Goal: Task Accomplishment & Management: Manage account settings

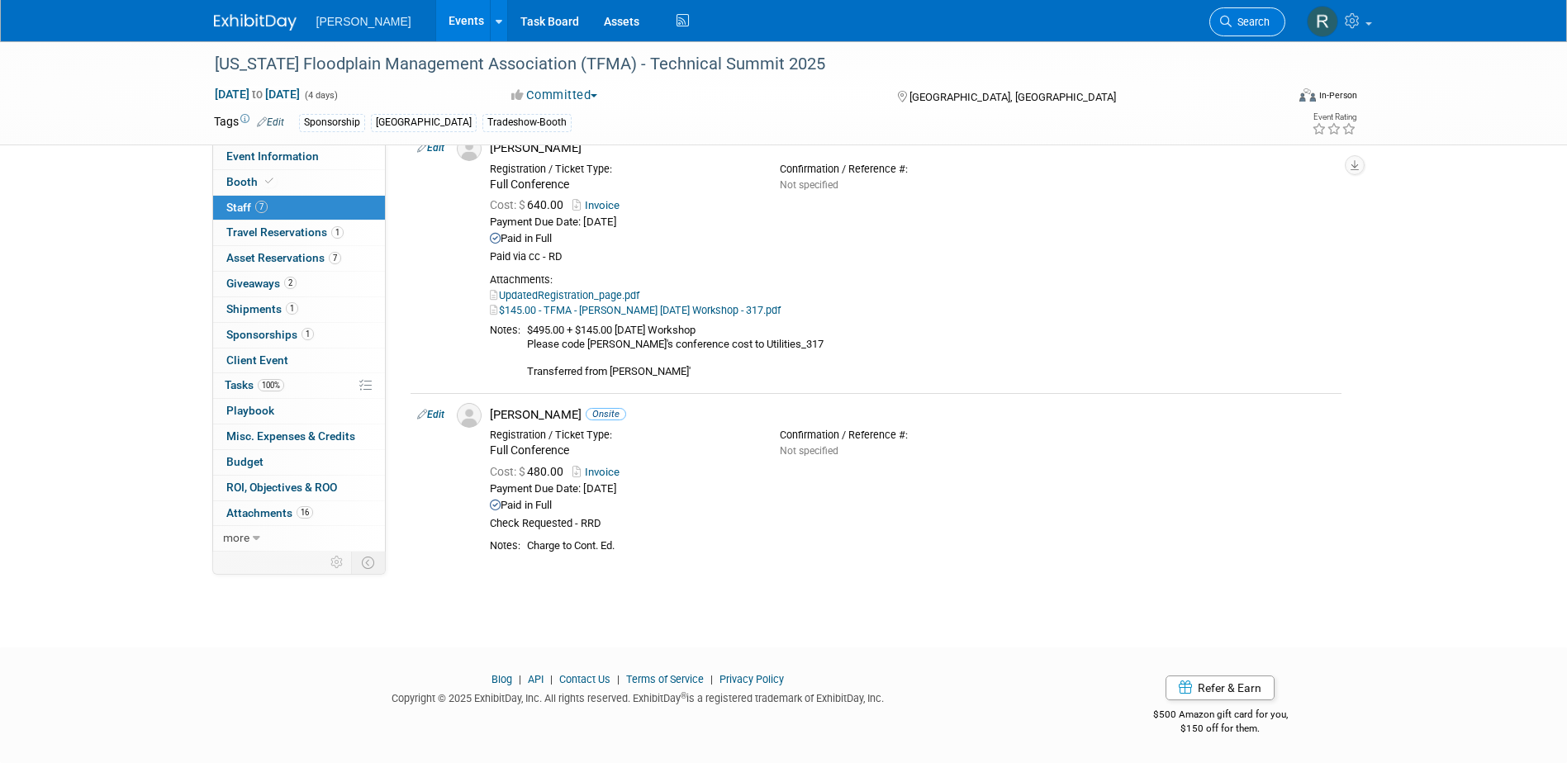
click at [1236, 25] on span "Search" at bounding box center [1251, 22] width 38 height 12
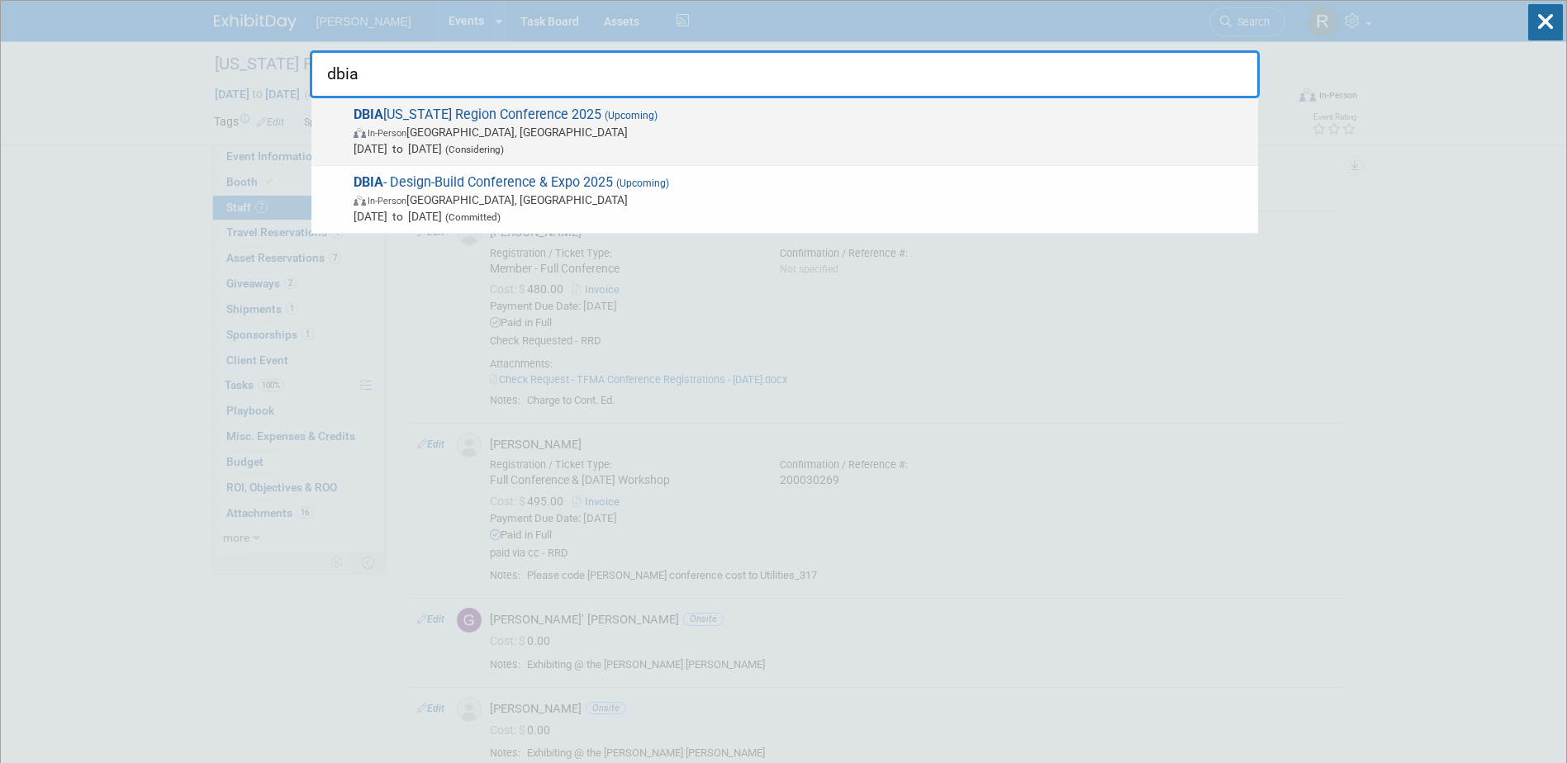
type input "dbia"
click at [476, 121] on span "DBIA Florida Region Conference 2025 (Upcoming) In-Person Ponte Vedra Beach, FL …" at bounding box center [799, 132] width 901 height 50
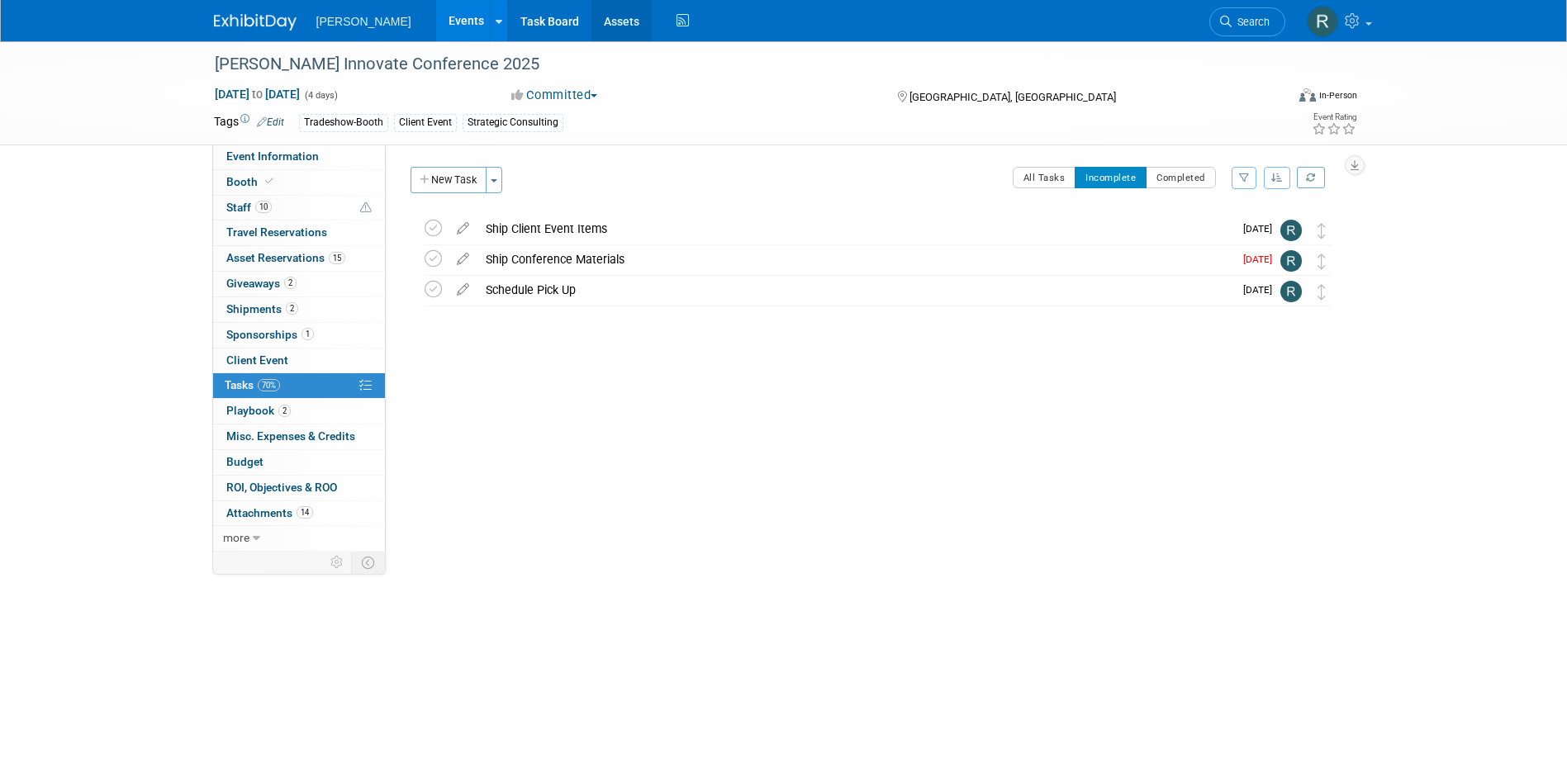
drag, startPoint x: 572, startPoint y: 21, endPoint x: 573, endPoint y: 31, distance: 9.9
click at [591, 21] on link "Assets" at bounding box center [621, 20] width 60 height 41
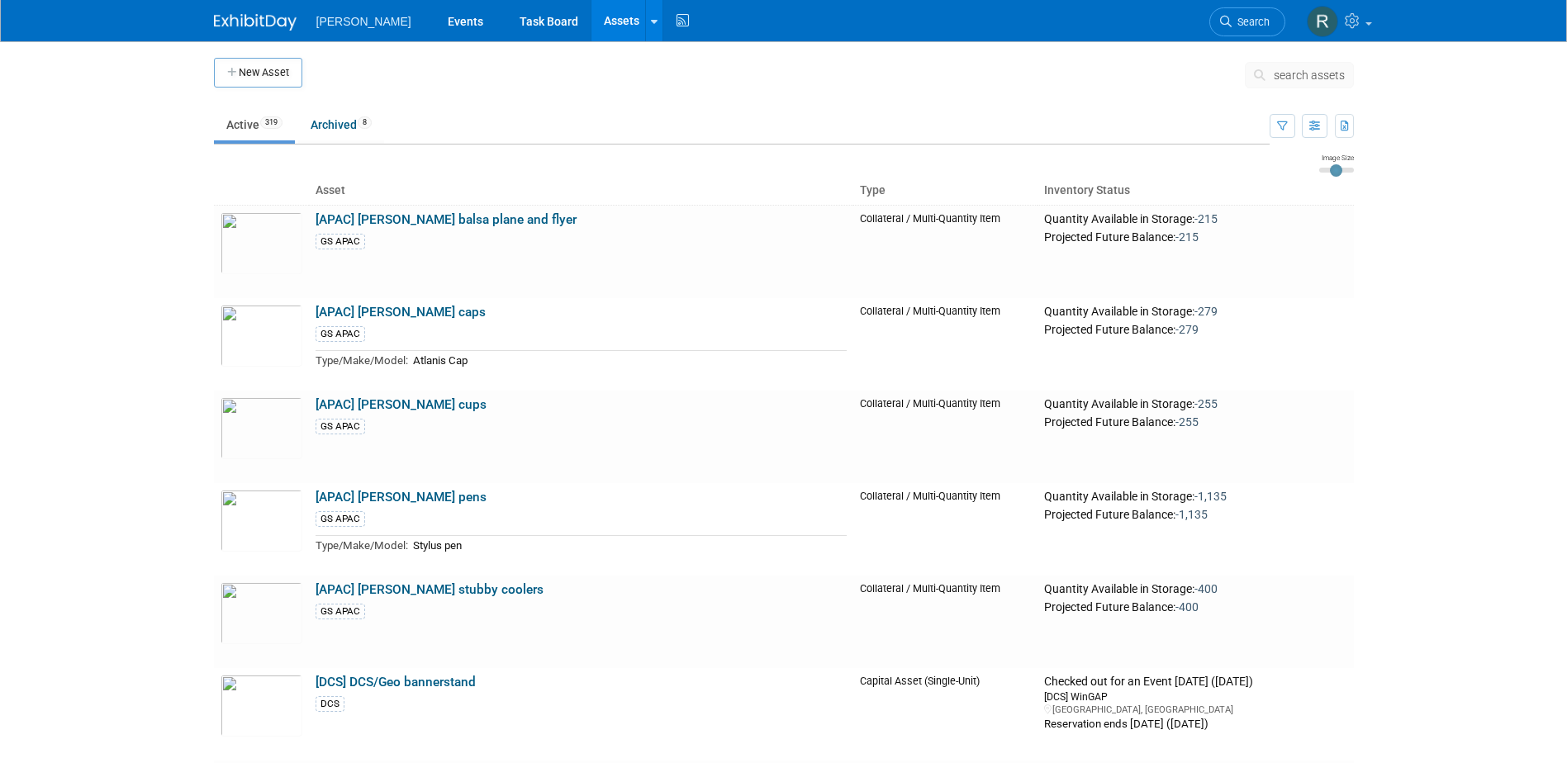
click at [1288, 77] on span "search assets" at bounding box center [1309, 75] width 71 height 13
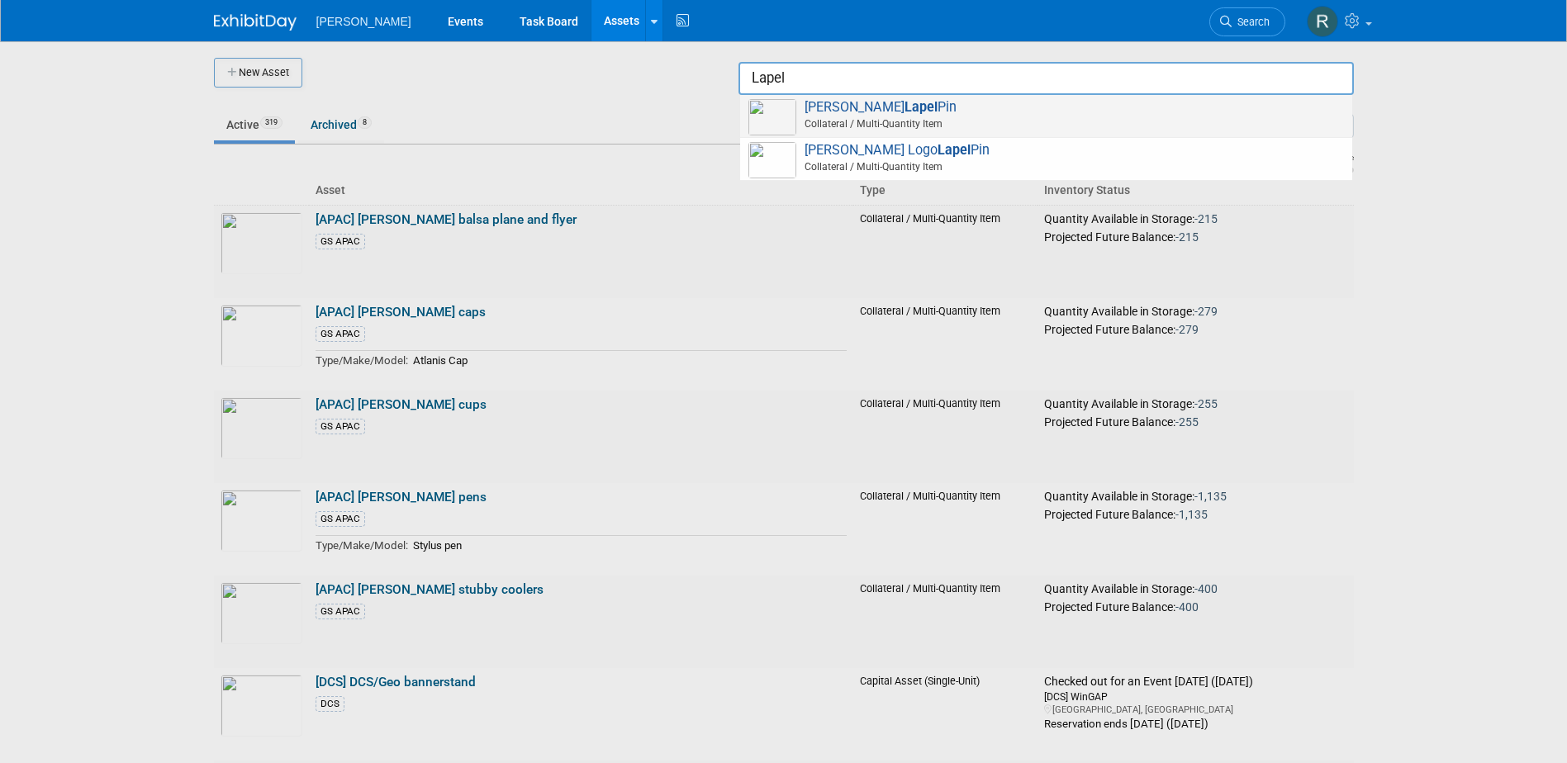
click at [915, 120] on span "Collateral / Multi-Quantity Item" at bounding box center [1048, 123] width 591 height 15
type input "Woolpert Lapel Pin"
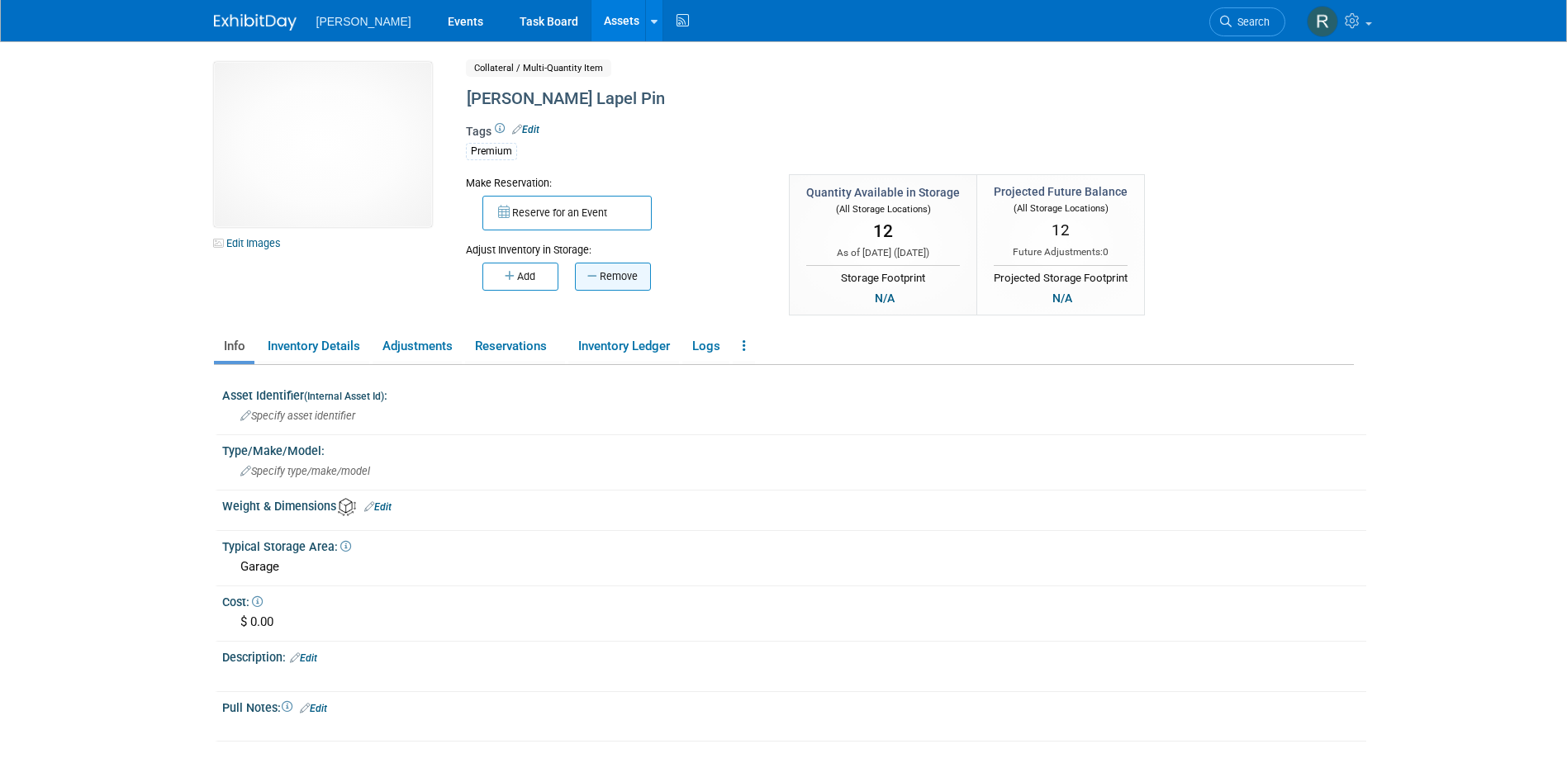
click at [626, 285] on button "Remove" at bounding box center [613, 277] width 76 height 28
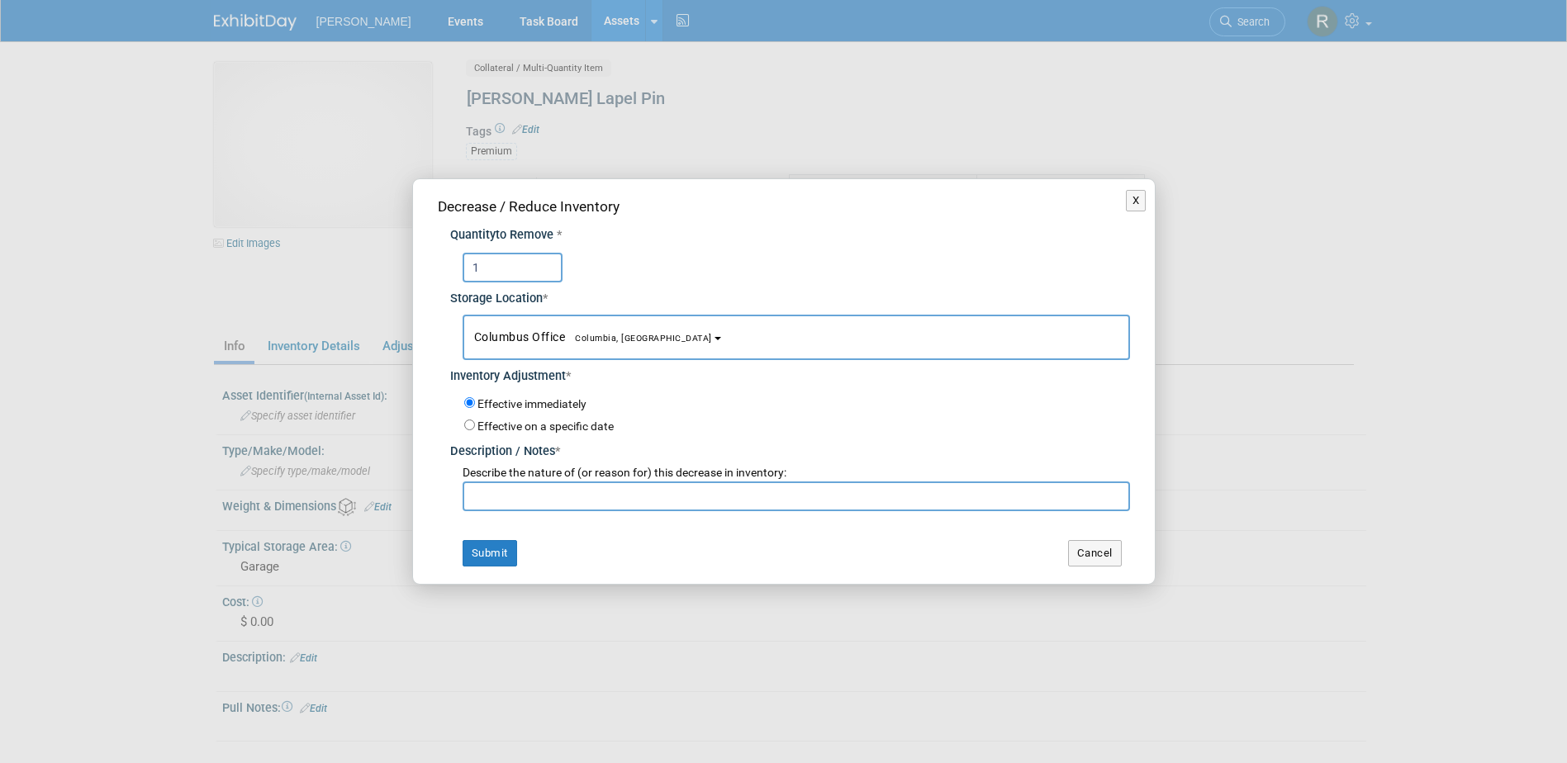
type input "1"
click at [522, 341] on span "Columbus Office Columbia, SC" at bounding box center [593, 336] width 238 height 13
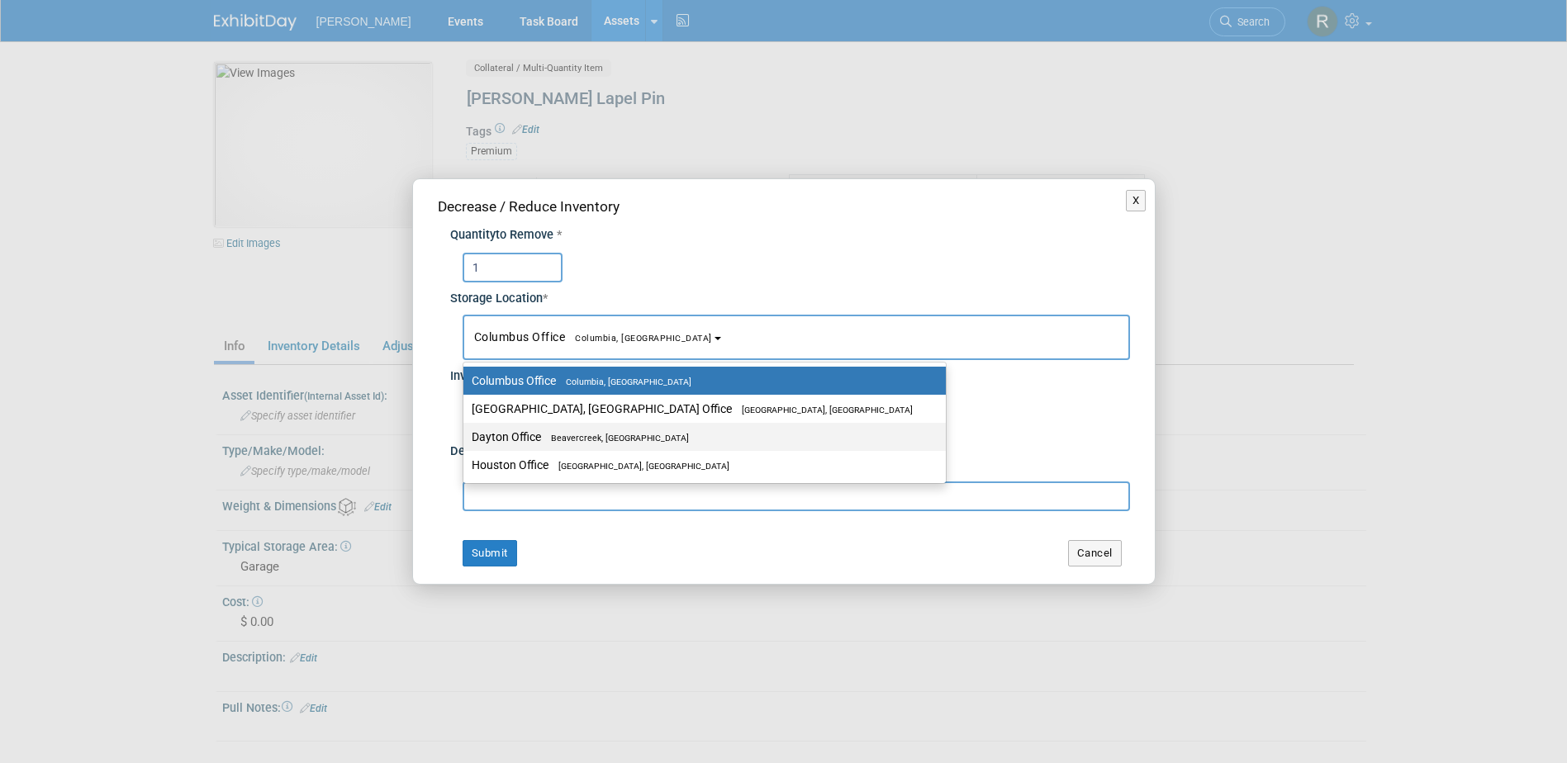
click at [516, 434] on label "Dayton Office Beavercreek, OH" at bounding box center [701, 436] width 458 height 21
click at [466, 434] on input "Dayton Office Beavercreek, OH" at bounding box center [460, 437] width 11 height 11
select select "11223930"
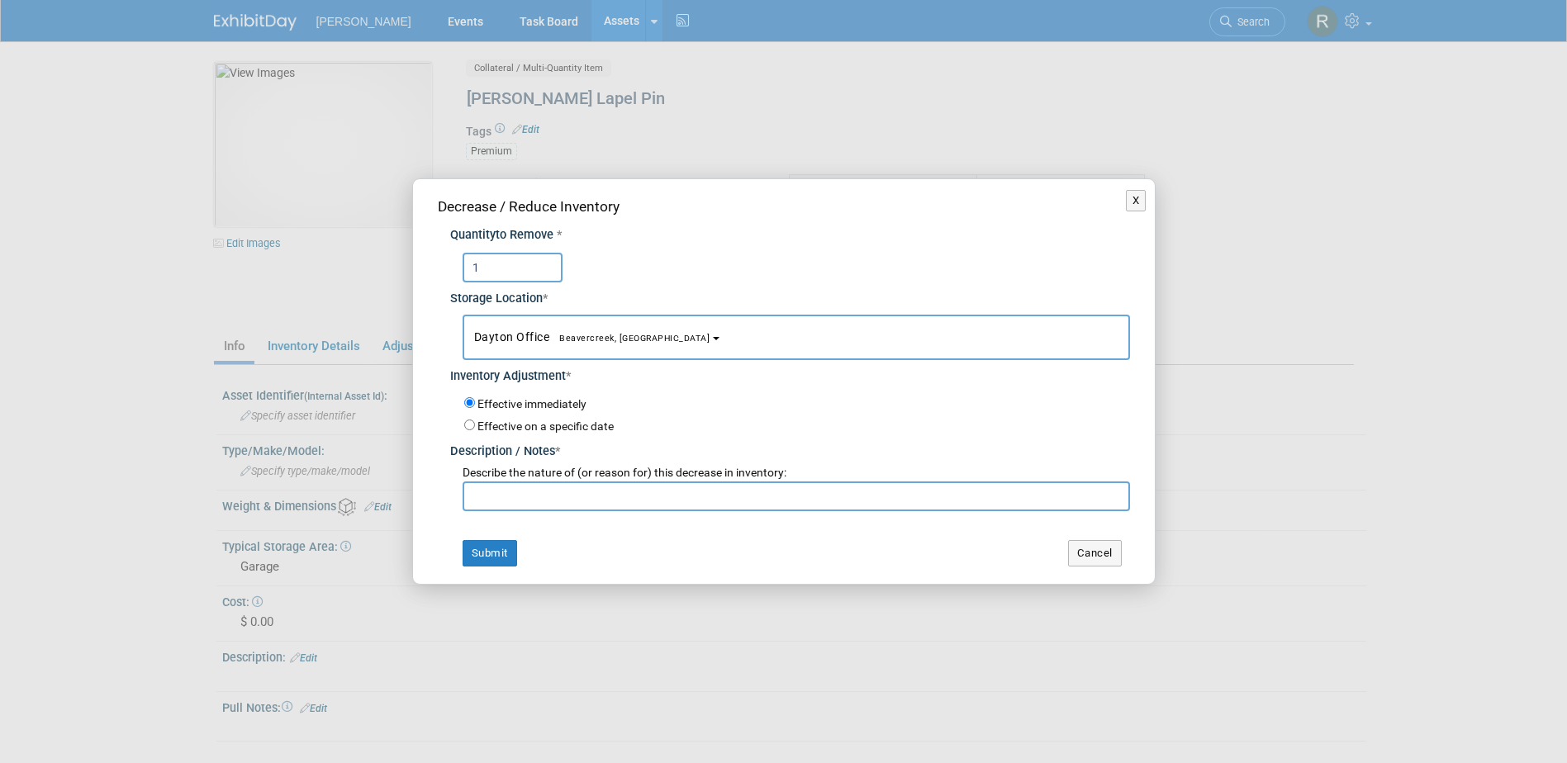
click at [544, 497] on input "text" at bounding box center [796, 497] width 667 height 30
type input "Michael Long"
click at [499, 558] on button "Submit" at bounding box center [490, 553] width 55 height 26
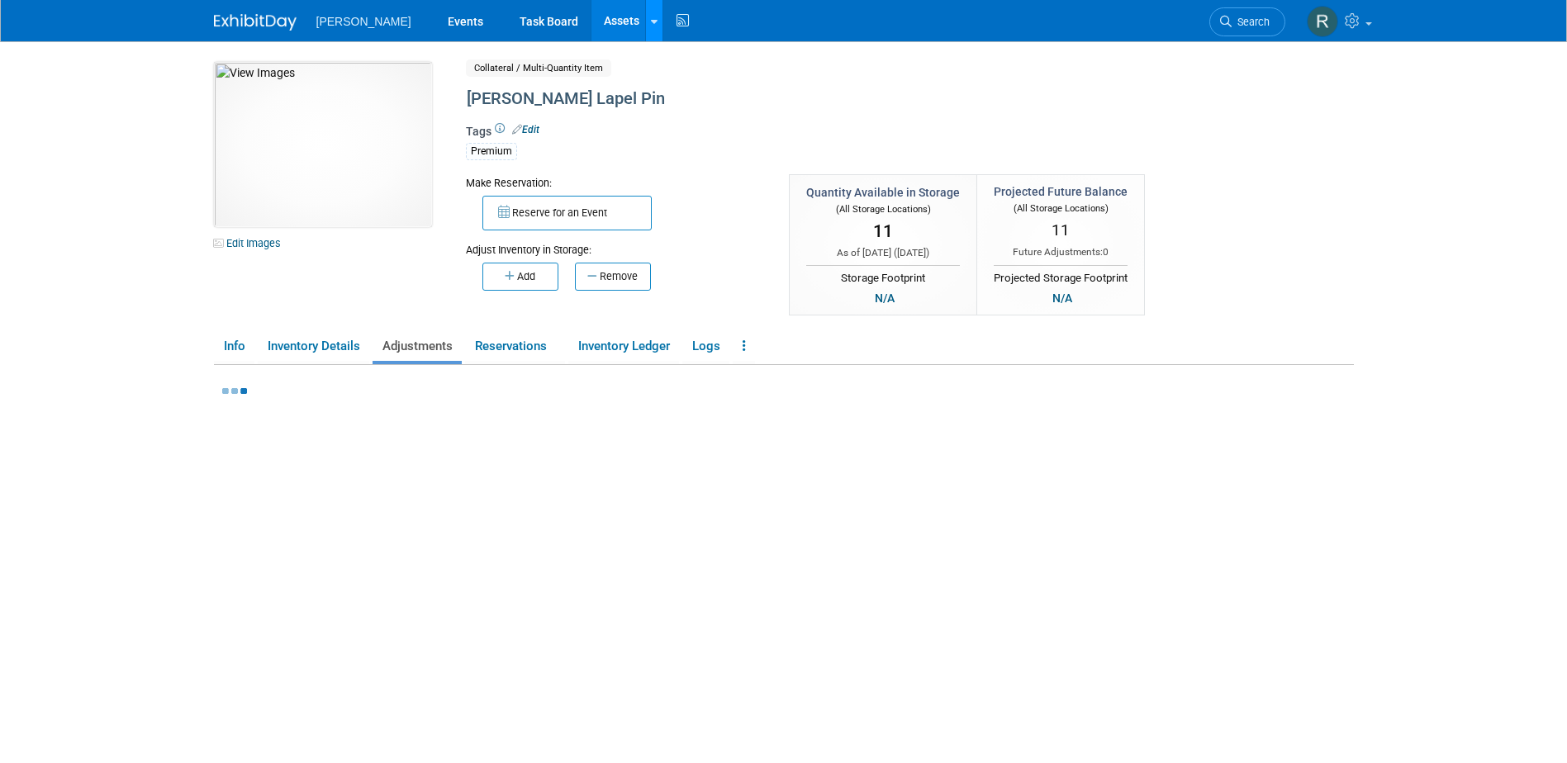
drag, startPoint x: 572, startPoint y: 28, endPoint x: 595, endPoint y: 29, distance: 23.1
click at [591, 28] on link "Assets" at bounding box center [621, 20] width 60 height 41
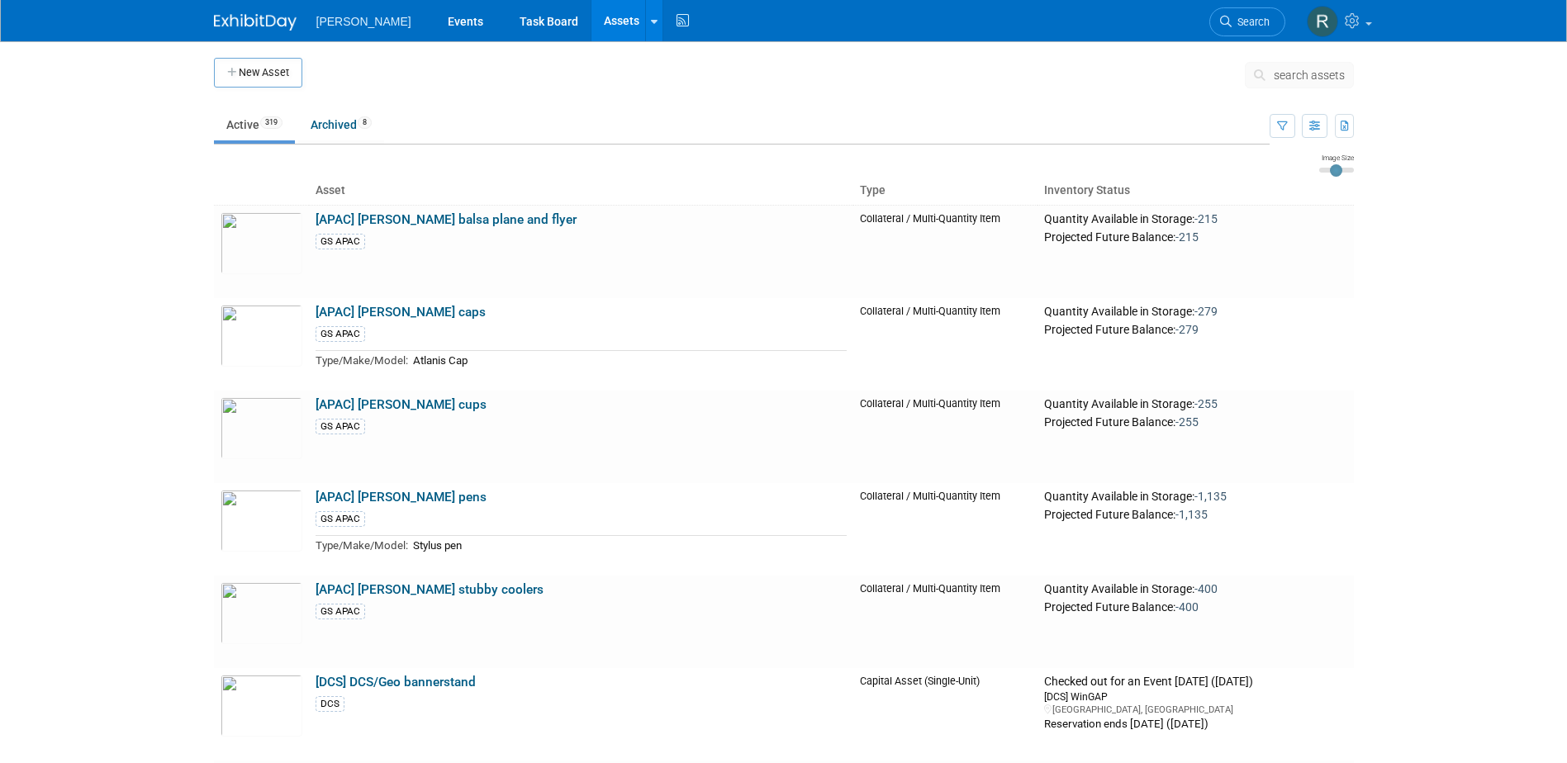
click at [1270, 76] on icon at bounding box center [1262, 75] width 17 height 12
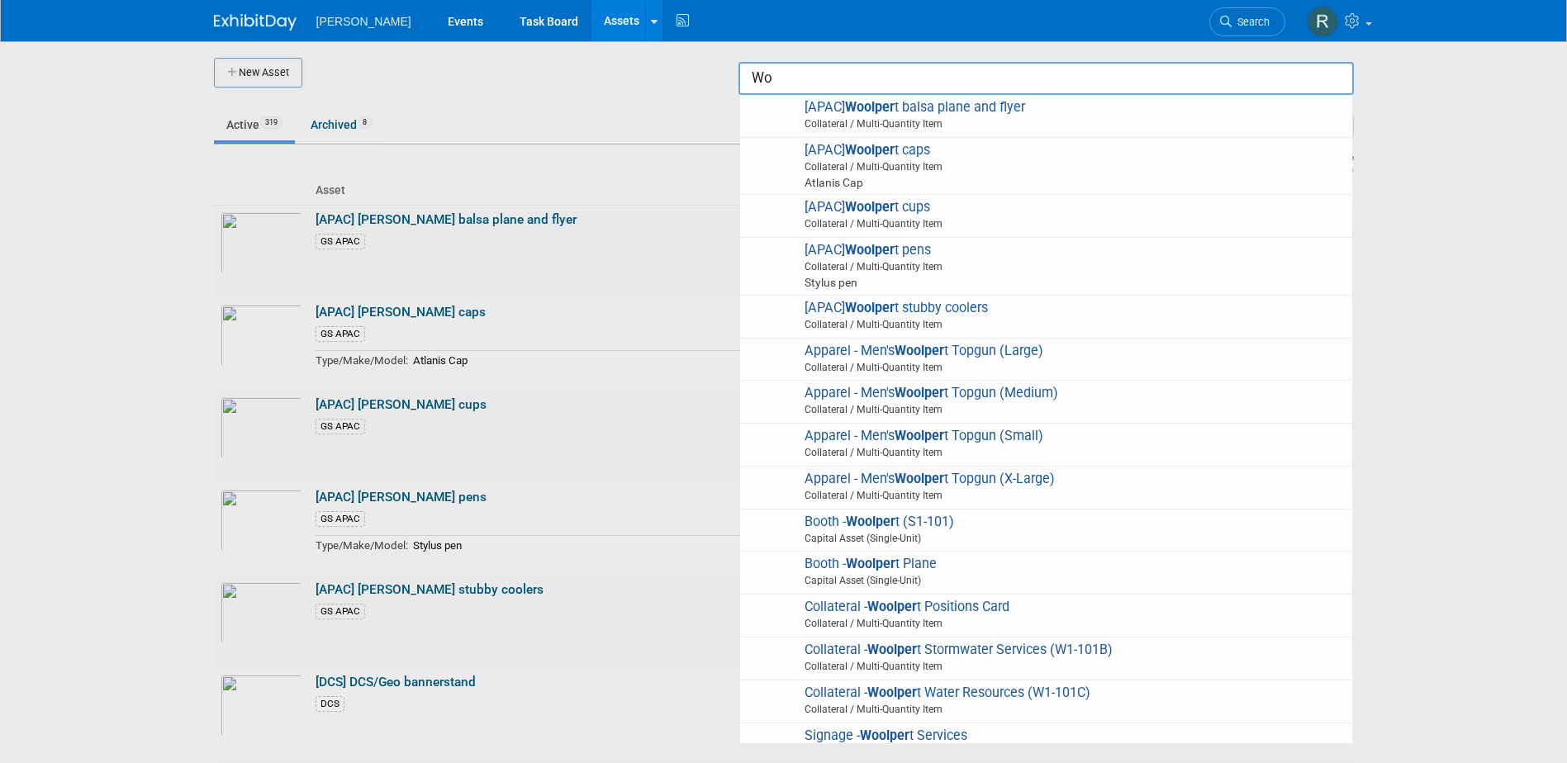
type input "W"
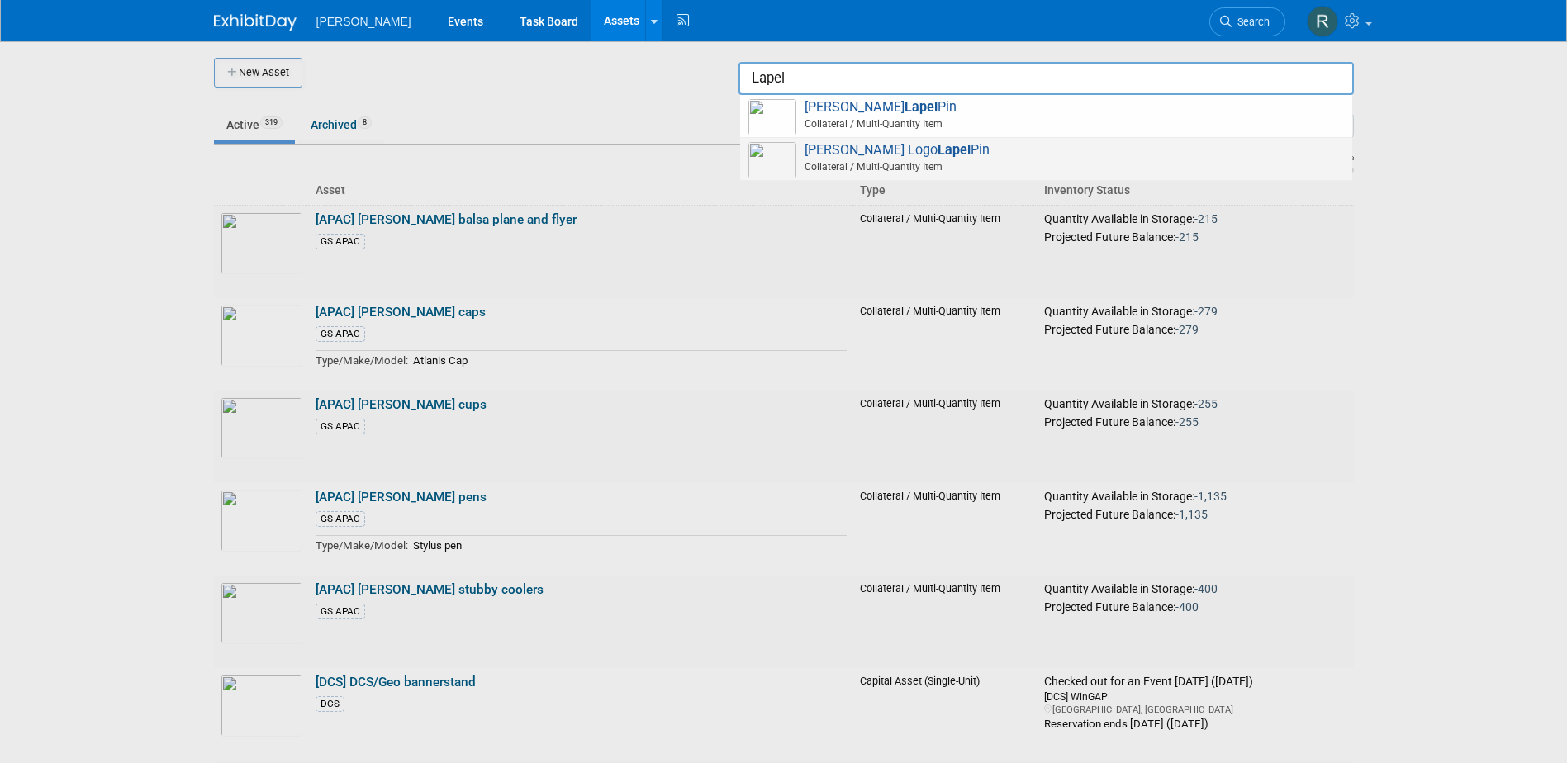
click at [866, 158] on span "Woolpert Logo Lapel Pin Collateral / Multi-Quantity Item" at bounding box center [1046, 159] width 596 height 34
type input "Woolpert Logo Lapel Pin"
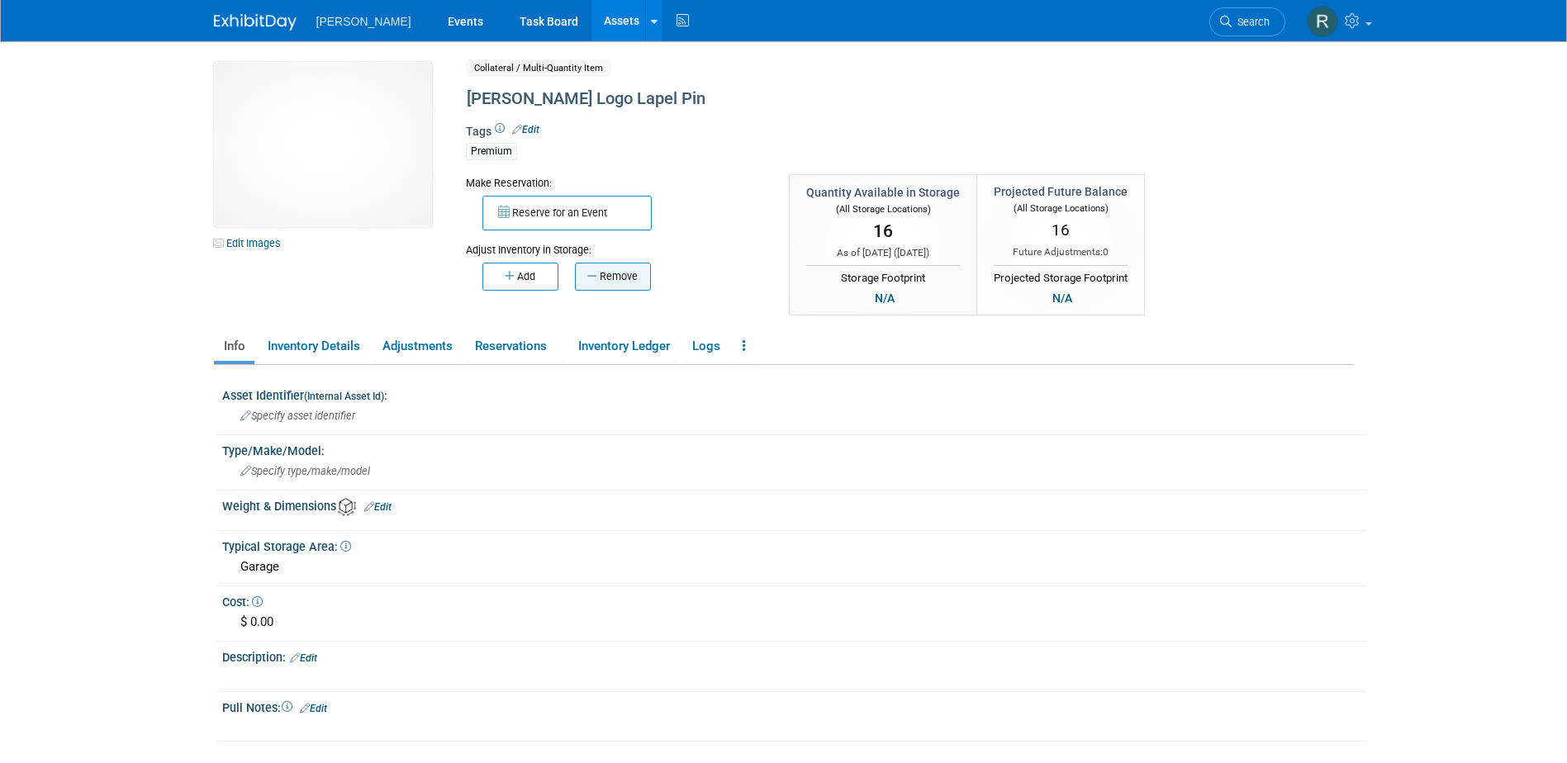
click at [629, 280] on button "Remove" at bounding box center [613, 277] width 76 height 28
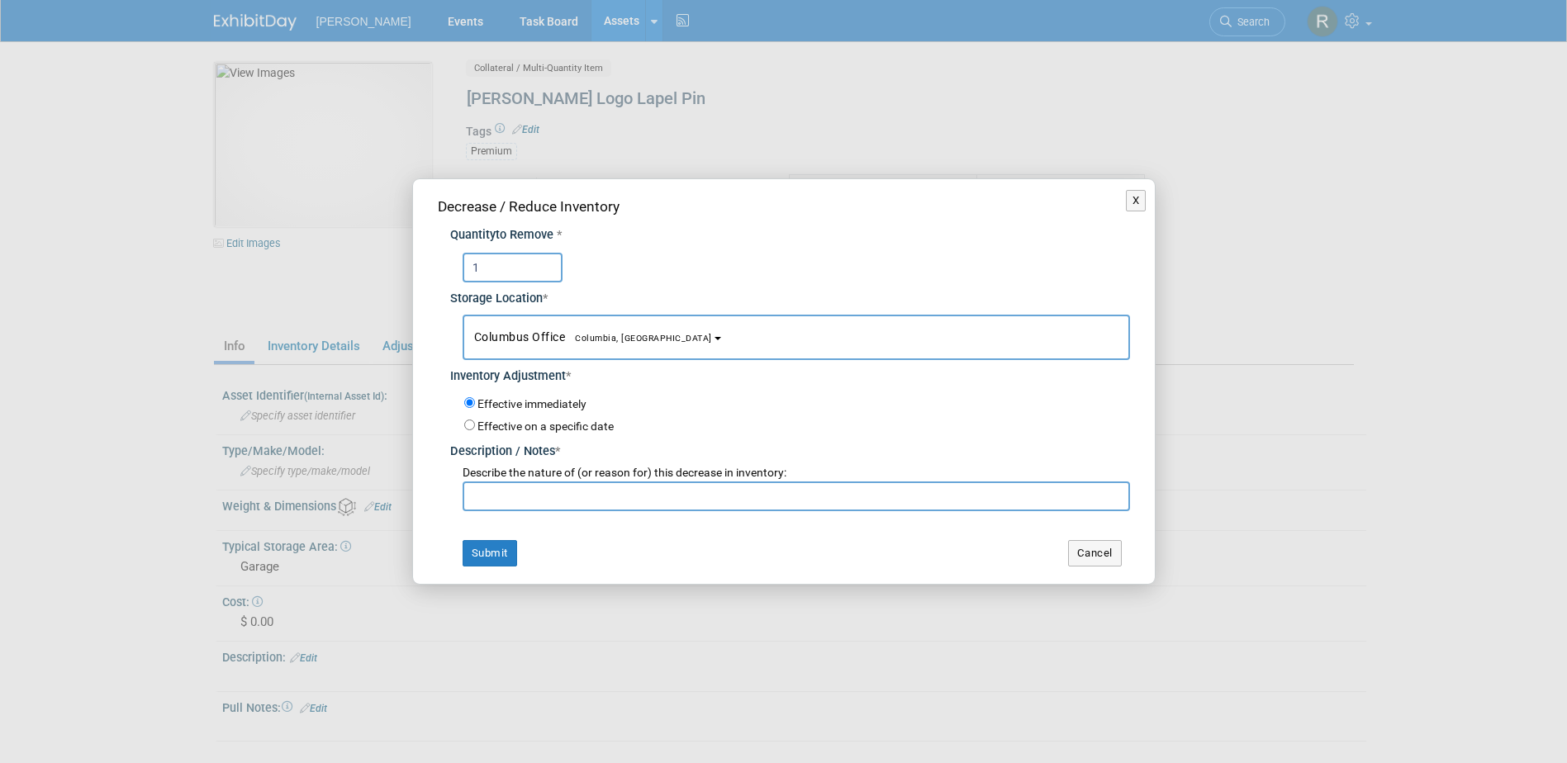
type input "1"
click at [583, 335] on span "Columbia, [GEOGRAPHIC_DATA]" at bounding box center [638, 338] width 147 height 11
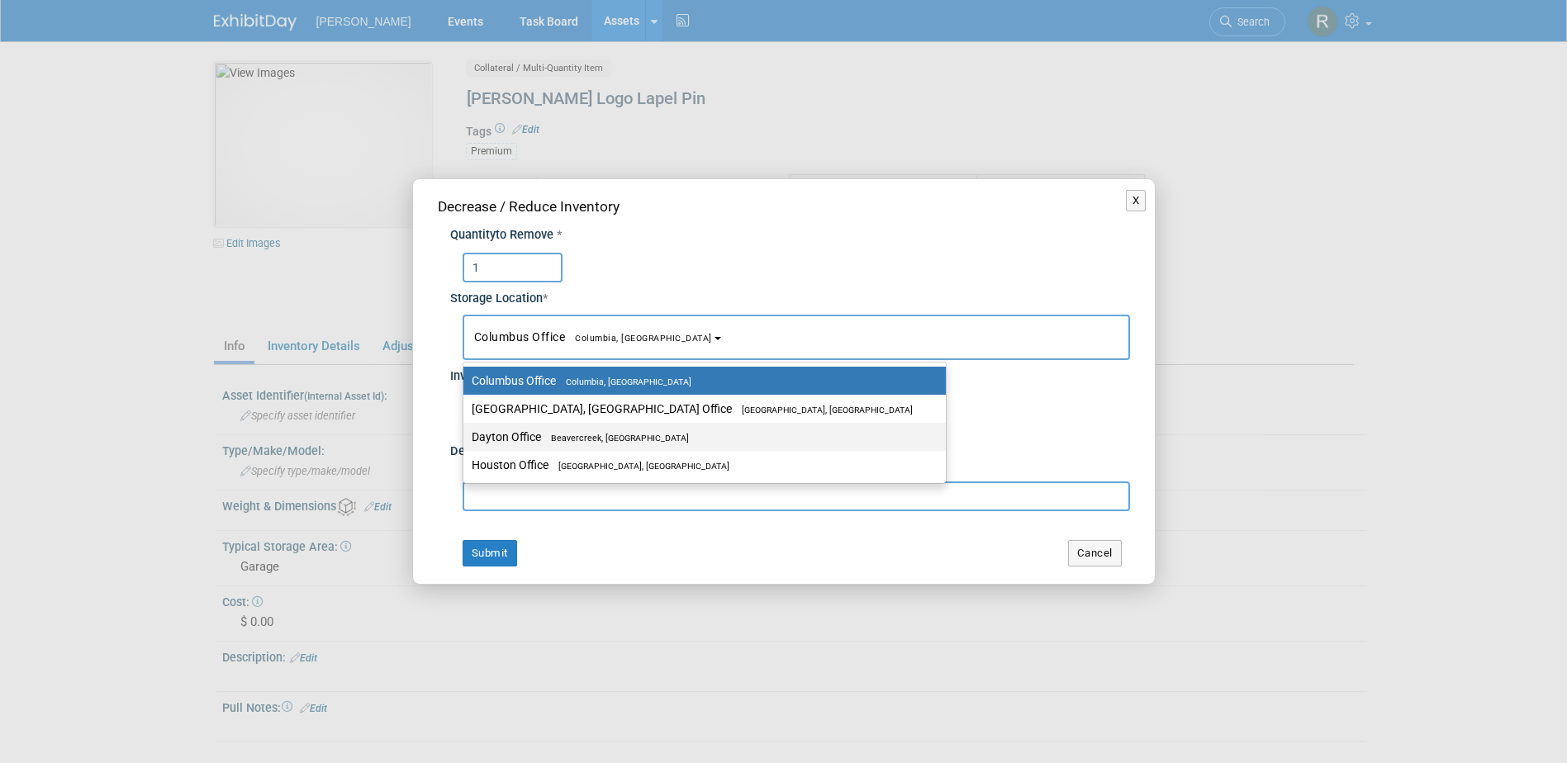
click at [546, 437] on span "Beavercreek, [GEOGRAPHIC_DATA]" at bounding box center [615, 438] width 148 height 11
click at [466, 437] on input "Dayton Office Beavercreek, OH" at bounding box center [460, 437] width 11 height 11
select select "11223930"
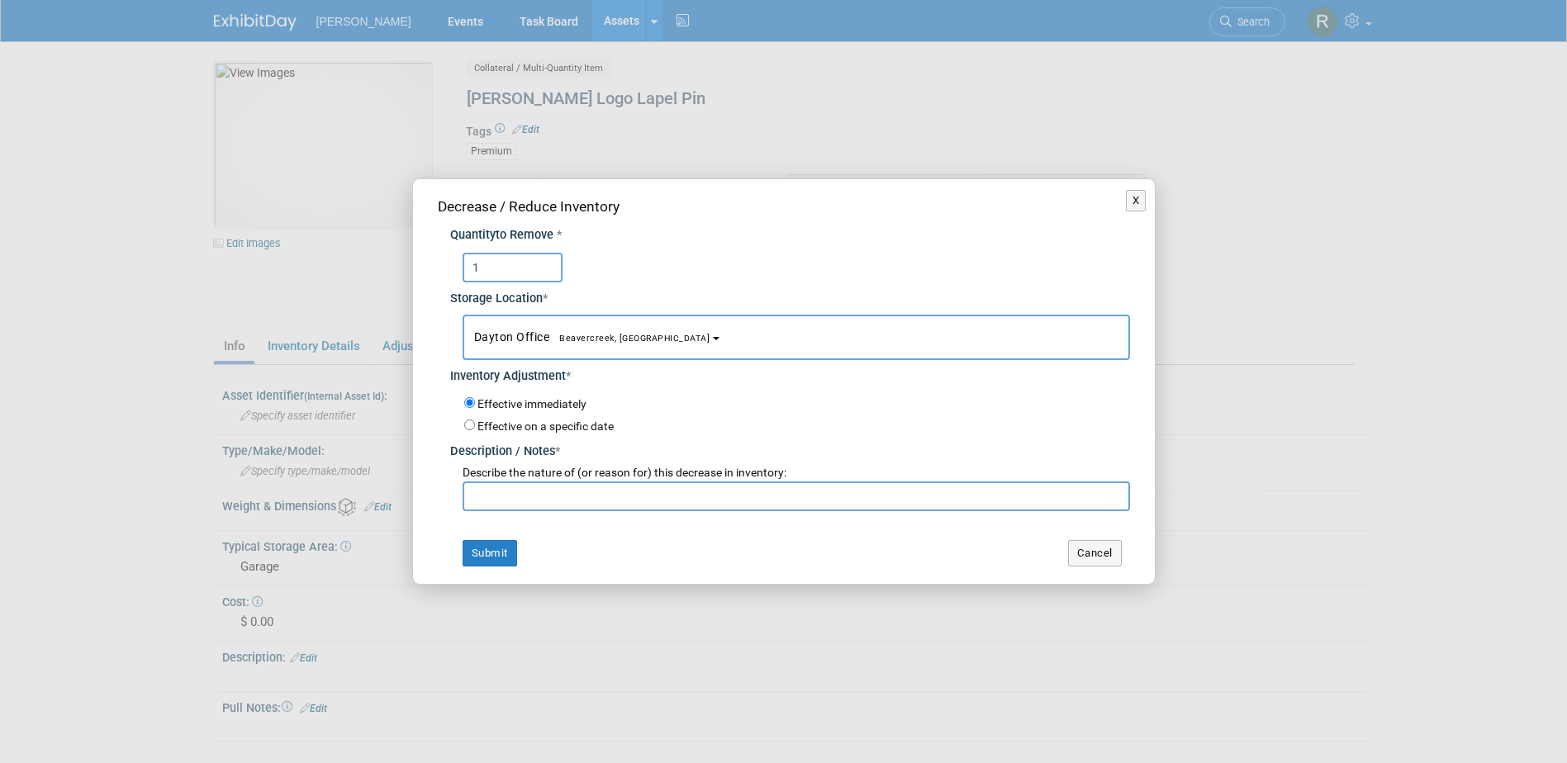
click at [514, 498] on input "text" at bounding box center [796, 497] width 667 height 30
paste input "Michael Long"
type input "Michael Long"
click at [485, 549] on button "Submit" at bounding box center [490, 553] width 55 height 26
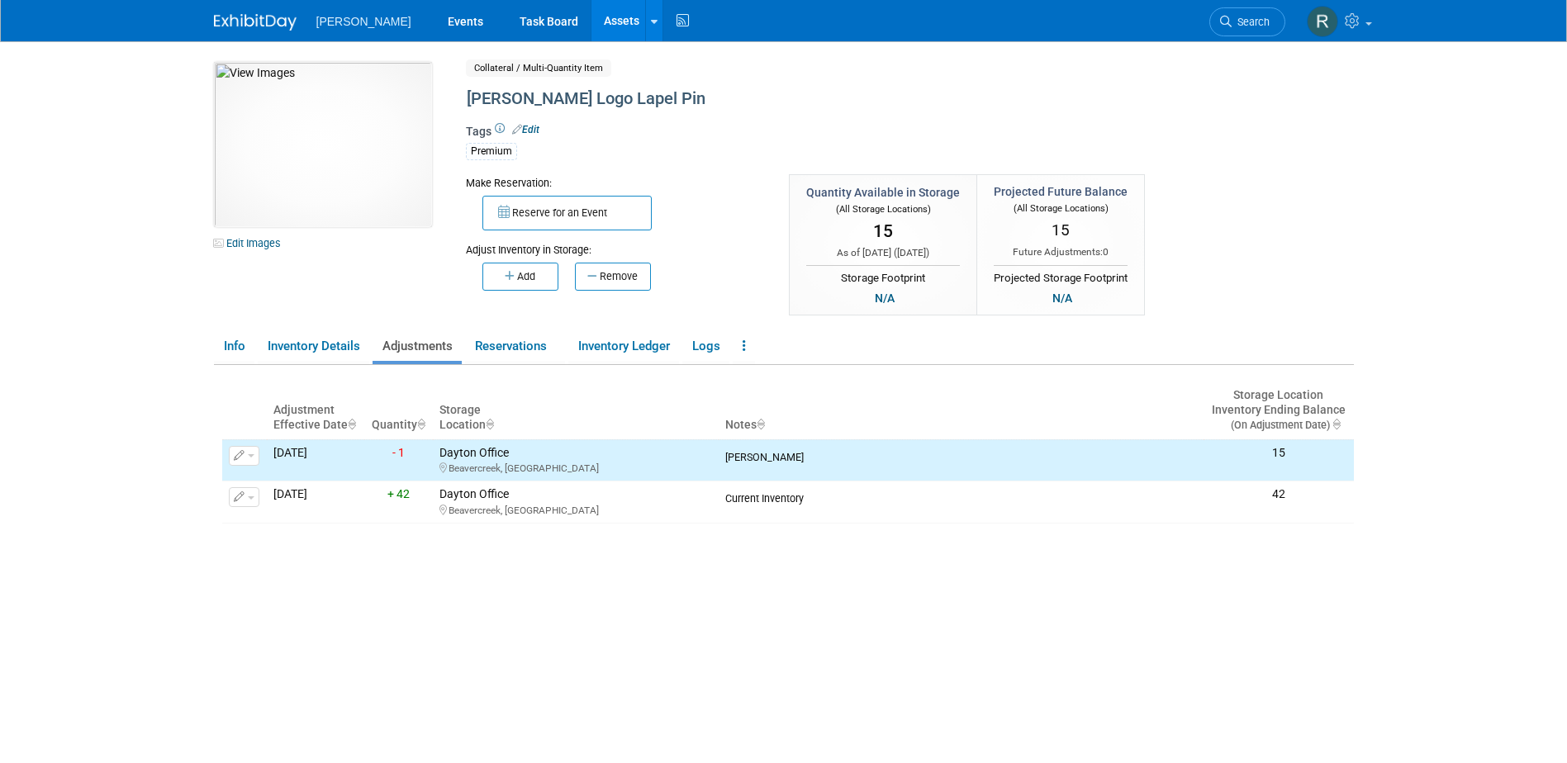
click at [591, 23] on link "Assets" at bounding box center [621, 20] width 60 height 41
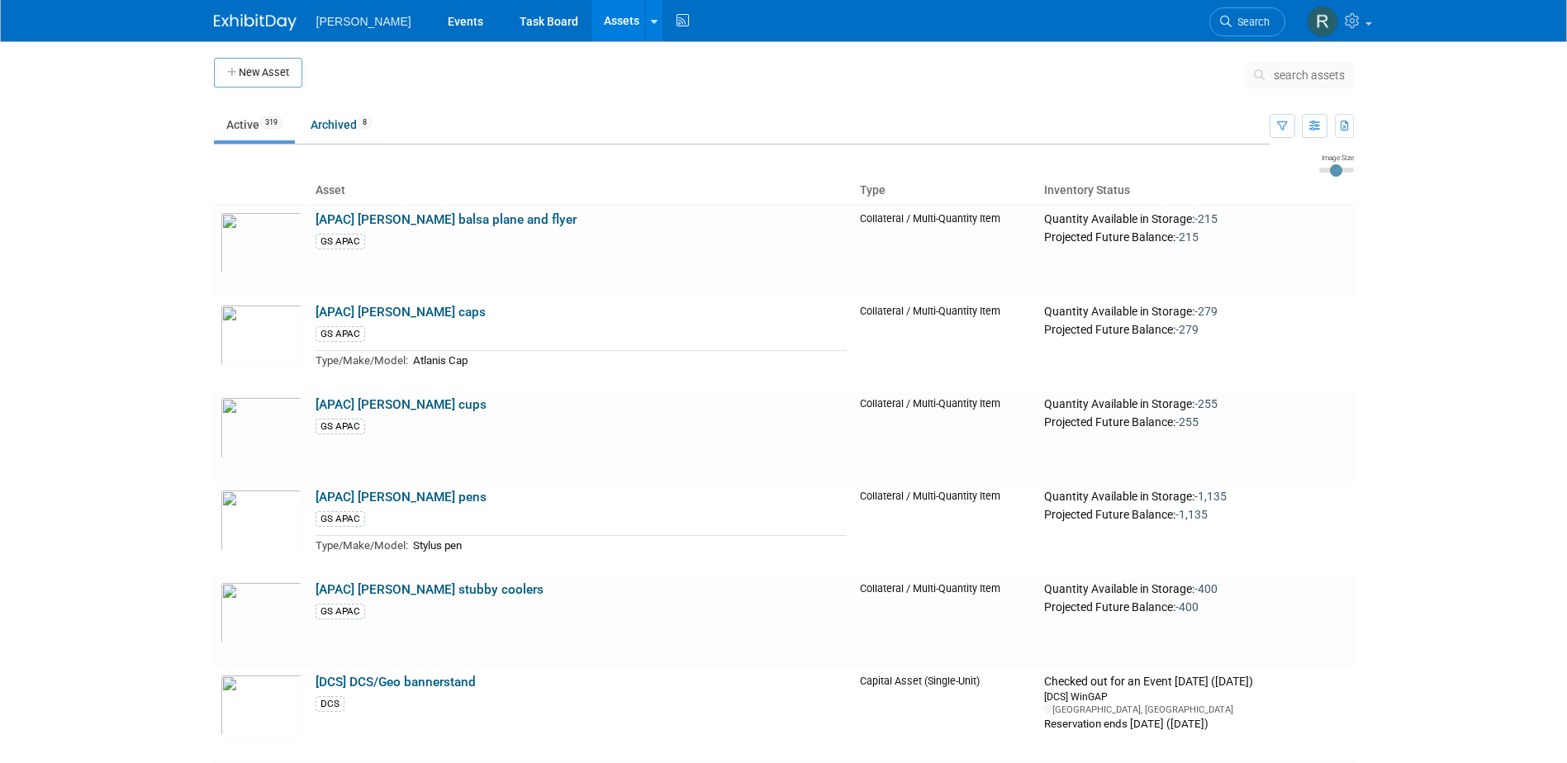
click at [1267, 79] on icon at bounding box center [1262, 75] width 17 height 12
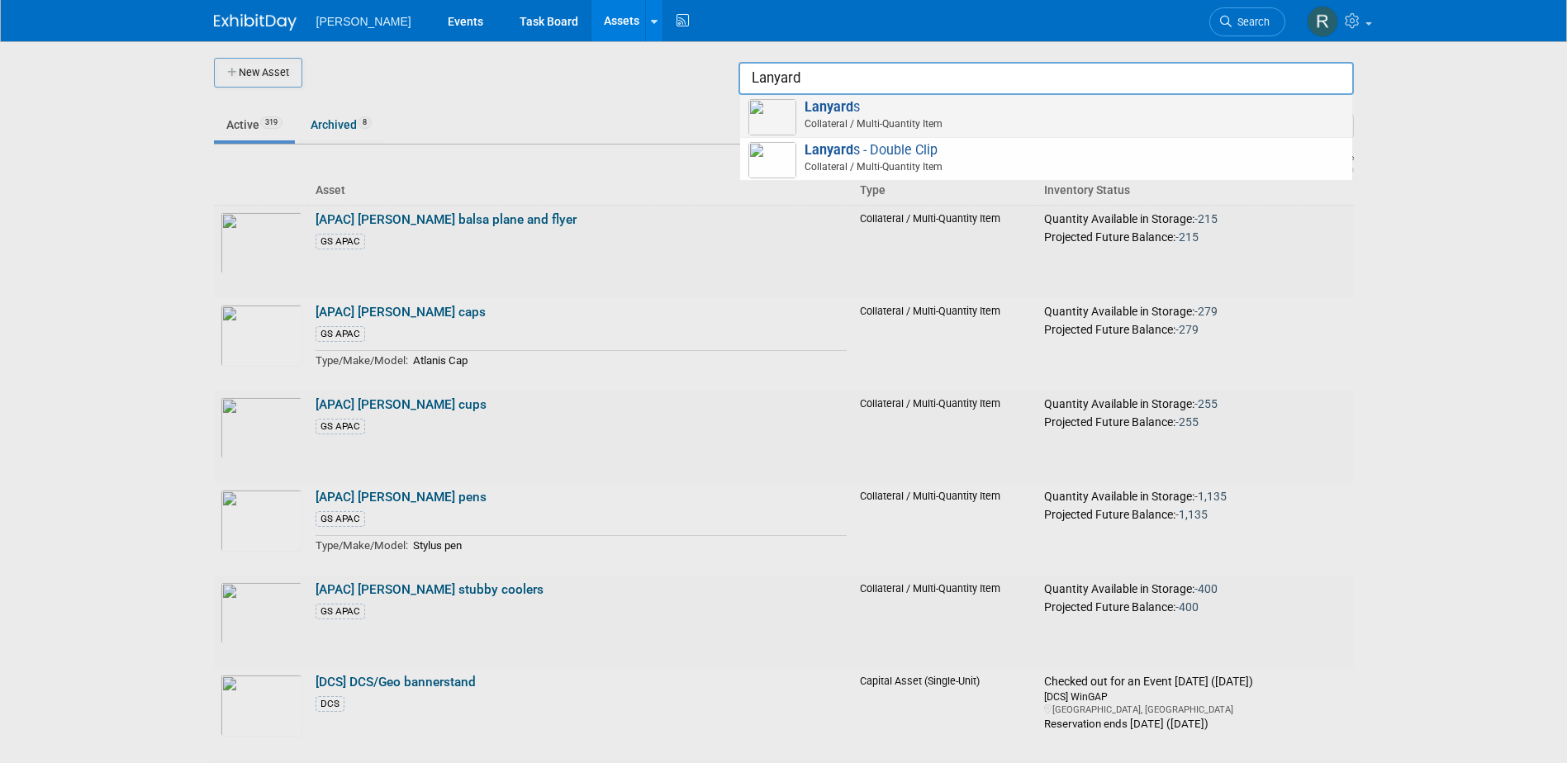
click at [864, 123] on span "Collateral / Multi-Quantity Item" at bounding box center [1048, 123] width 591 height 15
type input "Lanyards"
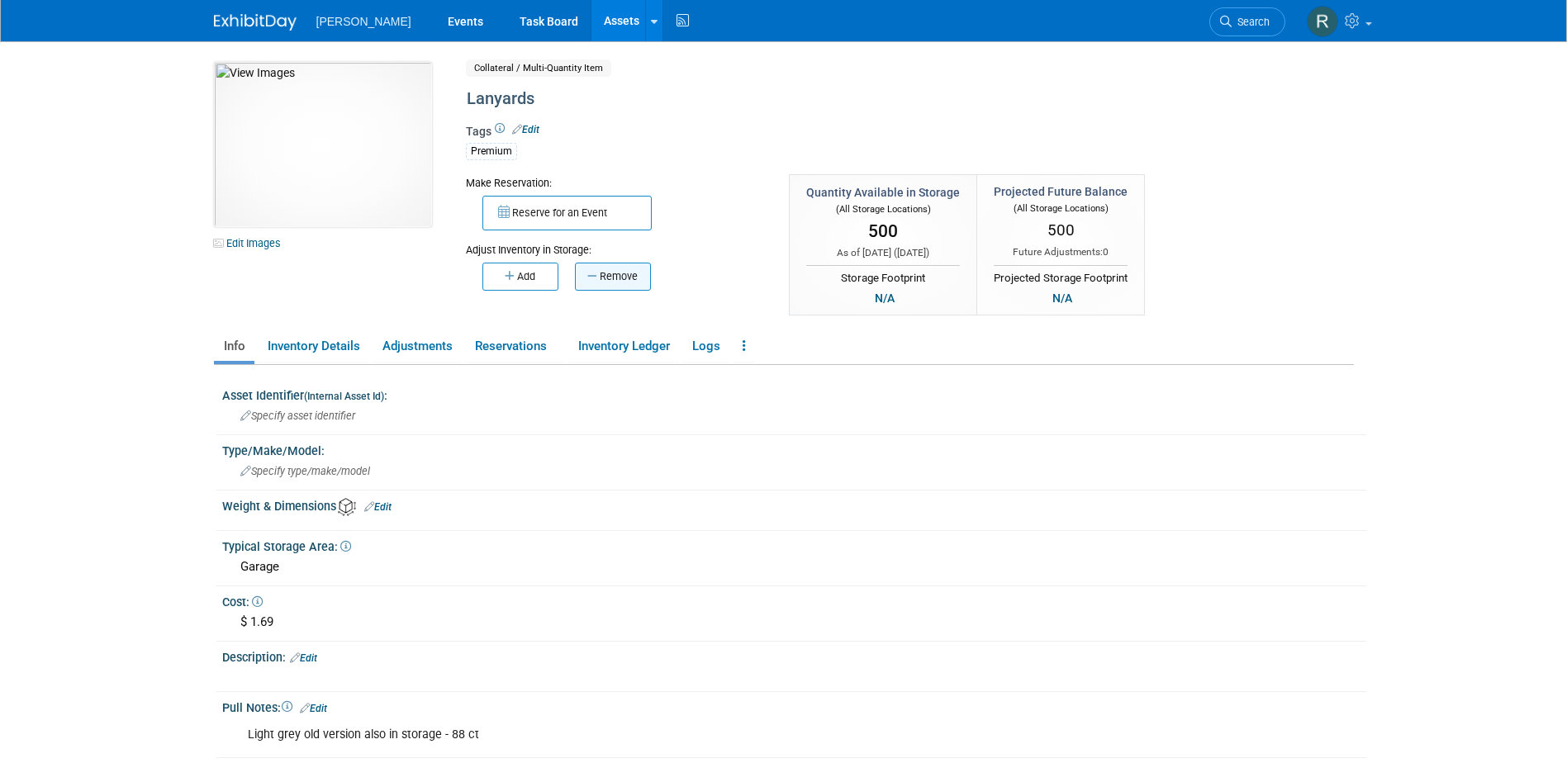
click at [632, 284] on button "Remove" at bounding box center [613, 277] width 76 height 28
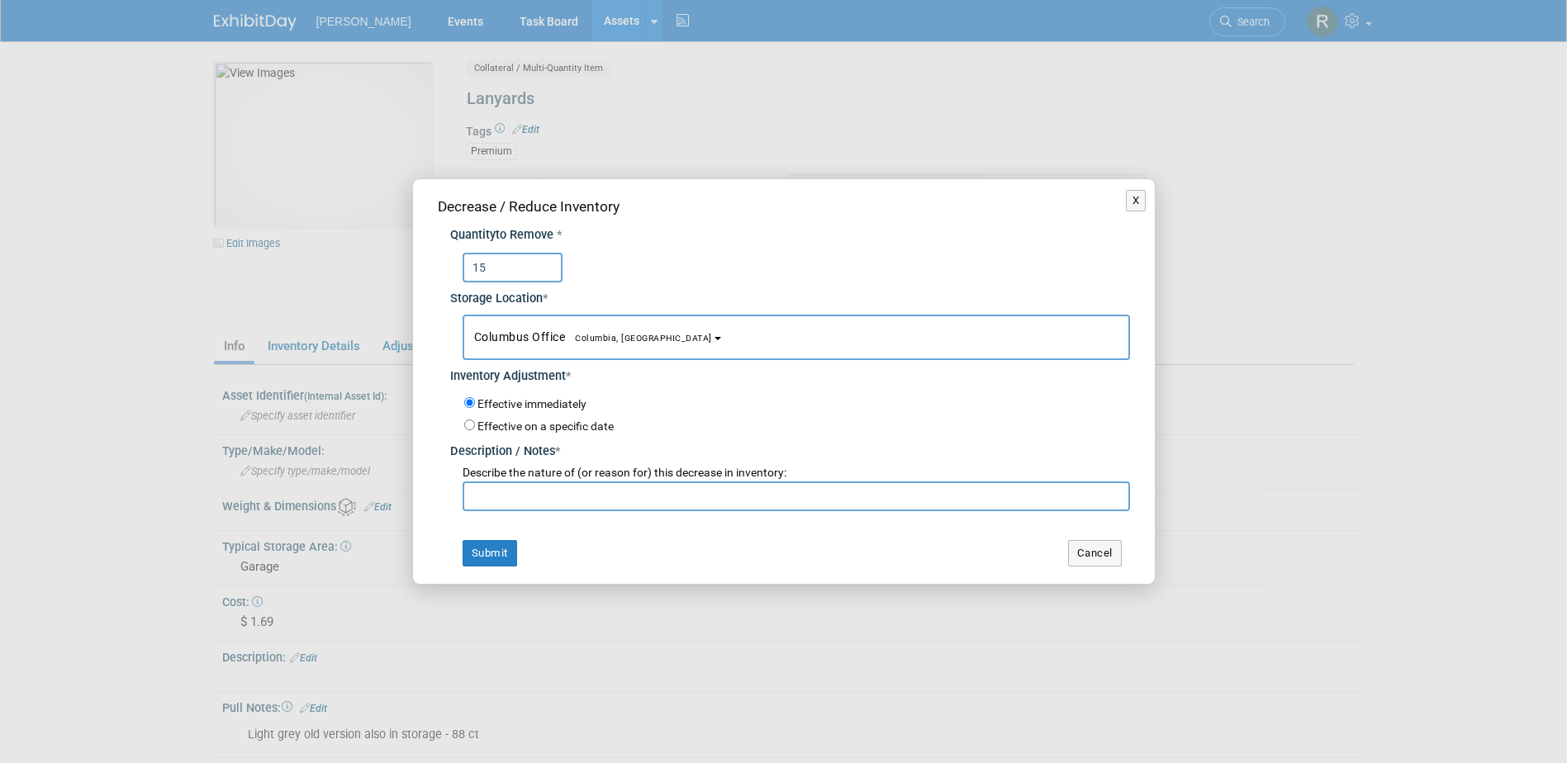
type input "15"
click at [532, 340] on span "Columbus Office [GEOGRAPHIC_DATA], [GEOGRAPHIC_DATA]" at bounding box center [593, 336] width 238 height 13
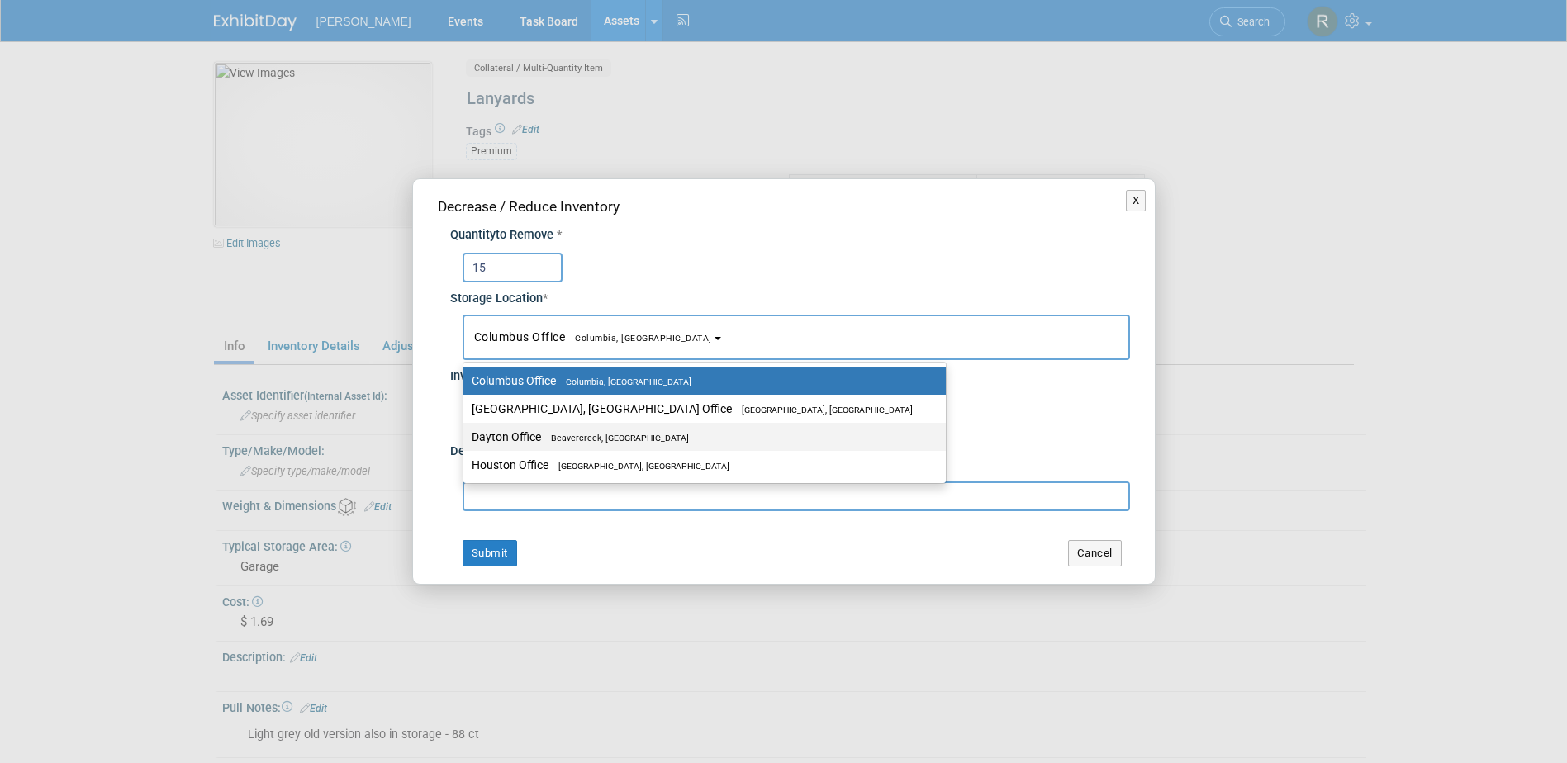
click at [530, 439] on label "Dayton Office Beavercreek, OH" at bounding box center [701, 436] width 458 height 21
click at [466, 439] on input "Dayton Office Beavercreek, OH" at bounding box center [460, 437] width 11 height 11
select select "11223930"
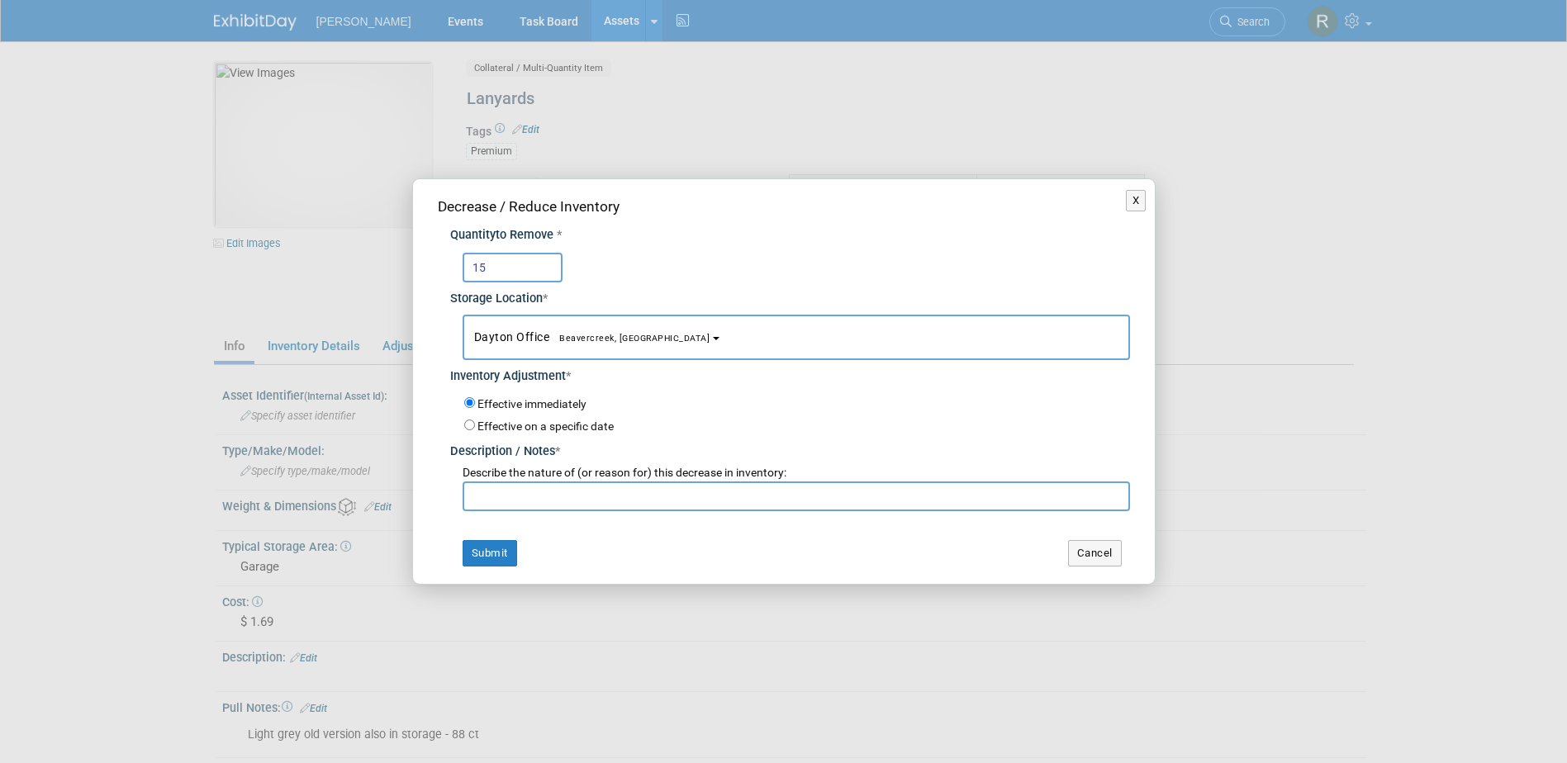
click at [538, 490] on input "text" at bounding box center [796, 497] width 667 height 30
type input "Columbia Office"
click at [501, 554] on button "Submit" at bounding box center [490, 553] width 55 height 26
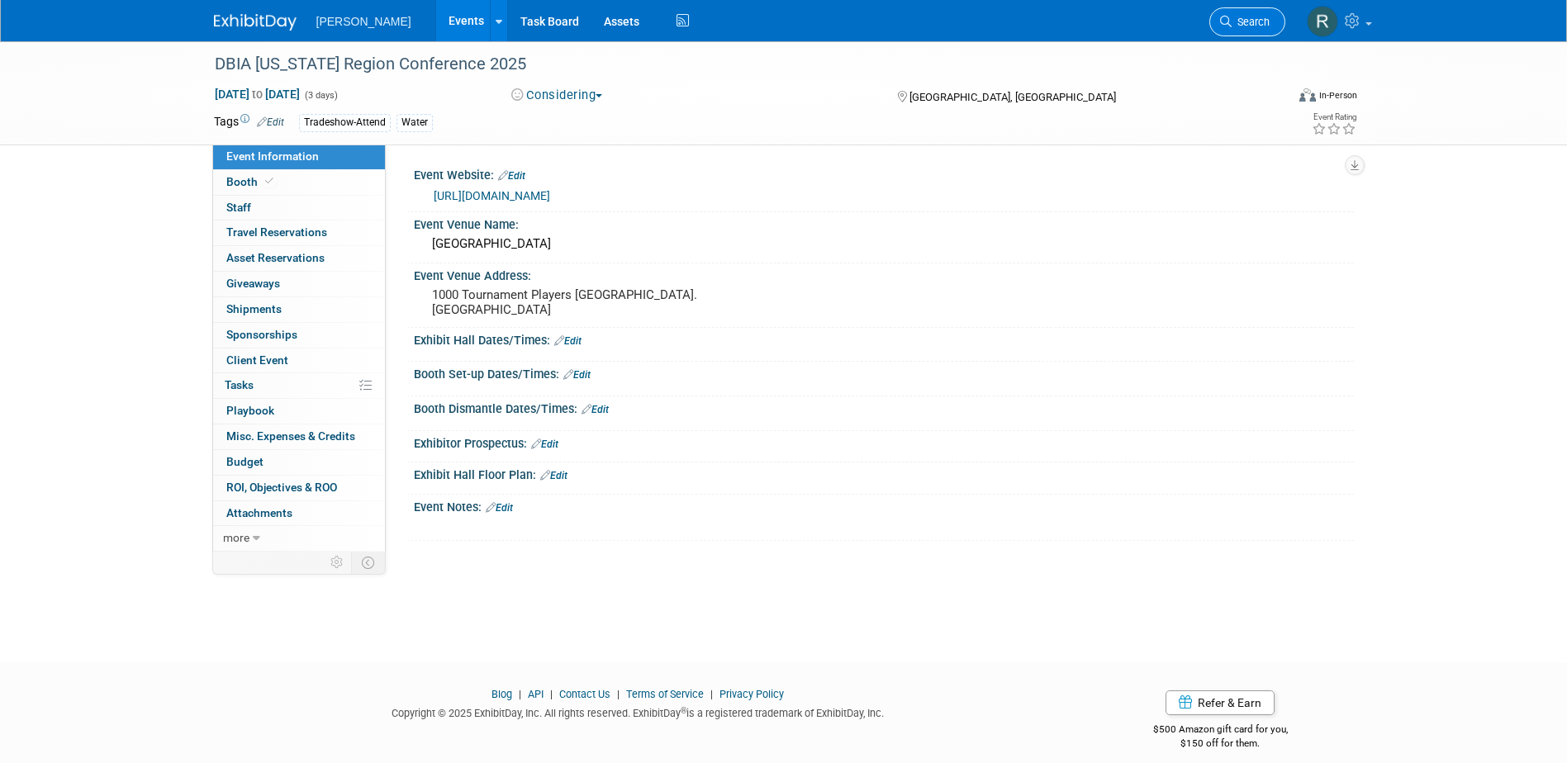
click at [1228, 21] on icon at bounding box center [1226, 22] width 12 height 12
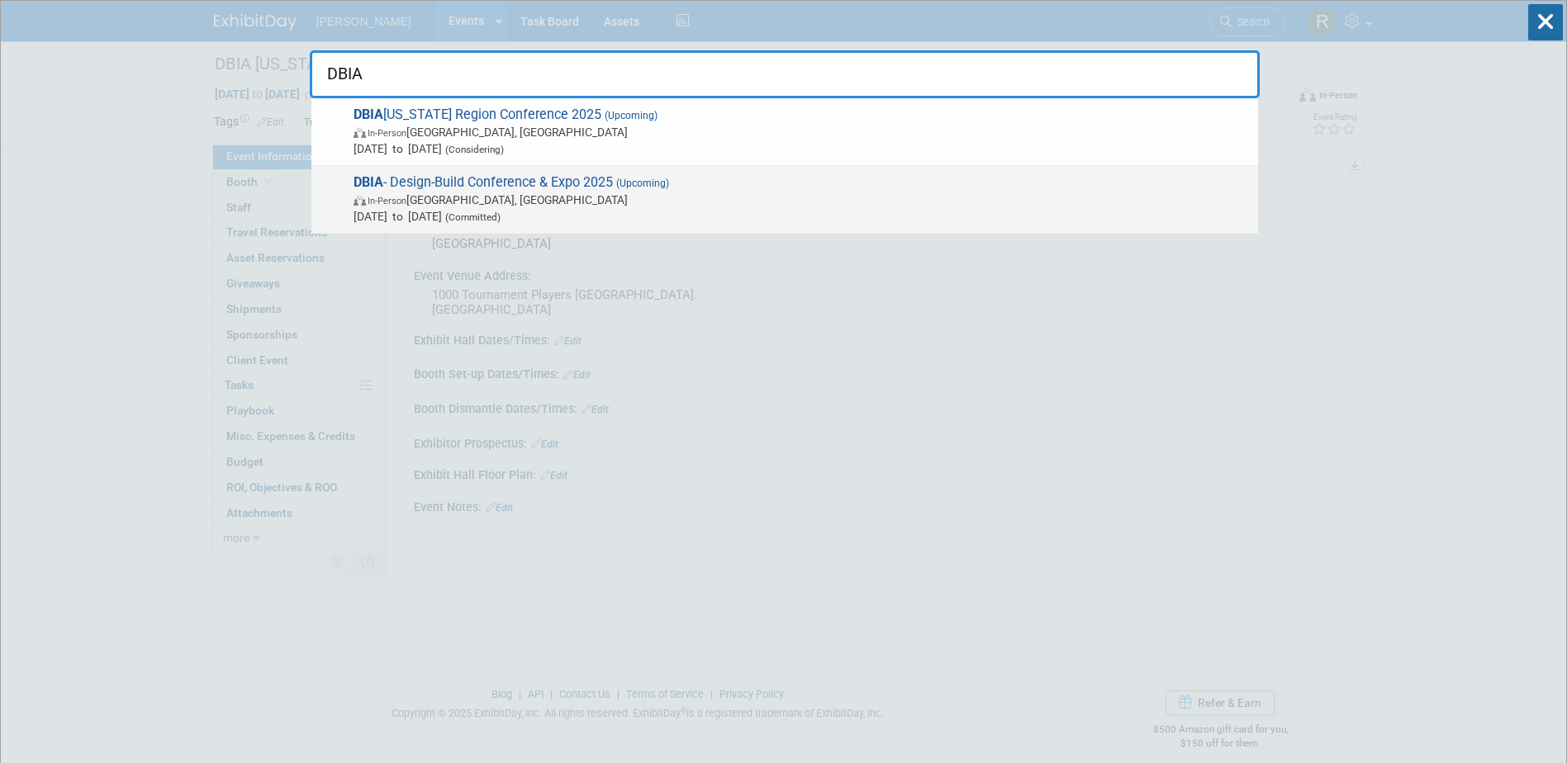
type input "DBIA"
click at [439, 185] on span "DBIA - Design-Build Conference & Expo 2025 (Upcoming) In-Person Las Vegas, NV N…" at bounding box center [799, 199] width 901 height 50
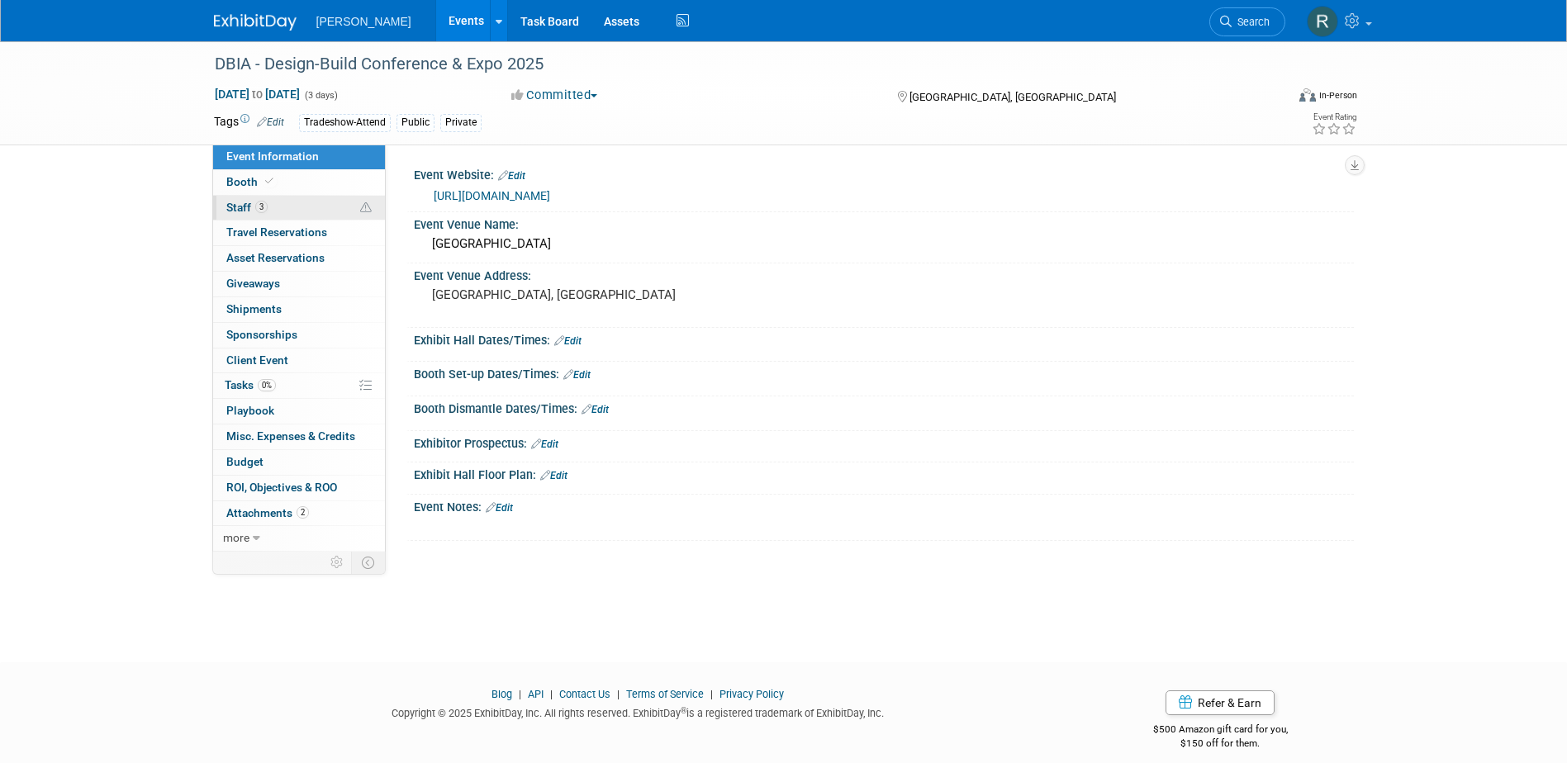
click at [340, 211] on link "3 Staff 3" at bounding box center [299, 208] width 172 height 25
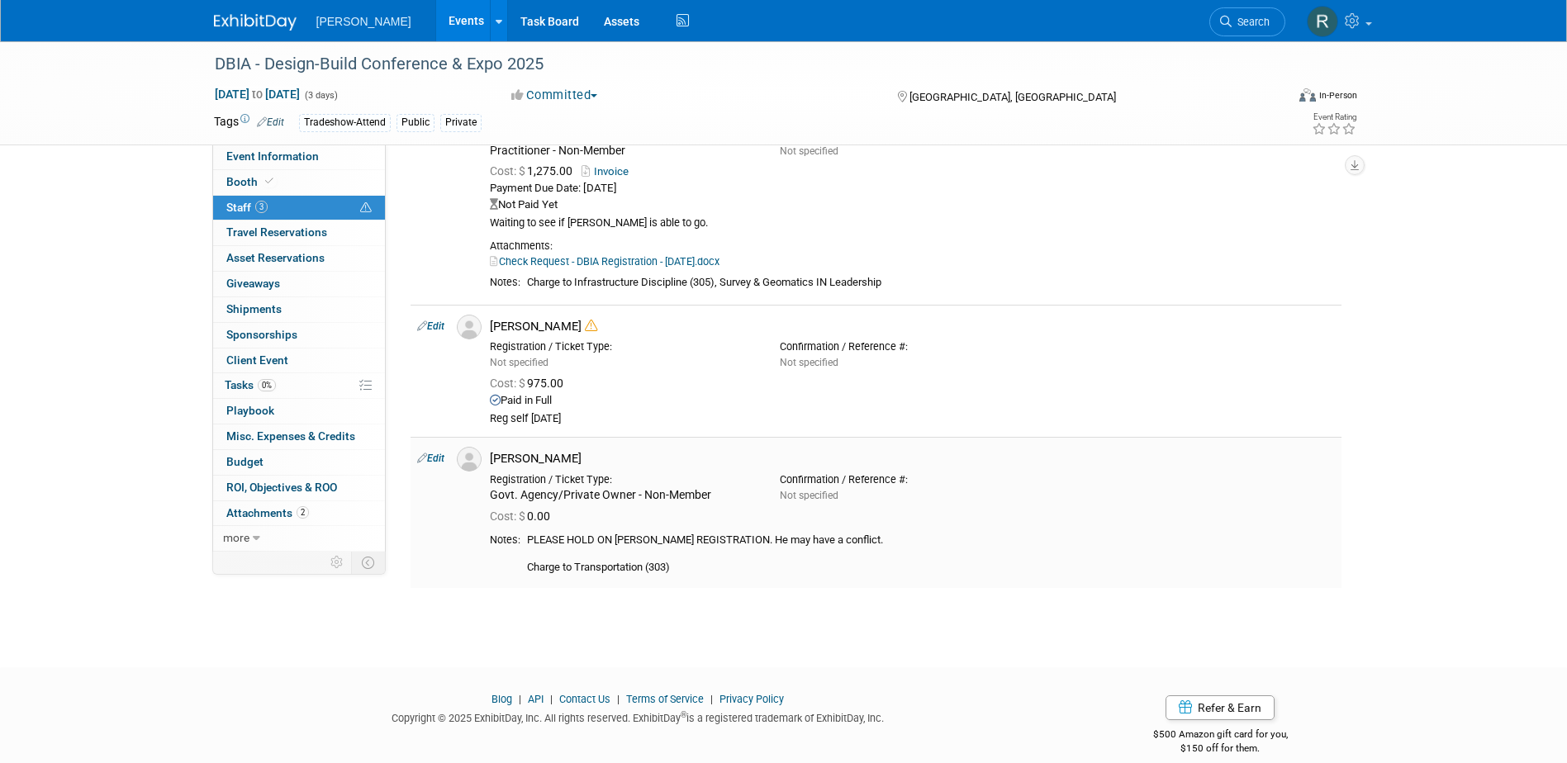
scroll to position [138, 0]
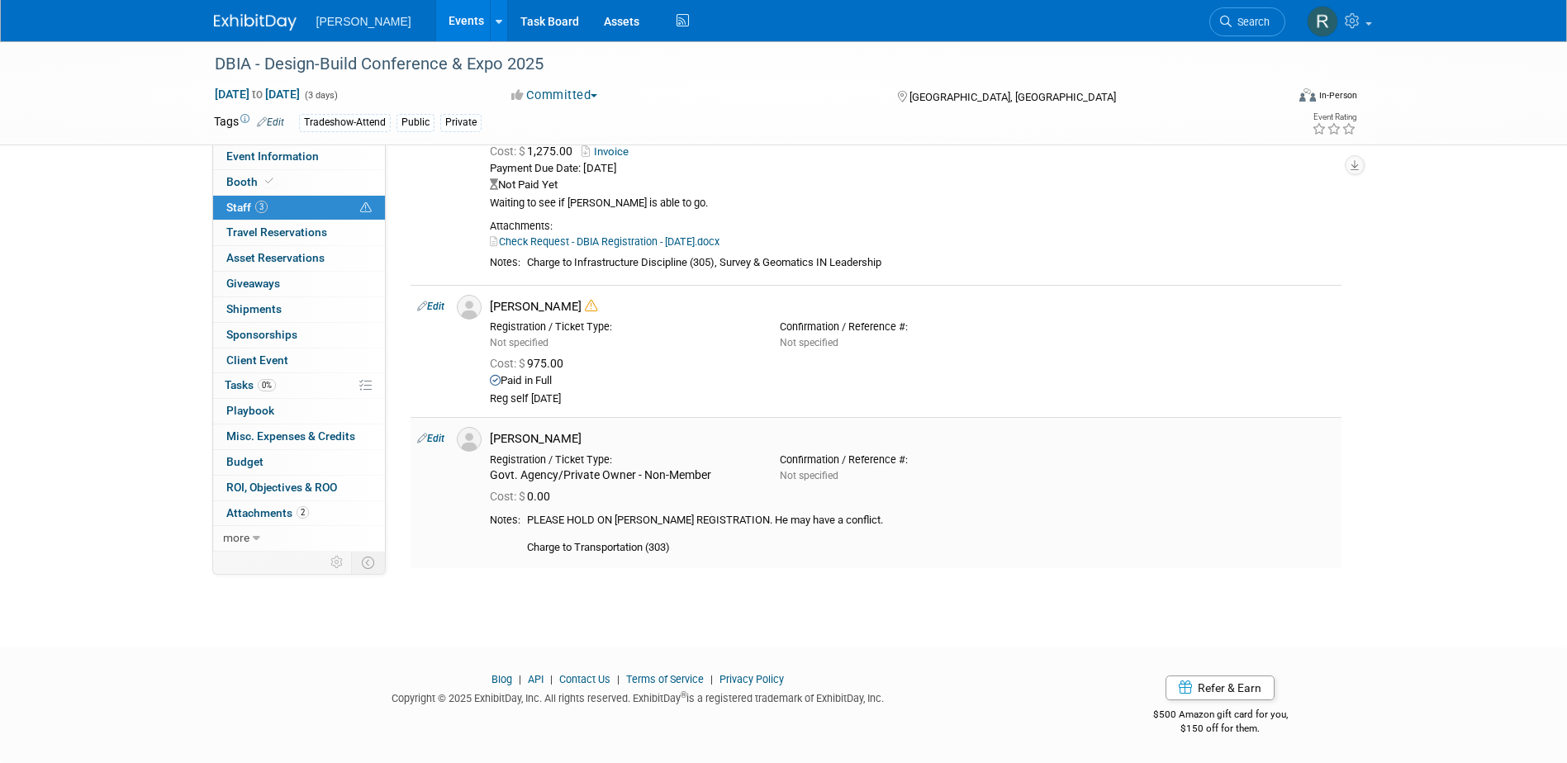
click at [435, 436] on link "Edit" at bounding box center [430, 439] width 27 height 12
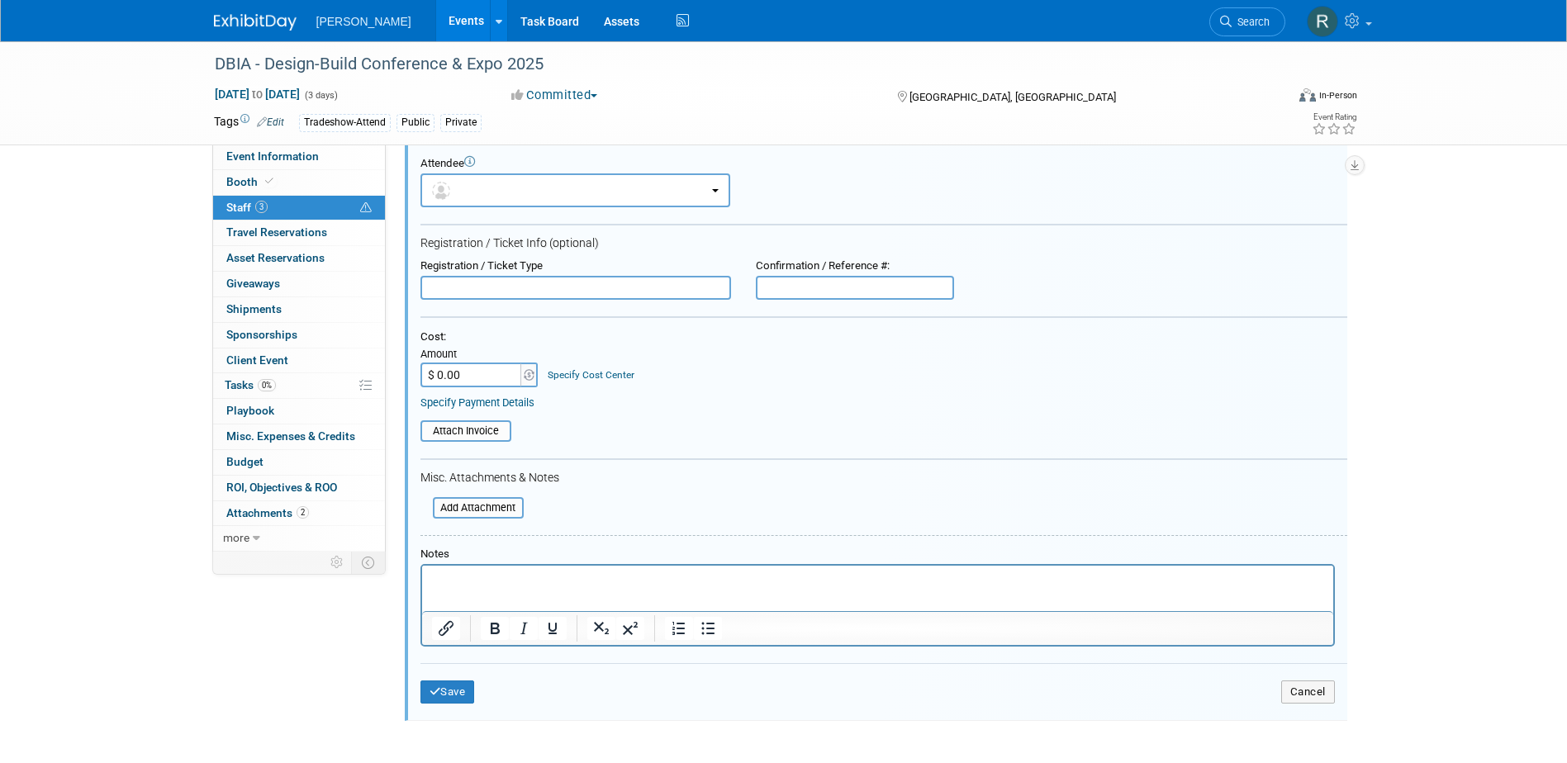
scroll to position [589, 0]
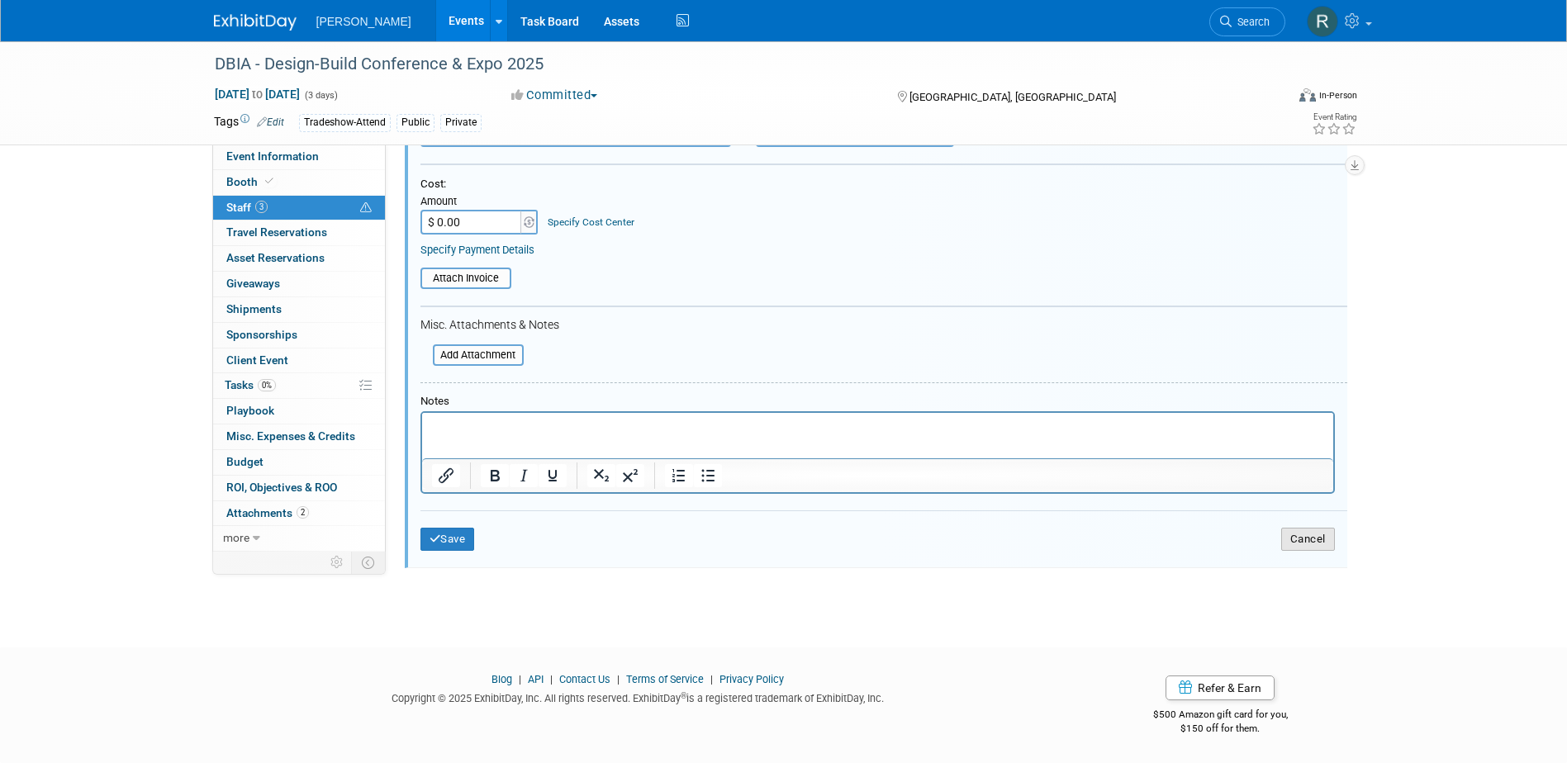
click at [1320, 544] on button "Cancel" at bounding box center [1308, 539] width 54 height 23
click at [1301, 541] on button "Cancel" at bounding box center [1308, 539] width 54 height 23
click at [1299, 534] on button "Cancel" at bounding box center [1308, 539] width 54 height 23
click at [257, 201] on span "3" at bounding box center [261, 207] width 12 height 12
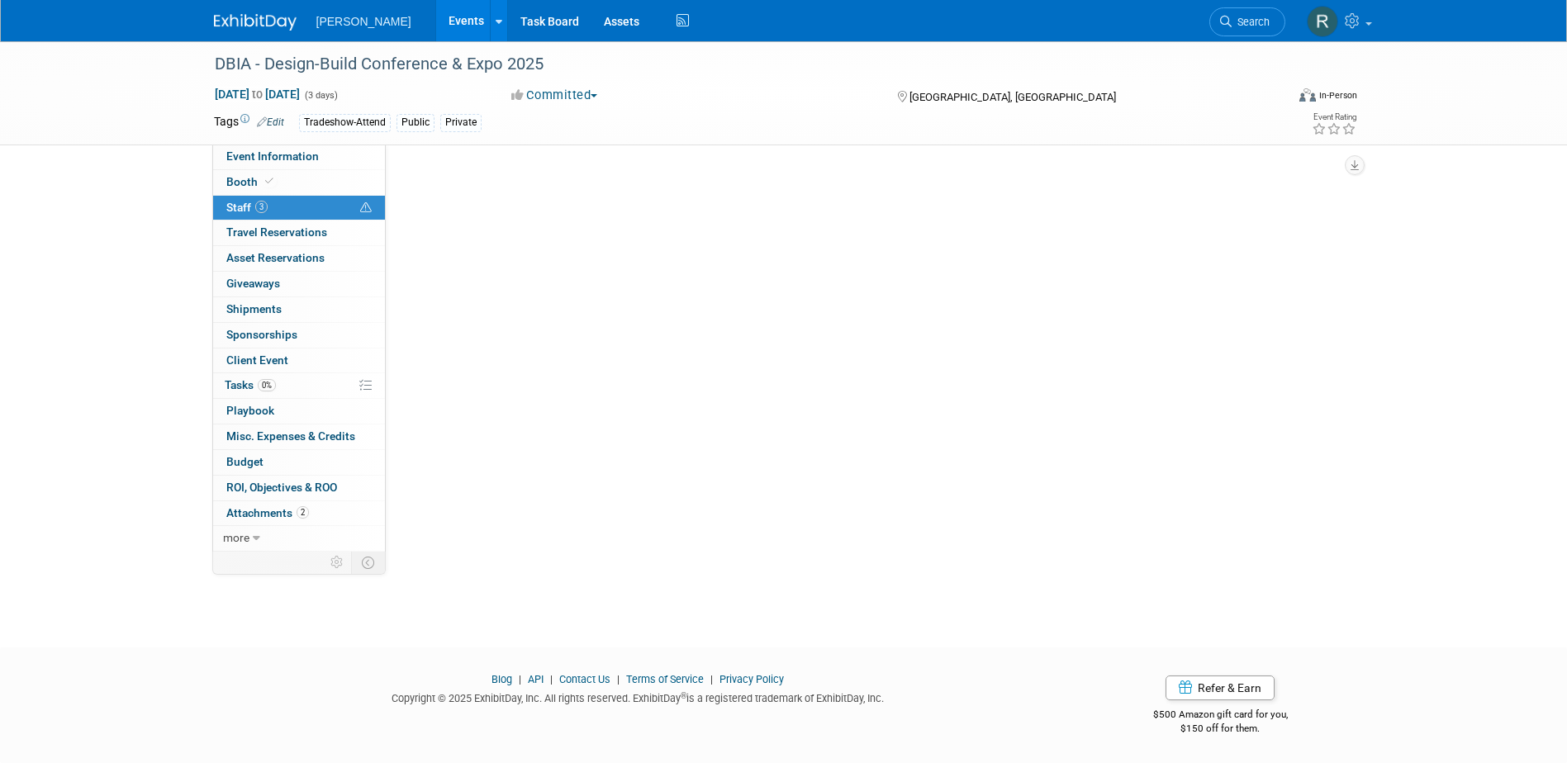
scroll to position [0, 0]
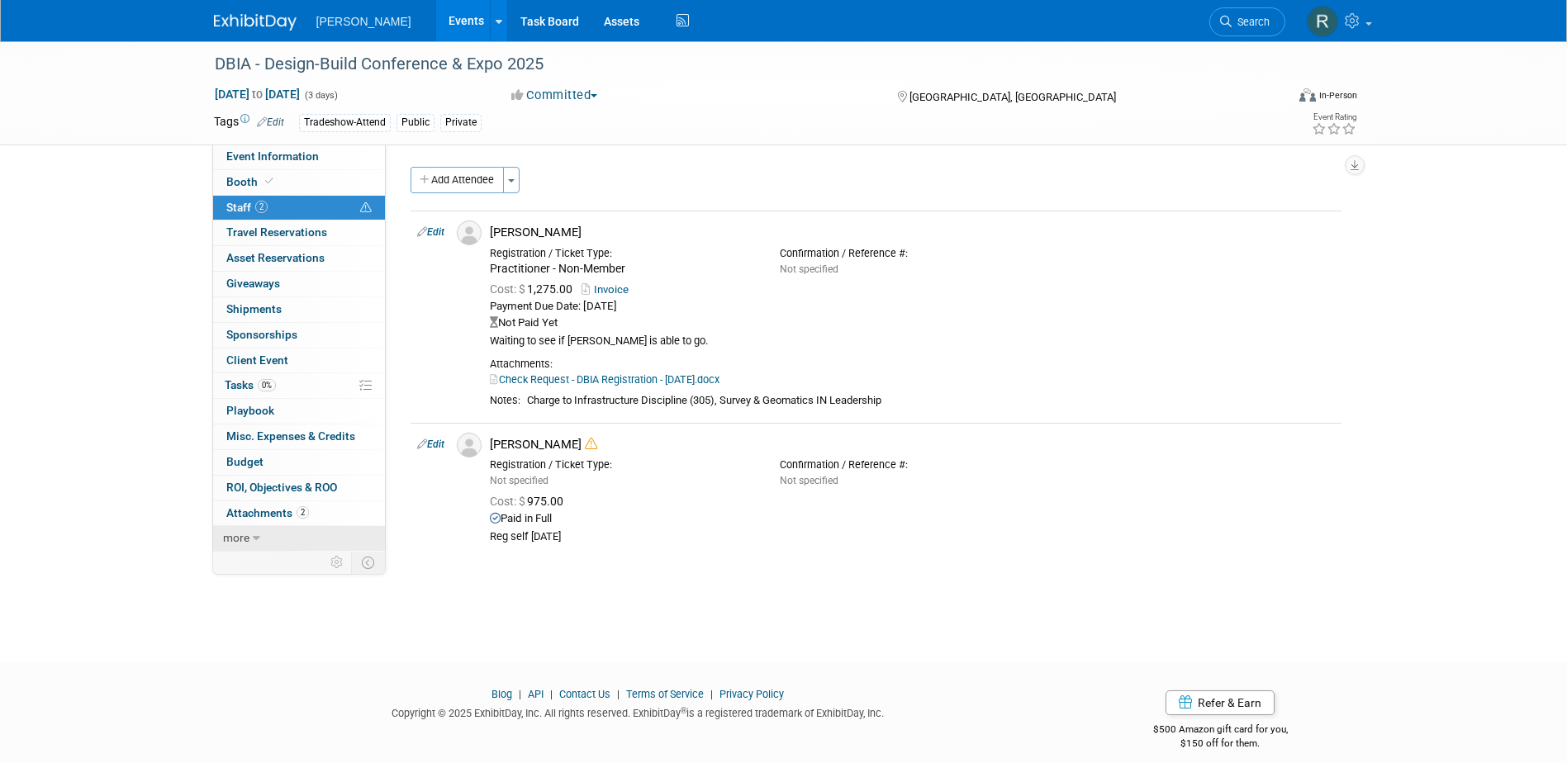
click at [247, 532] on span "more" at bounding box center [236, 537] width 26 height 13
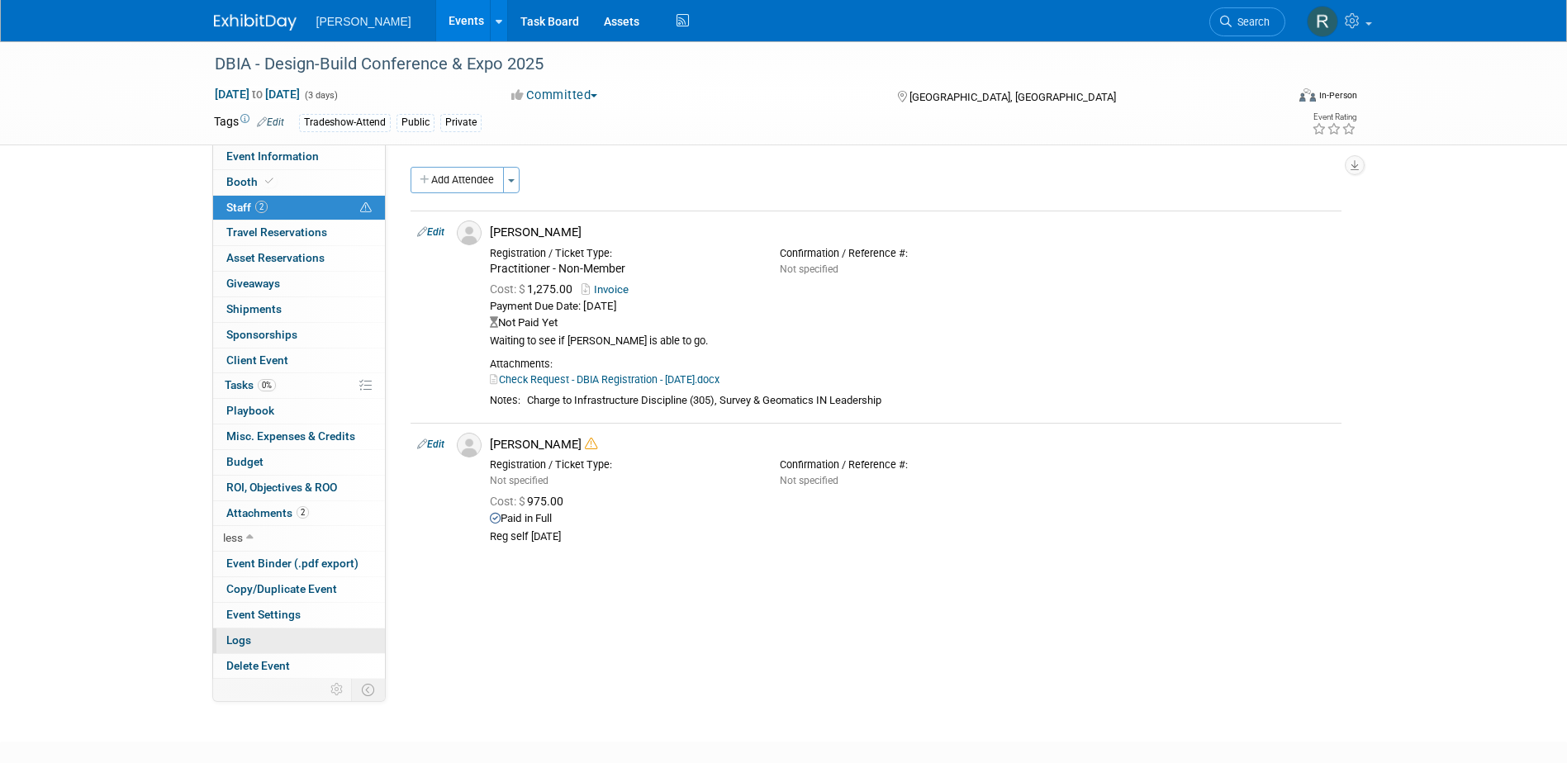
click at [243, 639] on span "Logs" at bounding box center [238, 640] width 25 height 13
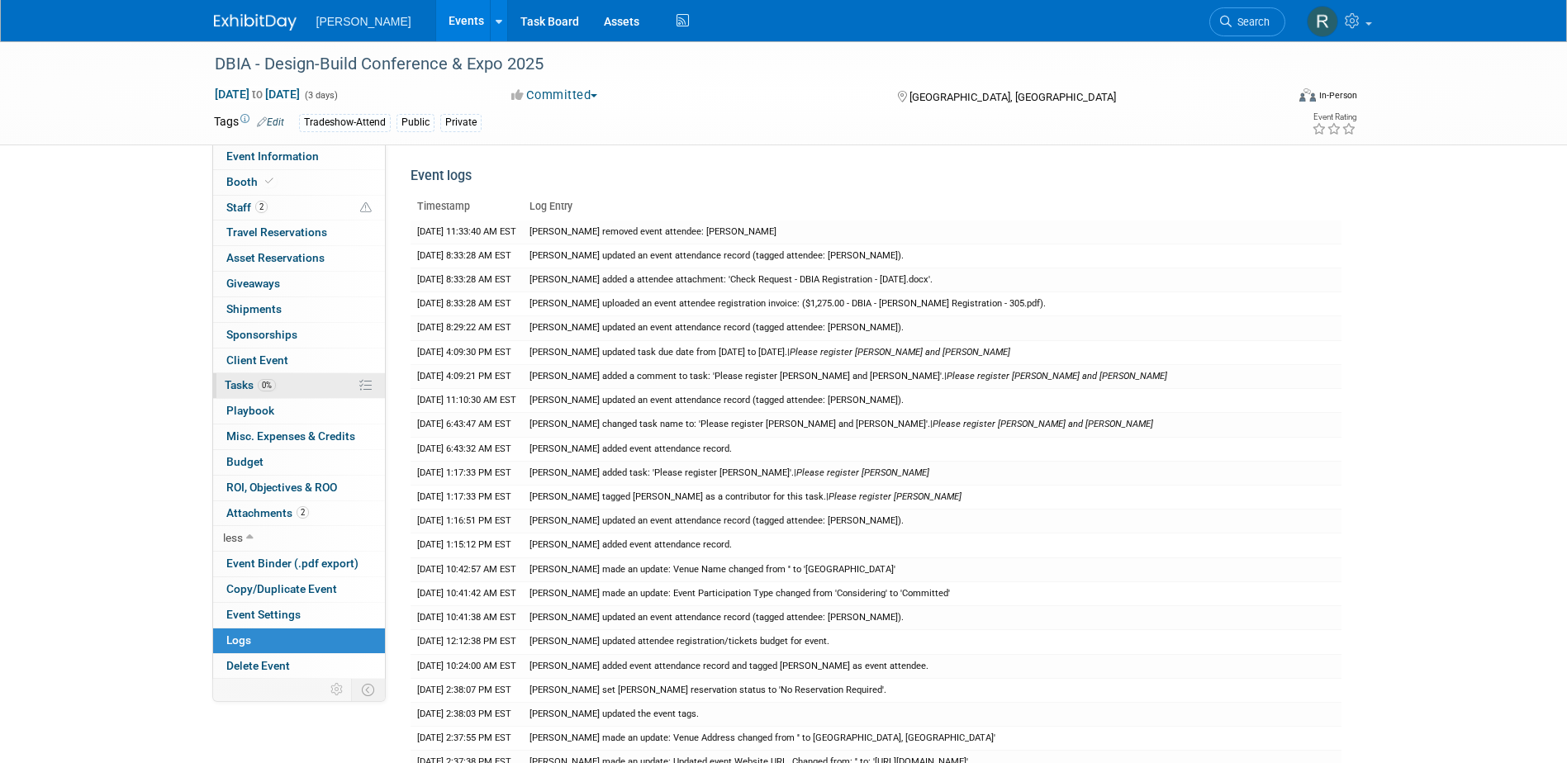
click at [250, 386] on span "Tasks 0%" at bounding box center [250, 384] width 51 height 13
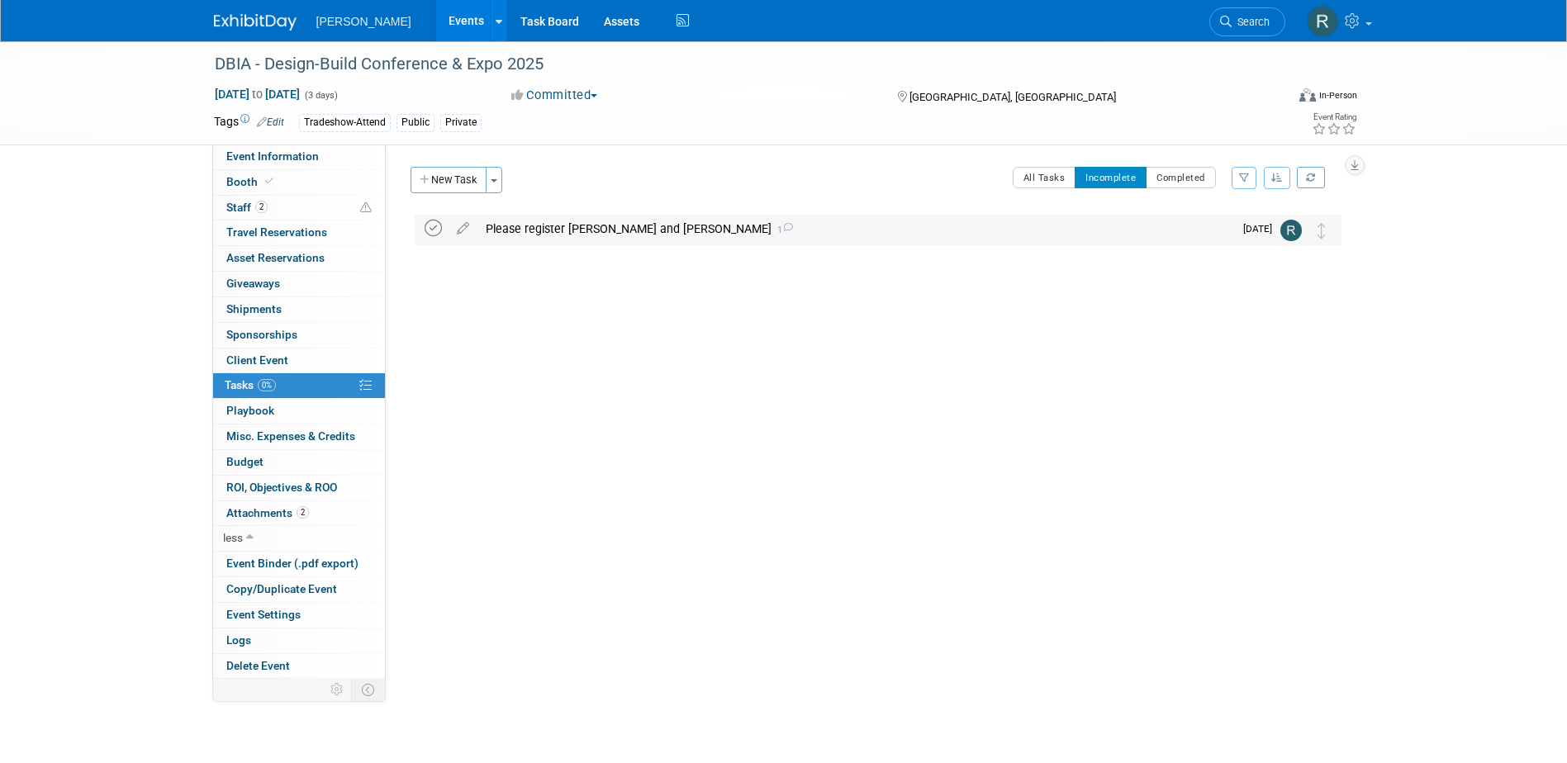
click at [432, 229] on icon at bounding box center [433, 228] width 17 height 17
click at [1227, 23] on icon at bounding box center [1226, 22] width 12 height 12
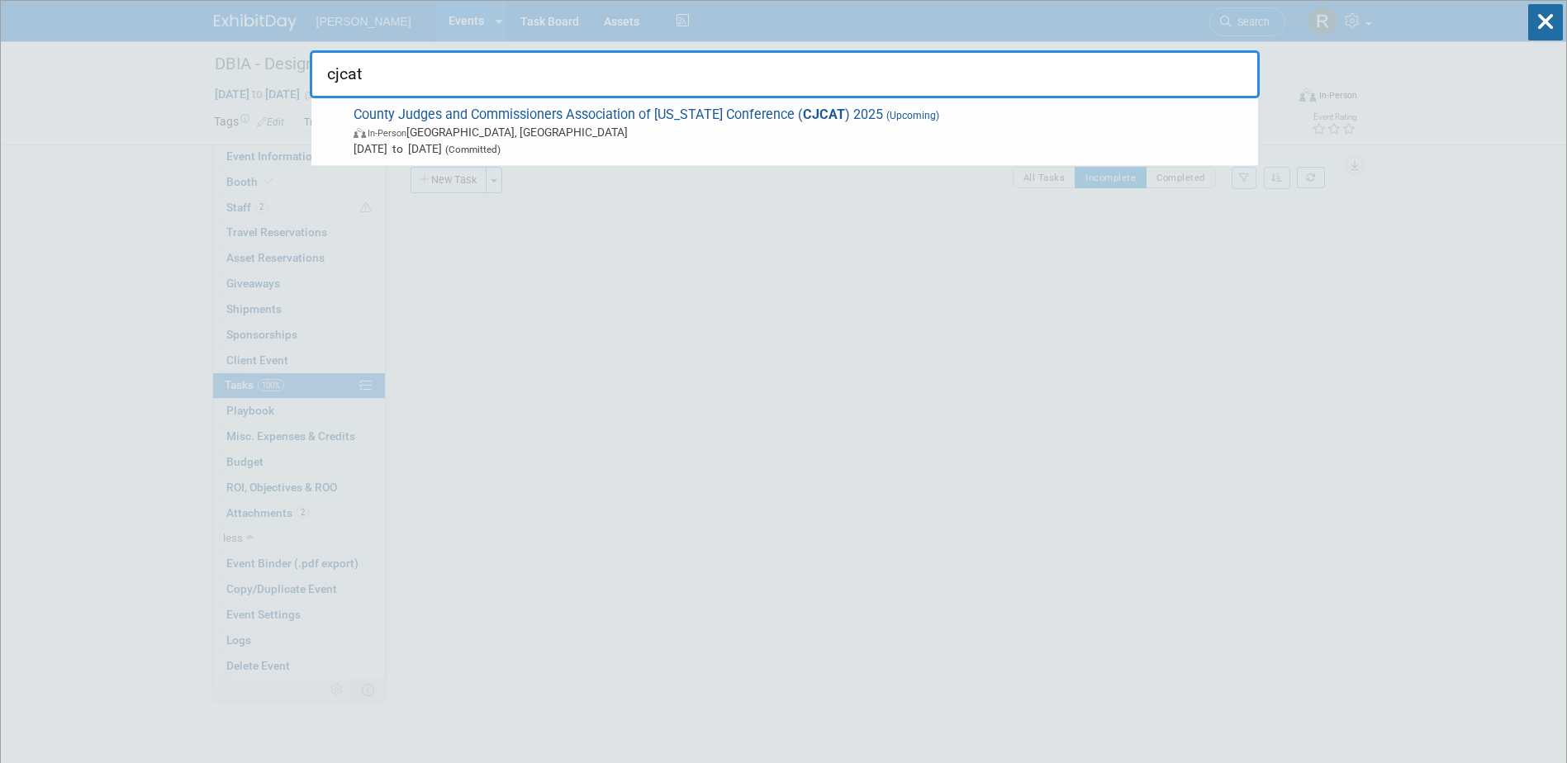
type input "cjcat"
click at [435, 110] on span "County Judges and Commissioners Association of Texas Conference ( CJCAT ) 2025 …" at bounding box center [799, 132] width 901 height 50
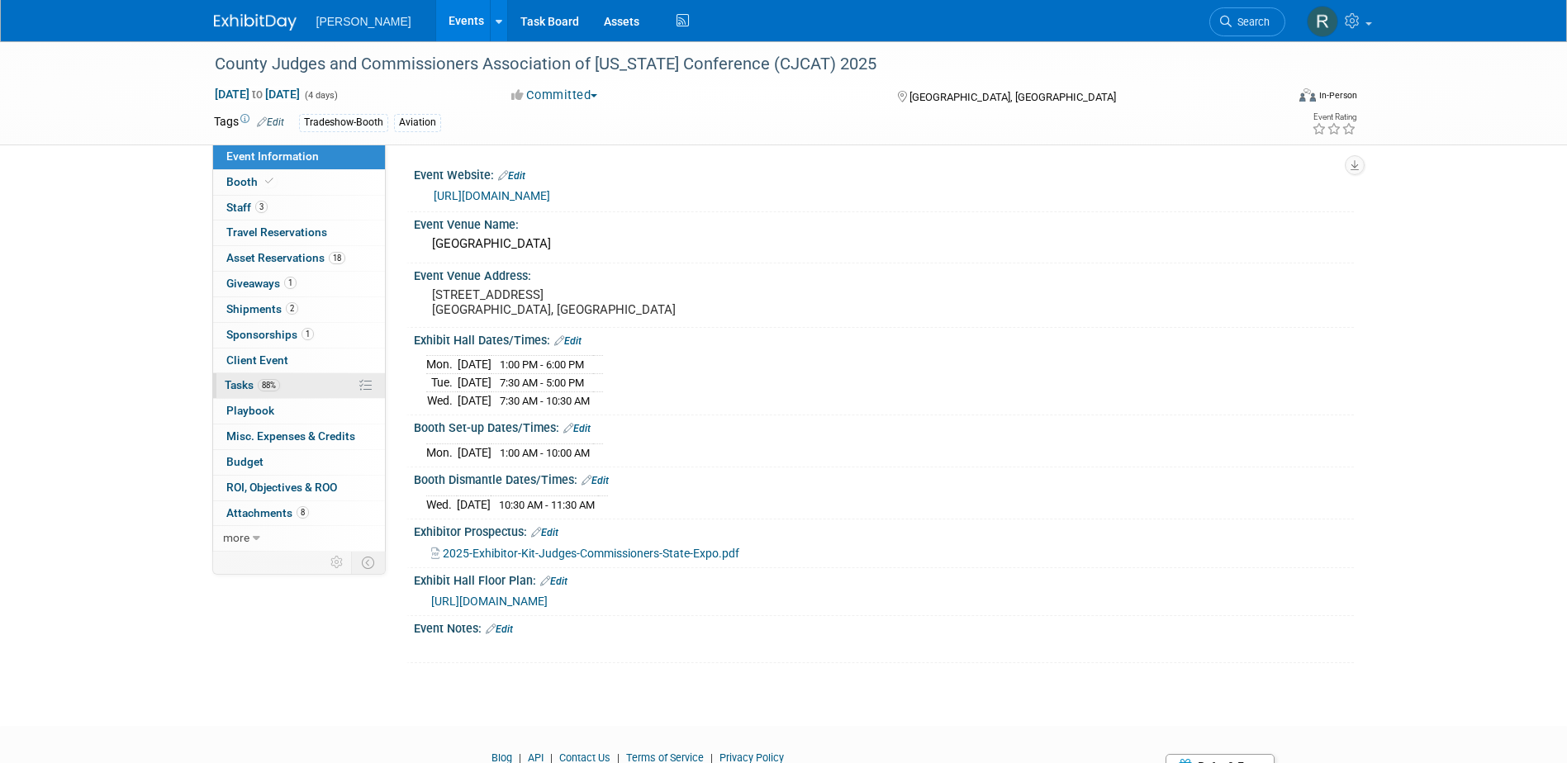
click at [254, 387] on span "Tasks 88%" at bounding box center [252, 384] width 55 height 13
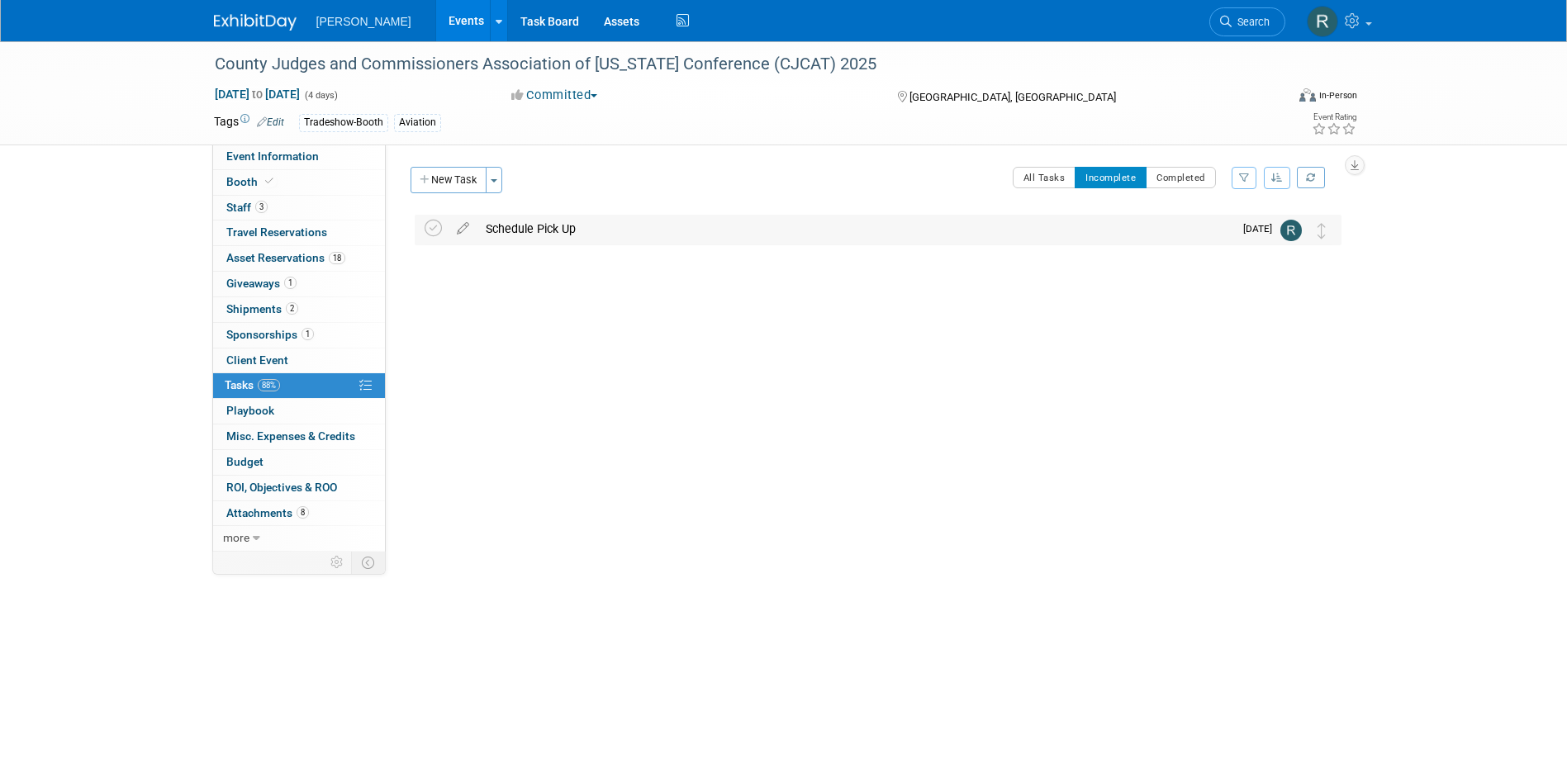
click at [515, 231] on div "Schedule Pick Up" at bounding box center [855, 229] width 756 height 28
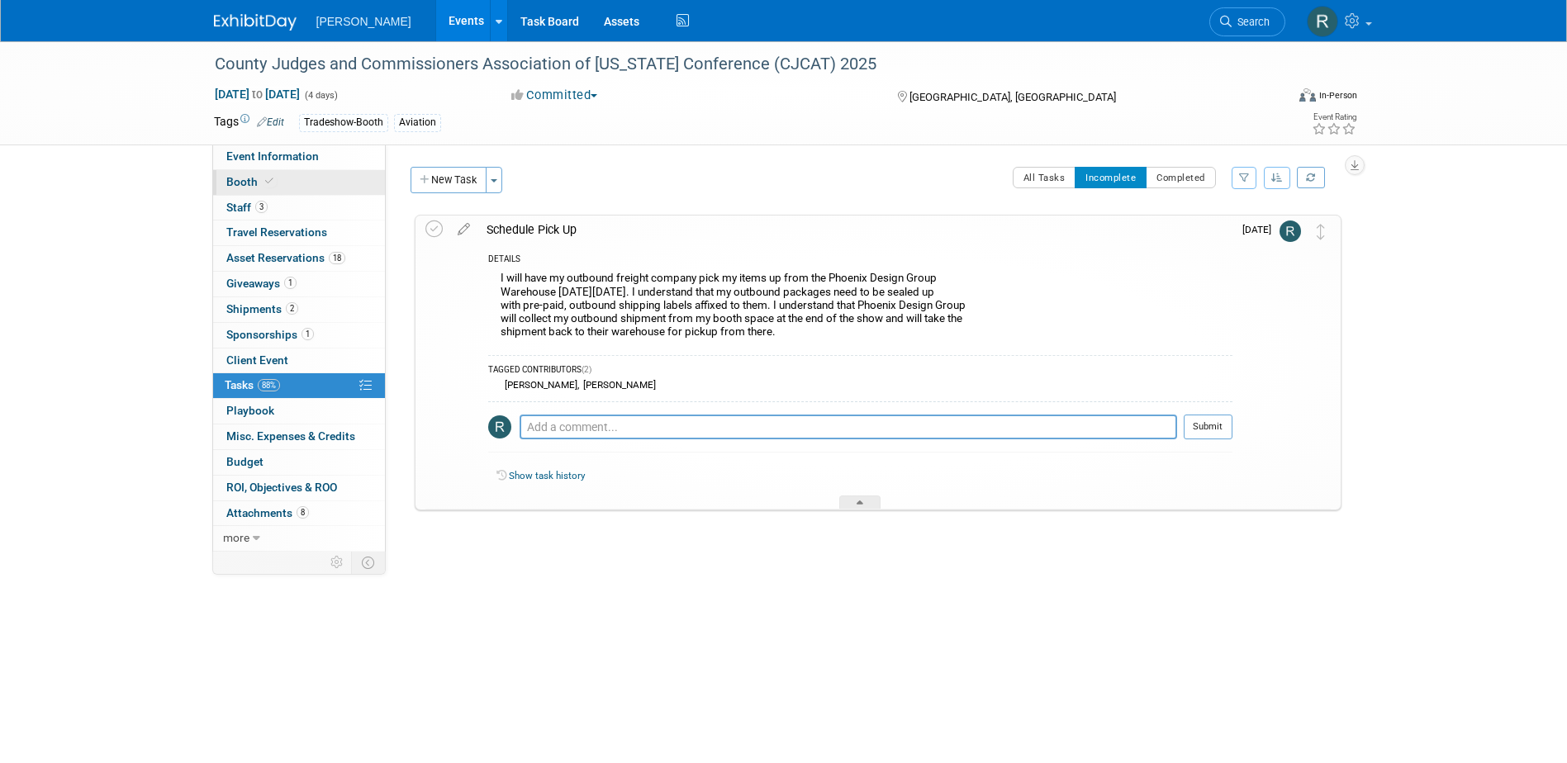
click at [285, 182] on link "Booth" at bounding box center [299, 182] width 172 height 25
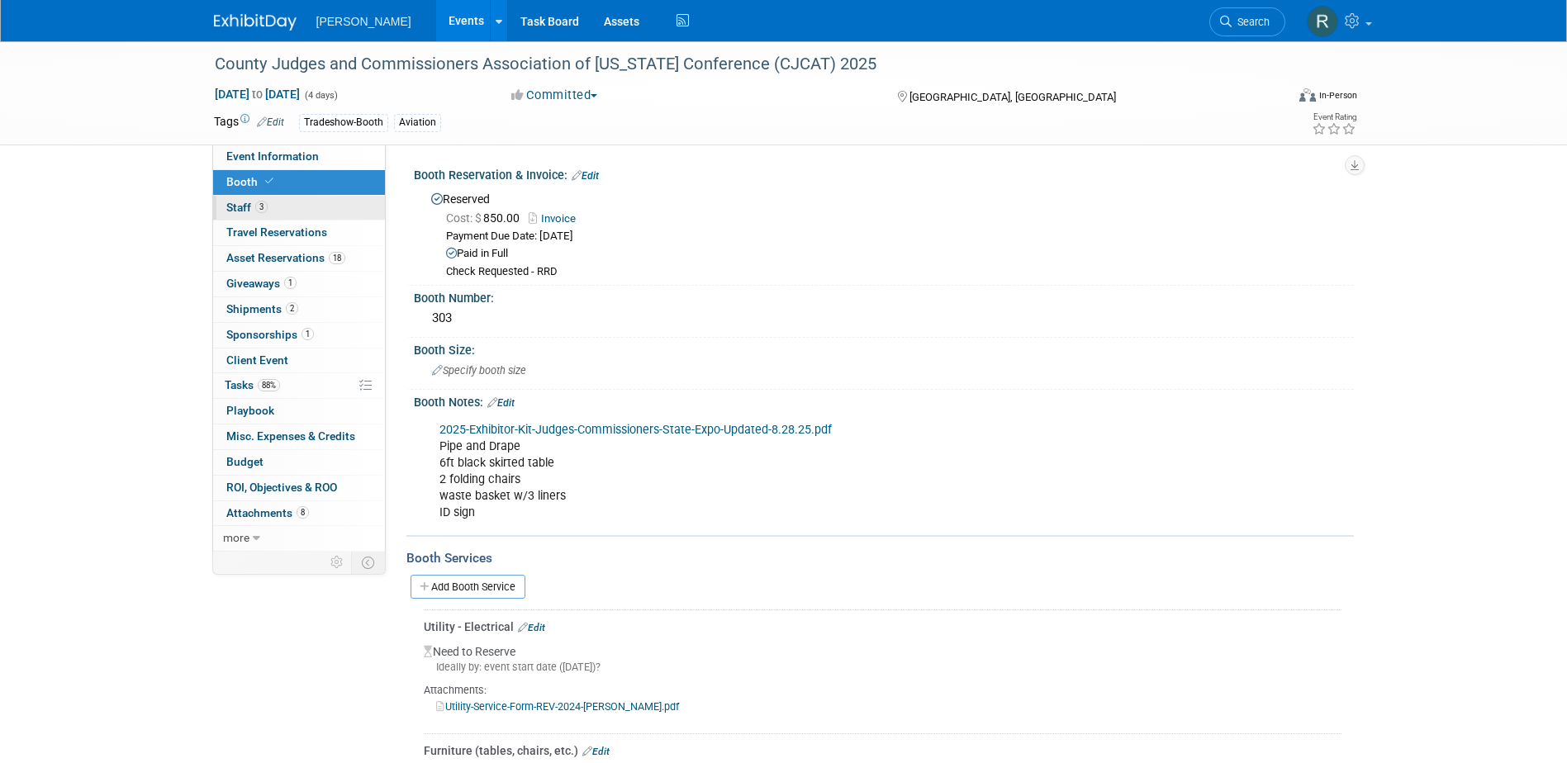
click at [278, 203] on link "3 Staff 3" at bounding box center [299, 208] width 172 height 25
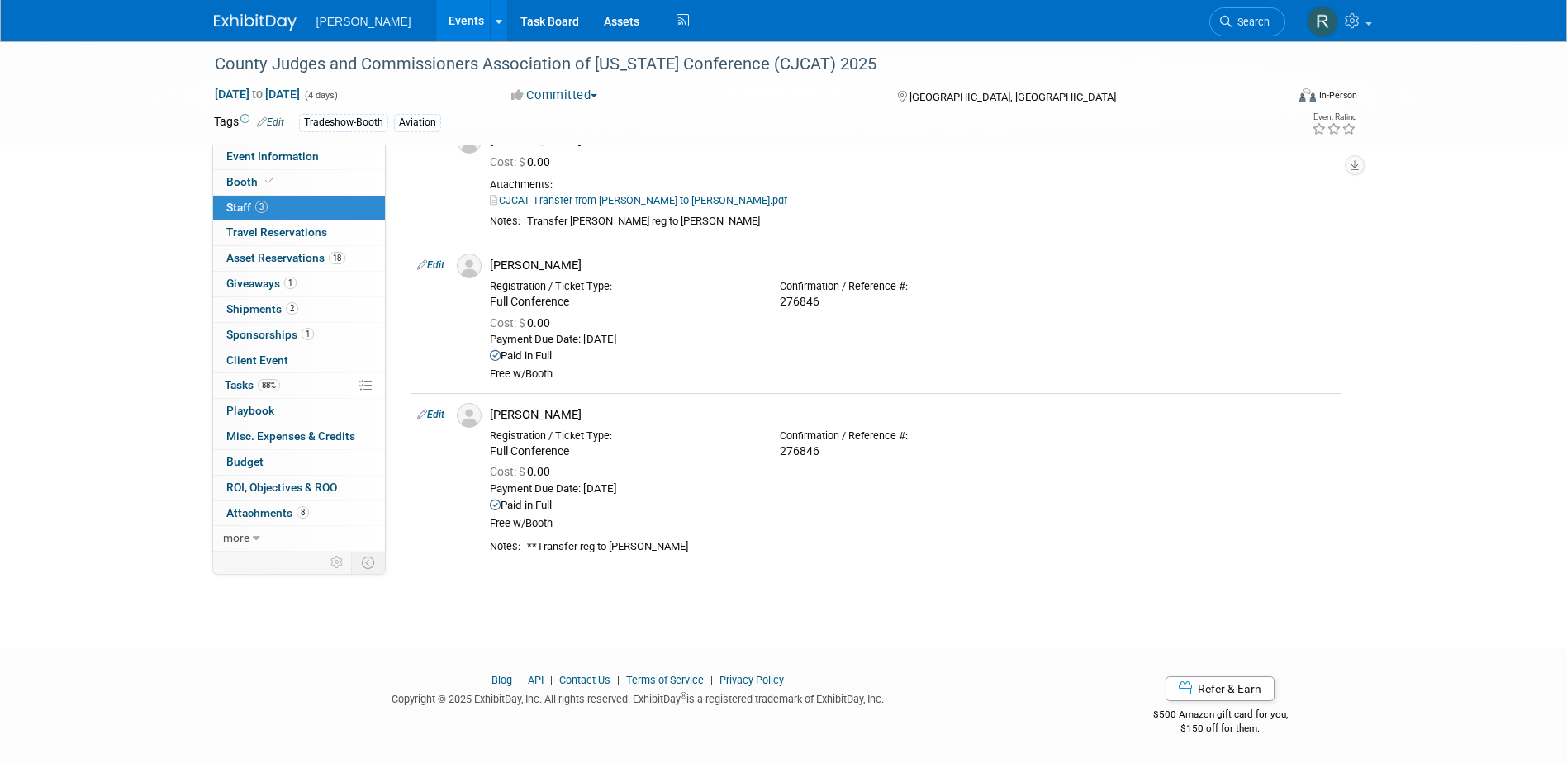
scroll to position [93, 0]
drag, startPoint x: 701, startPoint y: 401, endPoint x: 704, endPoint y: 387, distance: 14.3
click at [701, 401] on td "Kari Campbell Registration / Ticket Type: Full Conference Cost: $" at bounding box center [912, 480] width 858 height 176
click at [271, 184] on icon at bounding box center [269, 181] width 8 height 9
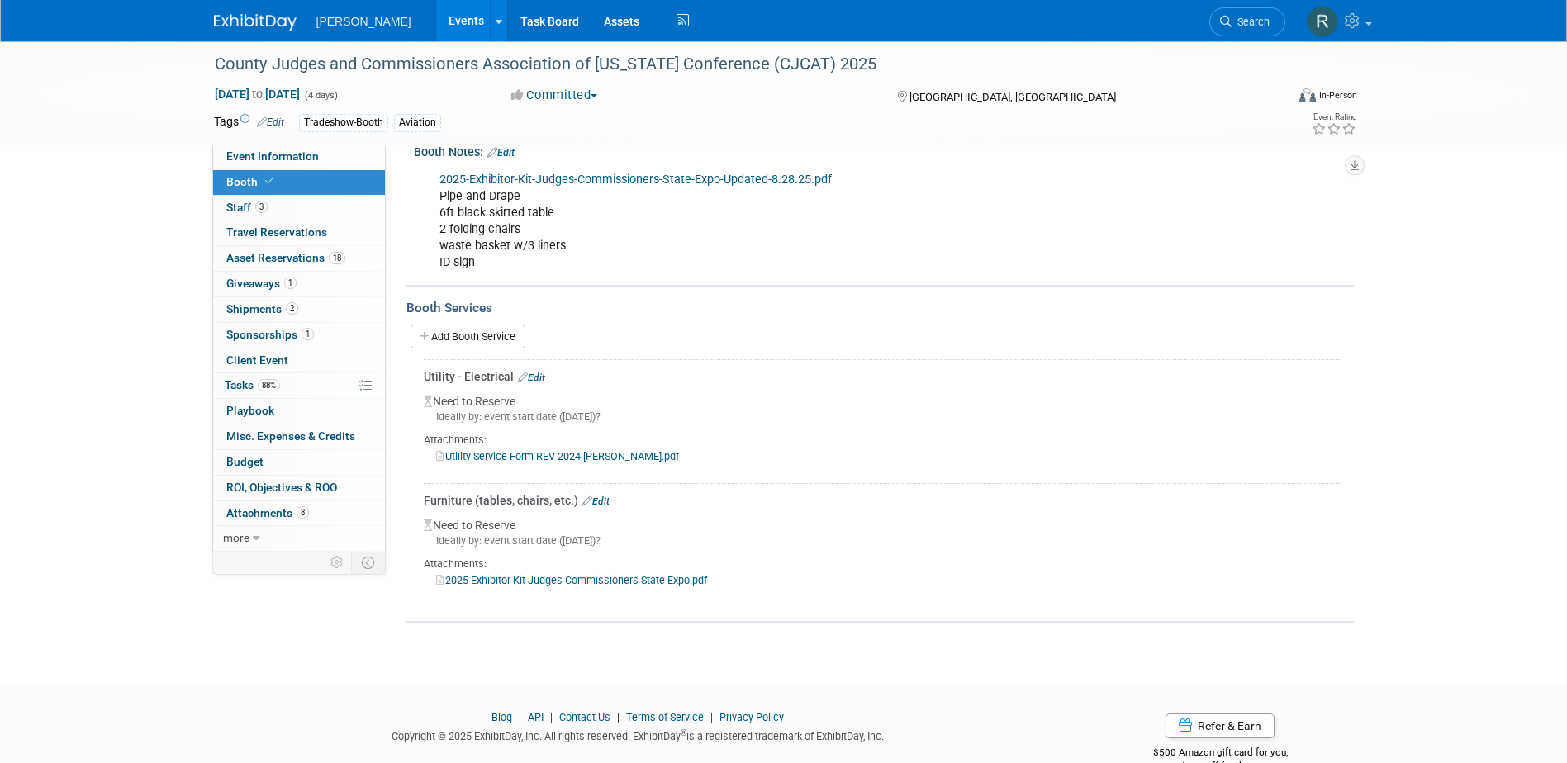
scroll to position [287, 0]
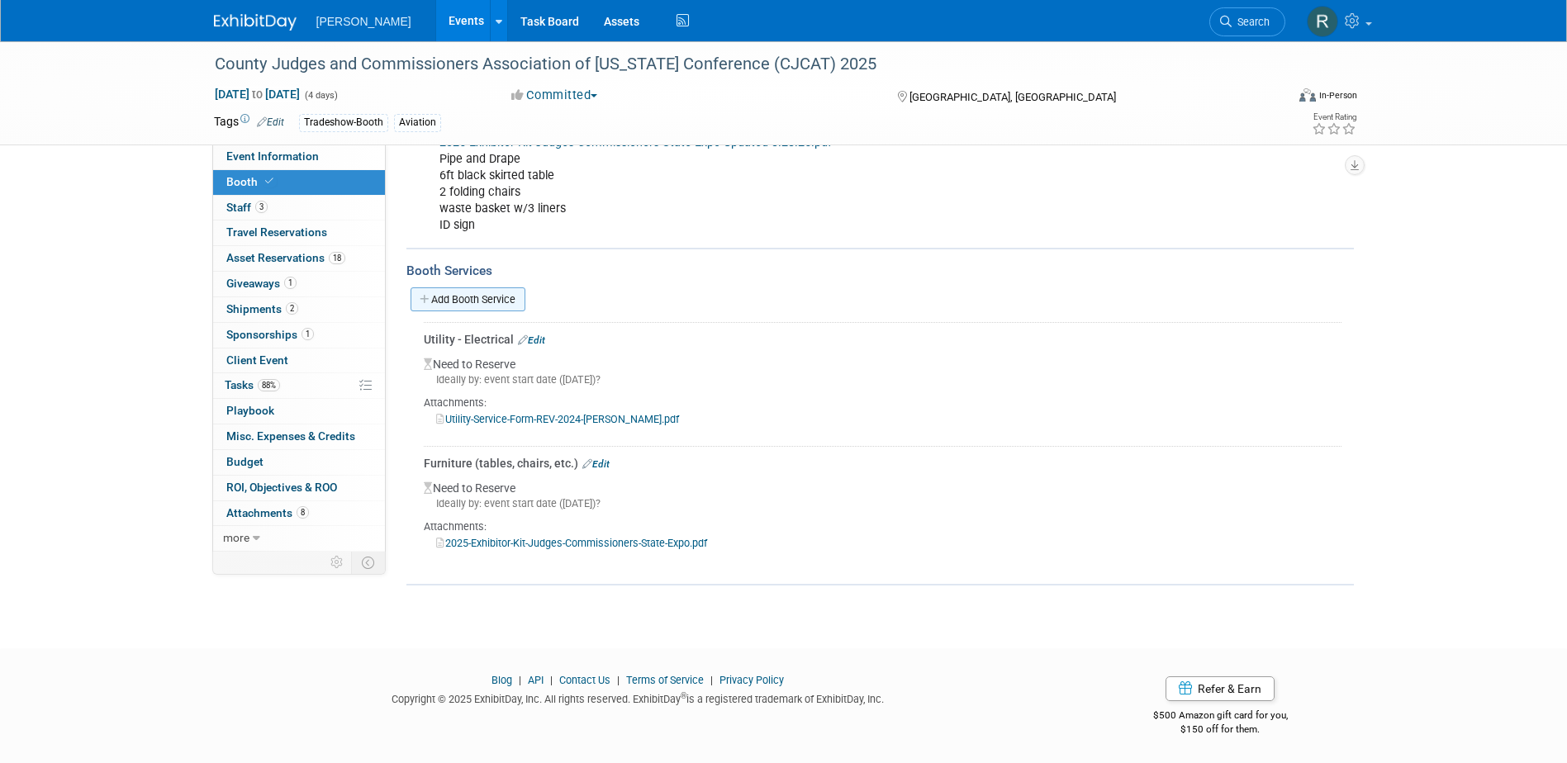
click at [464, 301] on link "Add Booth Service" at bounding box center [468, 299] width 115 height 24
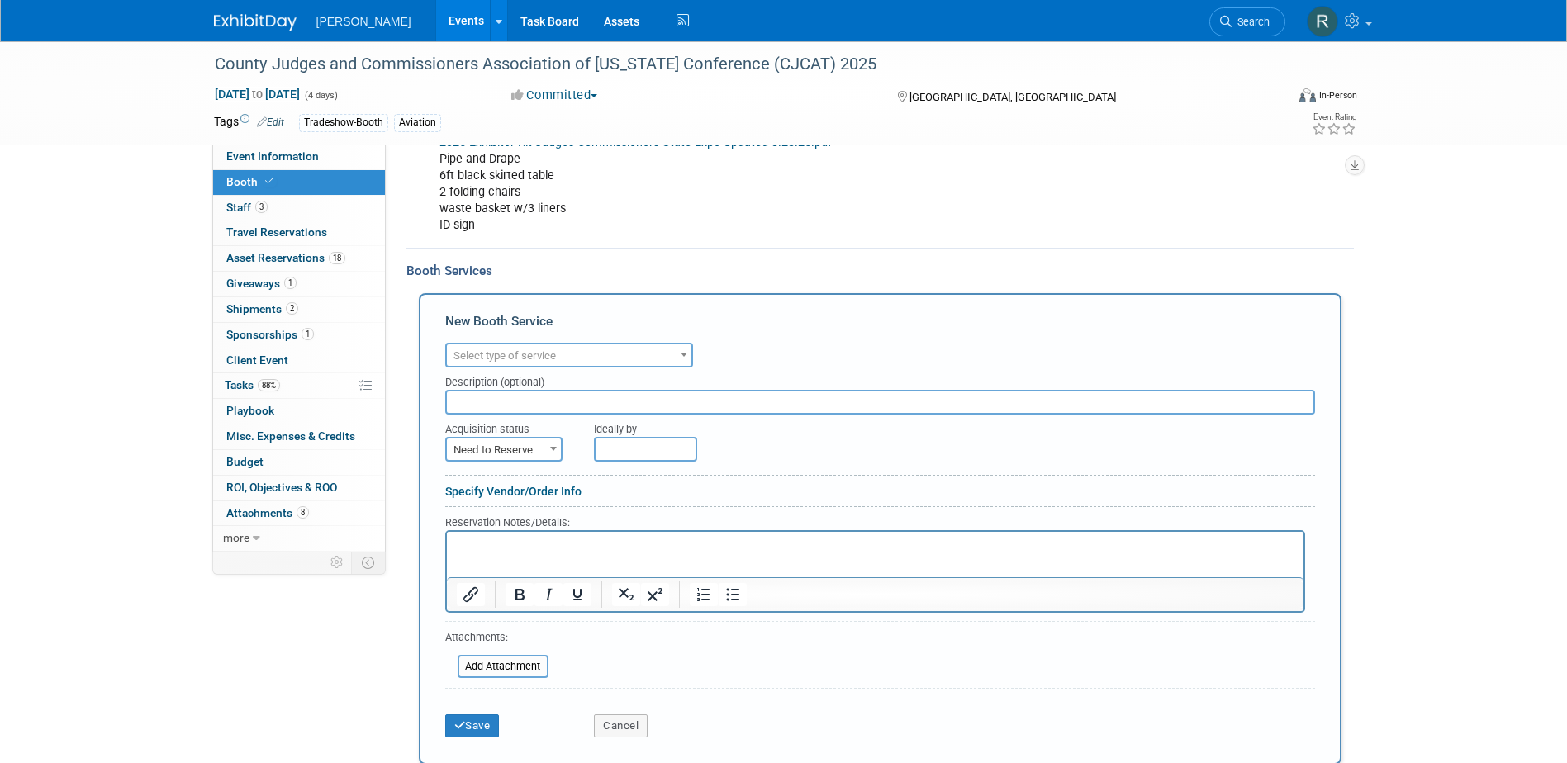
scroll to position [0, 0]
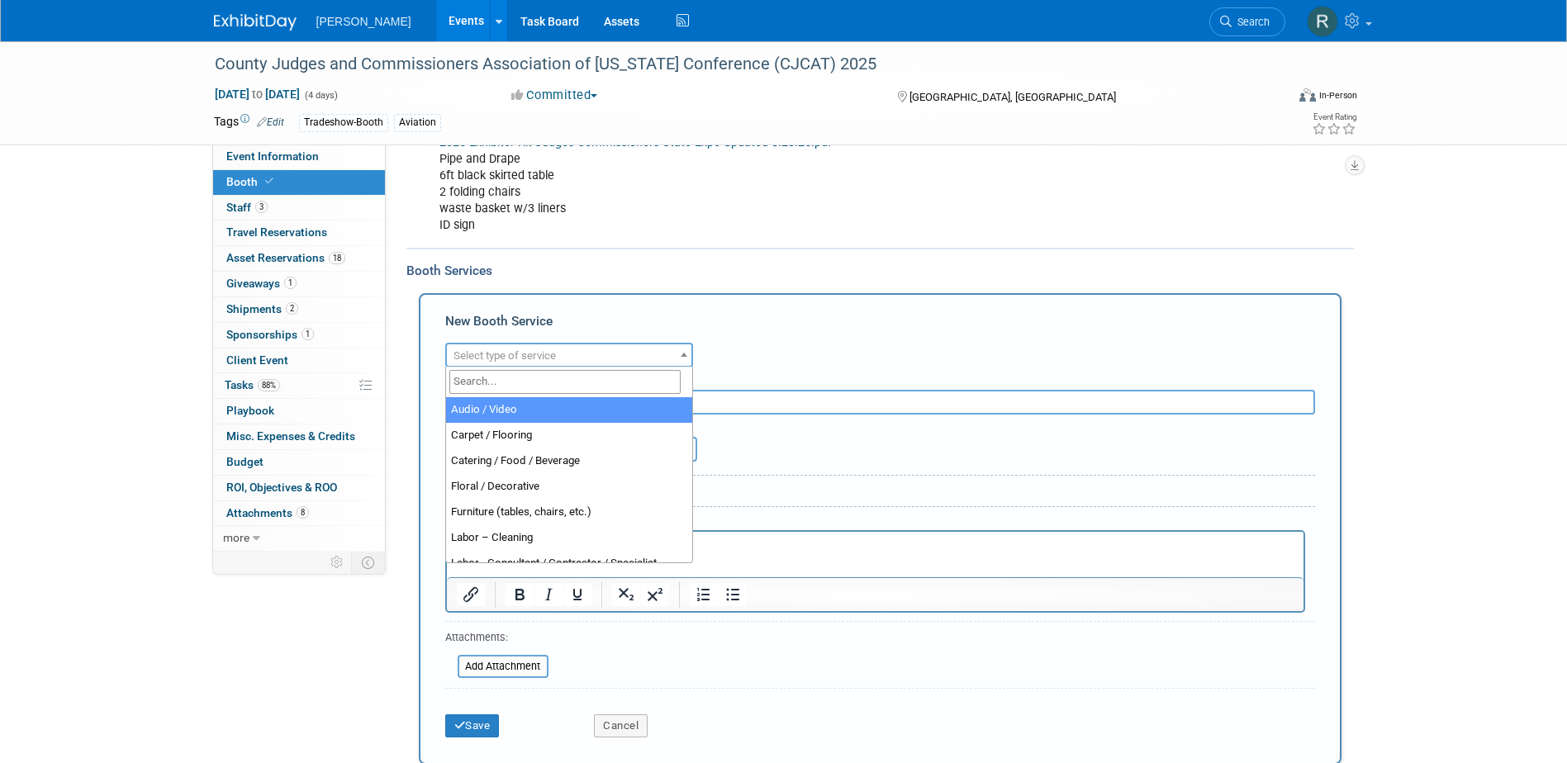
click at [484, 359] on span "Select type of service" at bounding box center [505, 355] width 102 height 12
click at [497, 386] on input "search" at bounding box center [564, 382] width 231 height 24
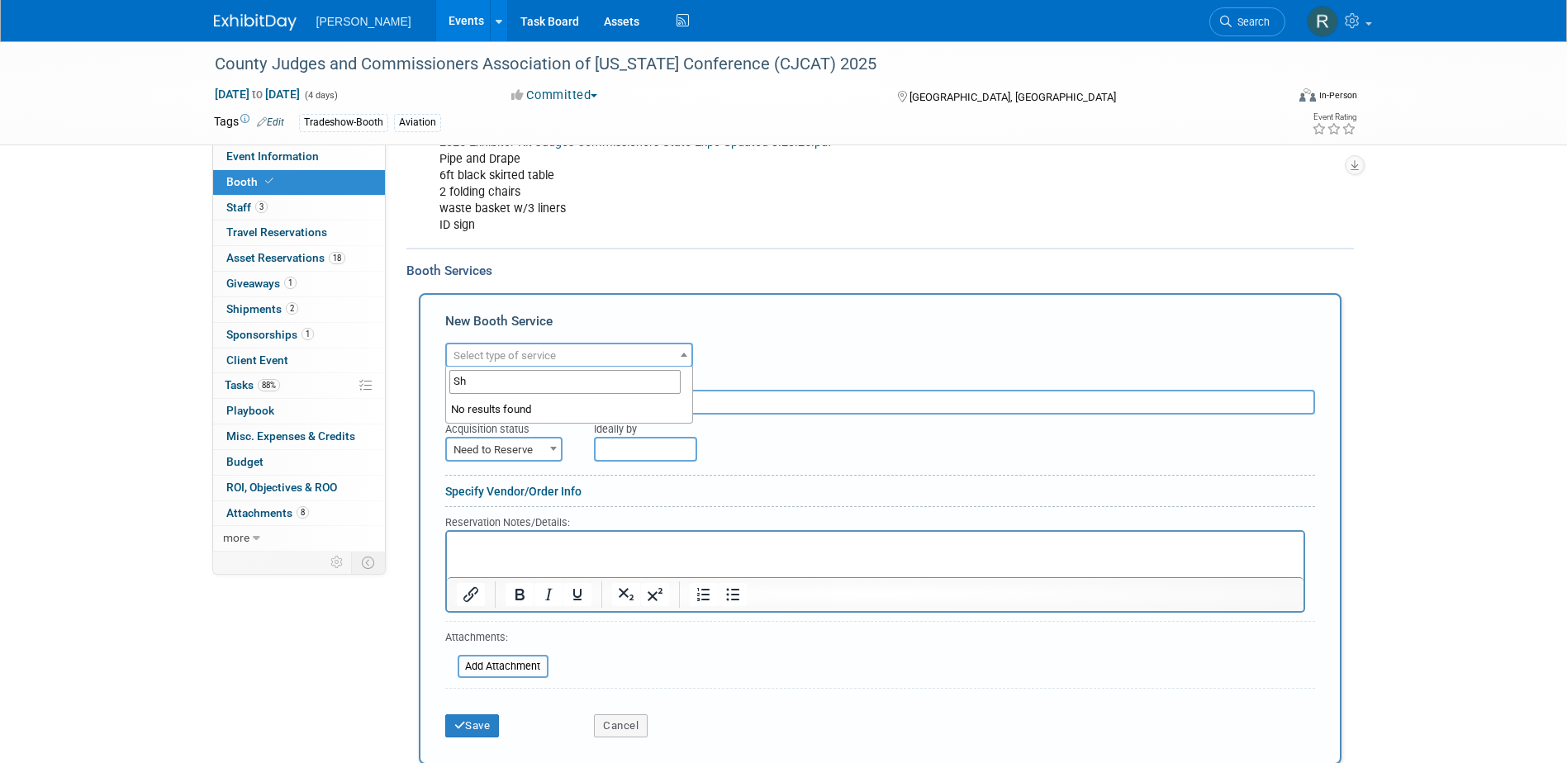
type input "S"
type input "hand"
select select "10"
click at [496, 401] on input "text" at bounding box center [880, 402] width 870 height 25
type input "Advanced Warehouse Fees"
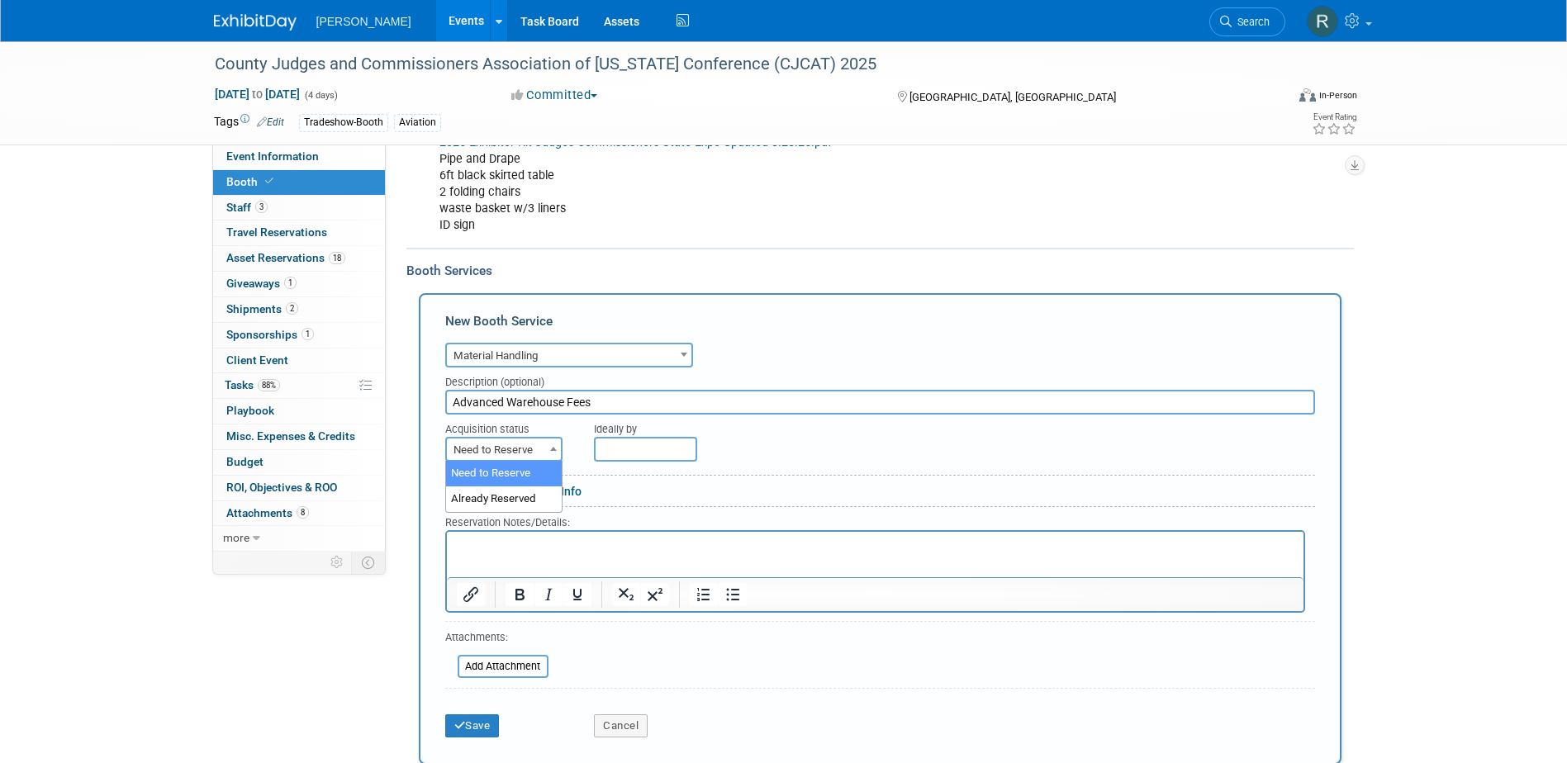
click at [524, 437] on span "Need to Reserve" at bounding box center [503, 449] width 117 height 25
drag, startPoint x: 516, startPoint y: 499, endPoint x: 562, endPoint y: 472, distance: 53.0
select select "2"
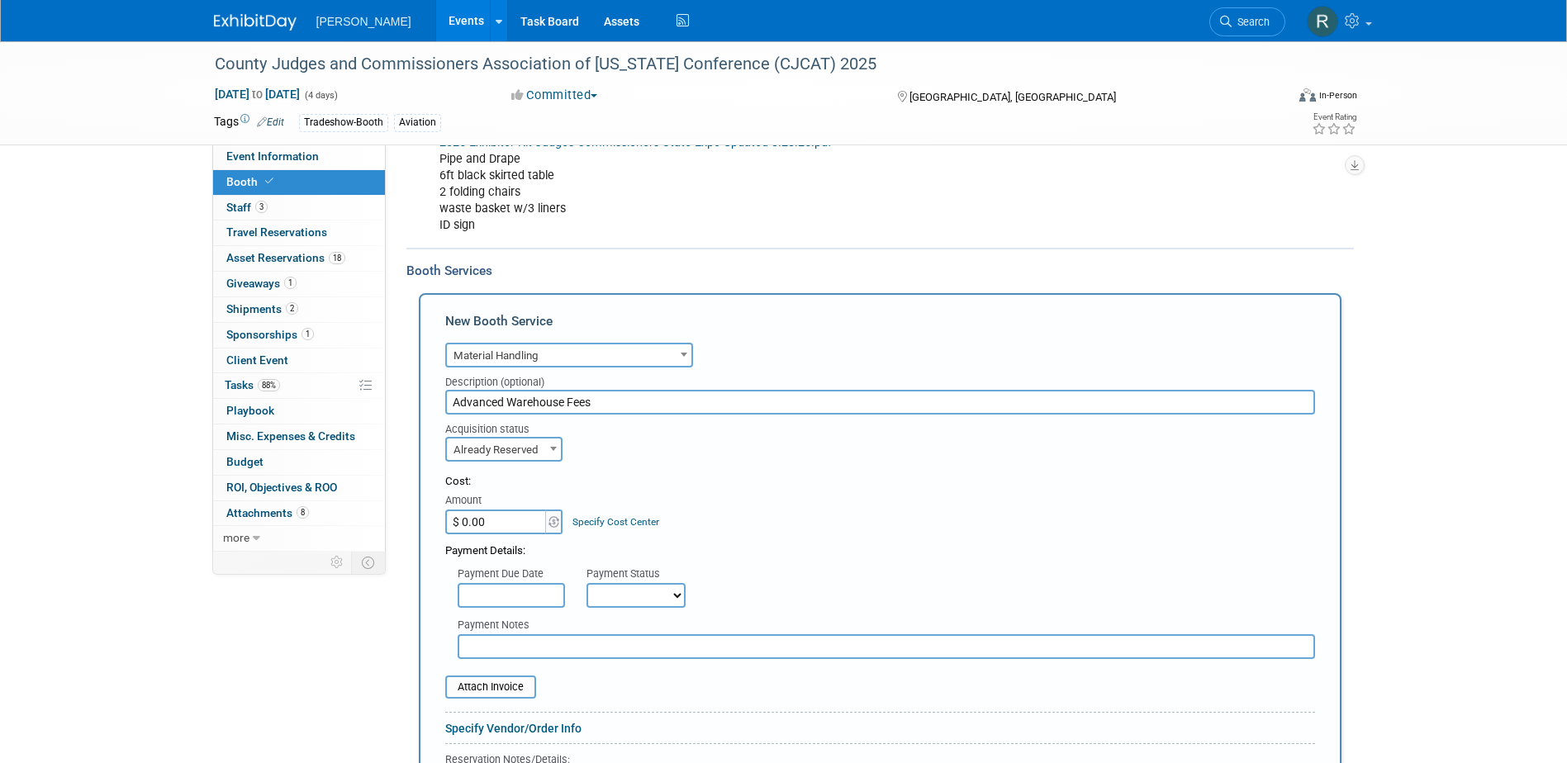
click at [515, 526] on input "$ 0.00" at bounding box center [496, 522] width 103 height 25
type input "$ 102.34"
click at [587, 523] on link "Specify Cost Center" at bounding box center [615, 522] width 87 height 12
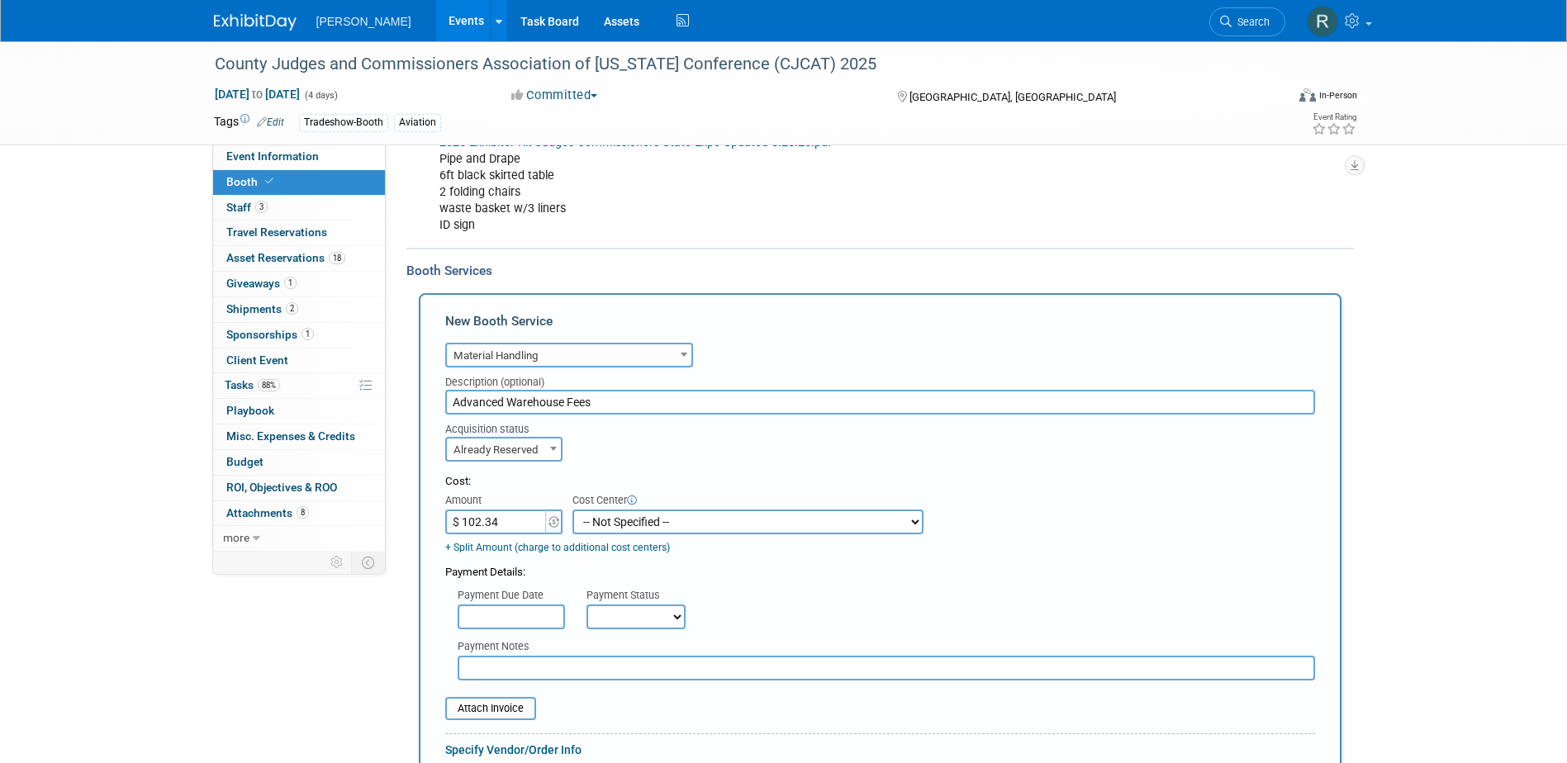
drag, startPoint x: 587, startPoint y: 523, endPoint x: 599, endPoint y: 514, distance: 15.4
click at [587, 523] on select "-- Not Specified -- Advisory Services - Expenses_1001.502 Aerial Acquisition - …" at bounding box center [747, 522] width 351 height 25
select select "18966233"
click at [572, 510] on select "-- Not Specified -- Advisory Services - Expenses_1001.502 Aerial Acquisition - …" at bounding box center [747, 522] width 351 height 25
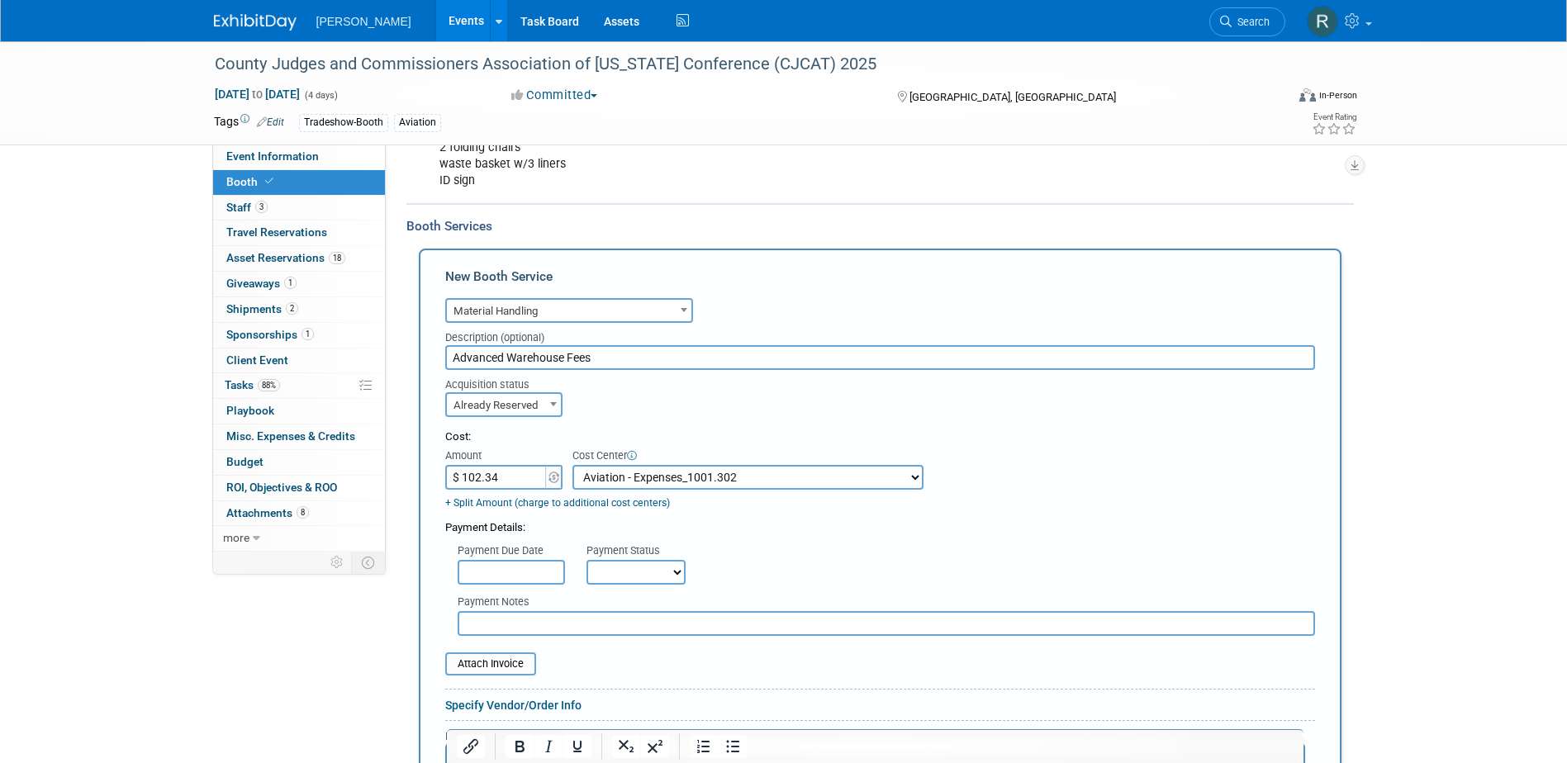
scroll to position [370, 0]
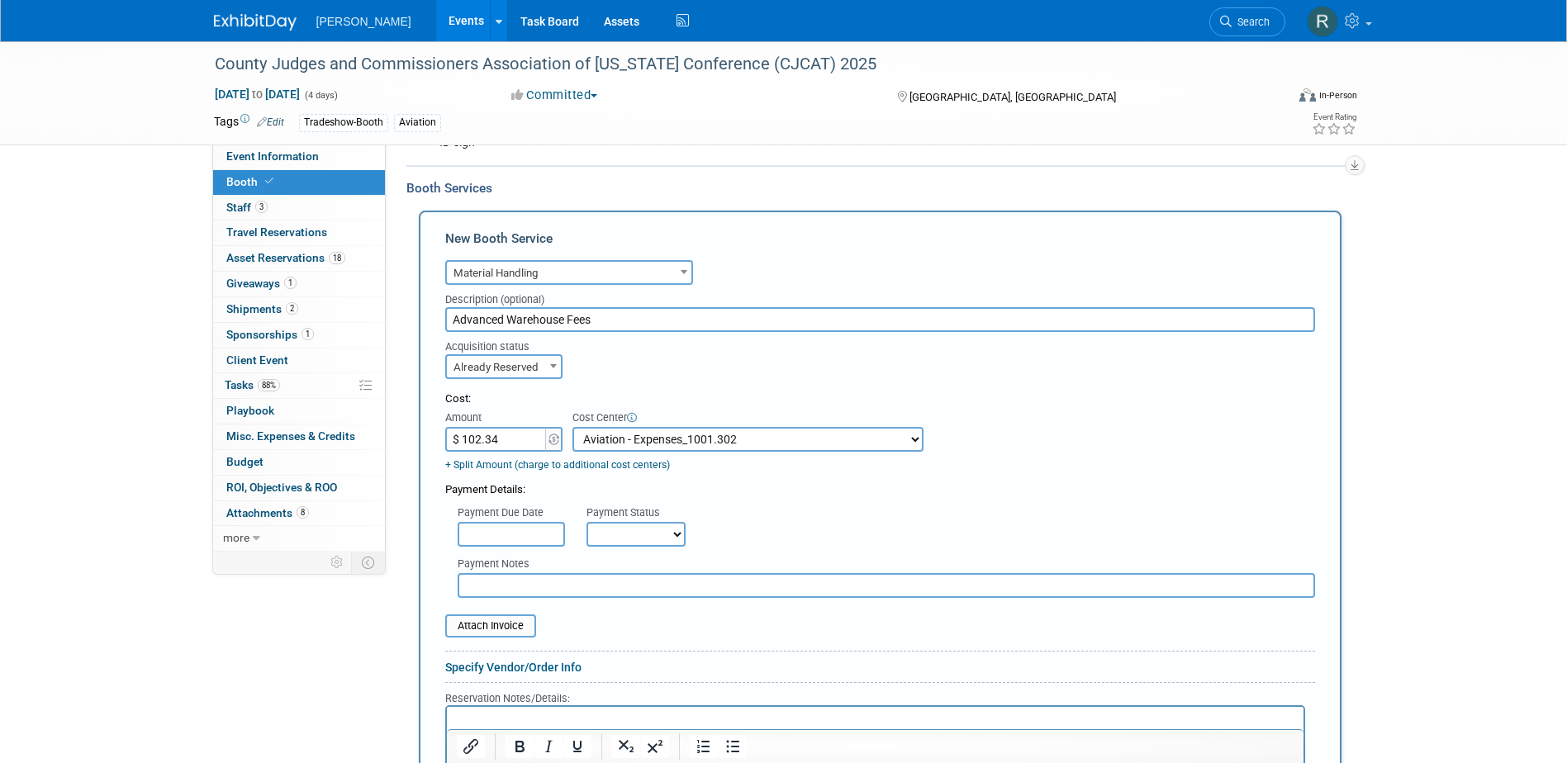
click at [514, 532] on input "text" at bounding box center [511, 534] width 107 height 25
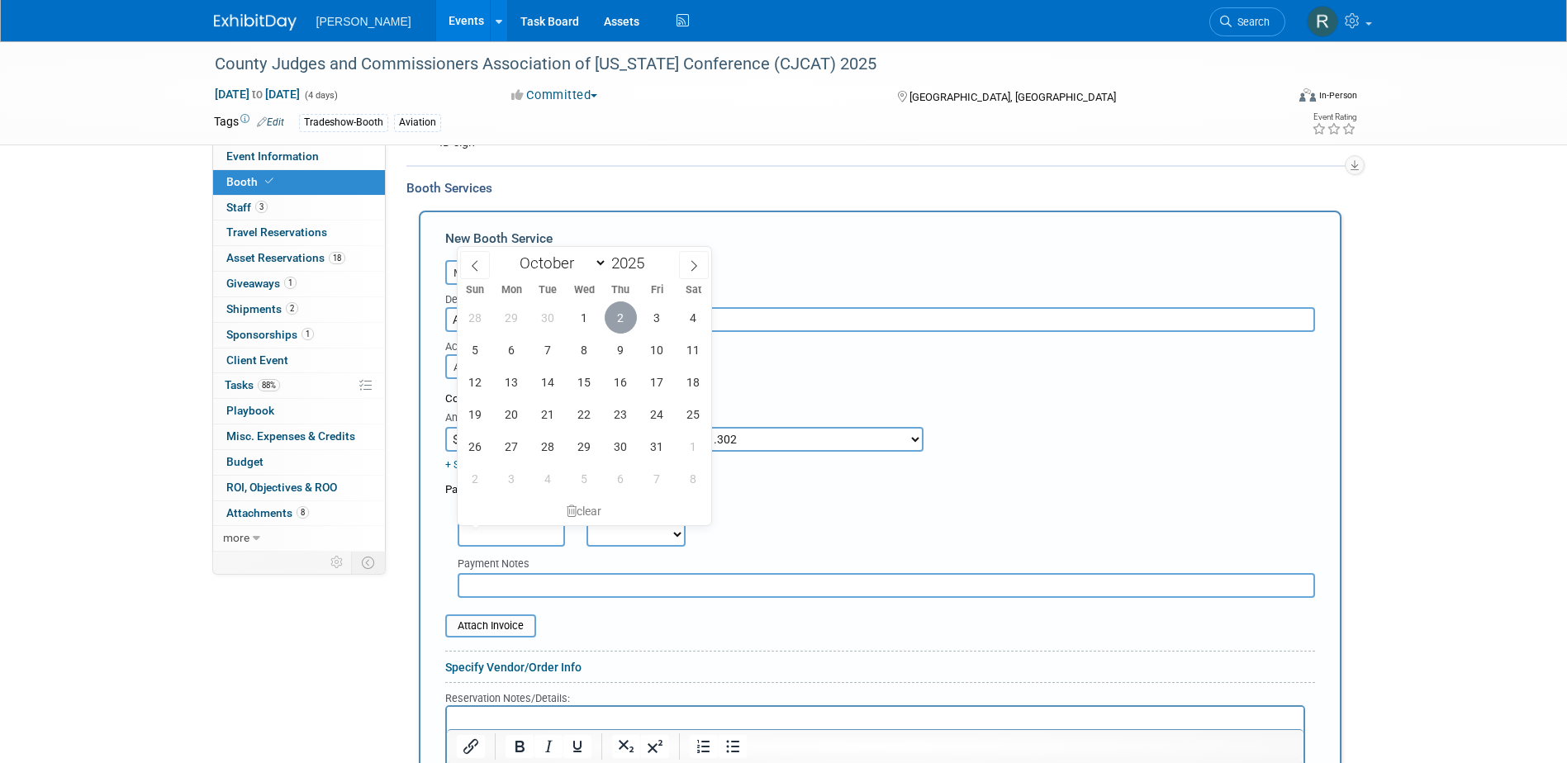
click at [623, 322] on span "2" at bounding box center [621, 318] width 32 height 32
type input "[DATE]"
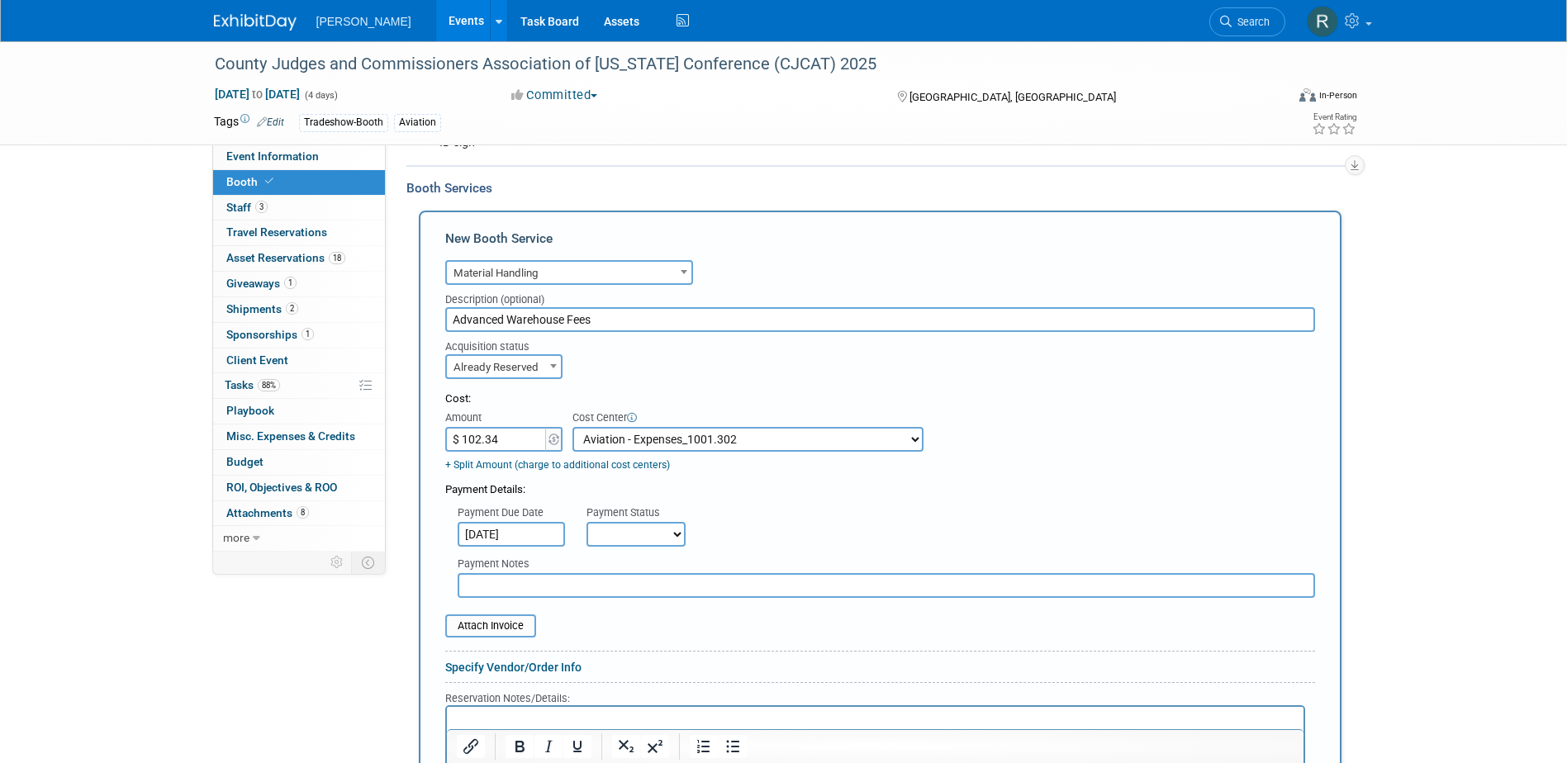
drag, startPoint x: 639, startPoint y: 530, endPoint x: 639, endPoint y: 547, distance: 17.3
click at [639, 530] on select "Not Paid Yet Partially Paid Paid in Full" at bounding box center [636, 534] width 99 height 25
select select "3"
click at [587, 522] on select "Not Paid Yet Partially Paid Paid in Full" at bounding box center [636, 534] width 99 height 25
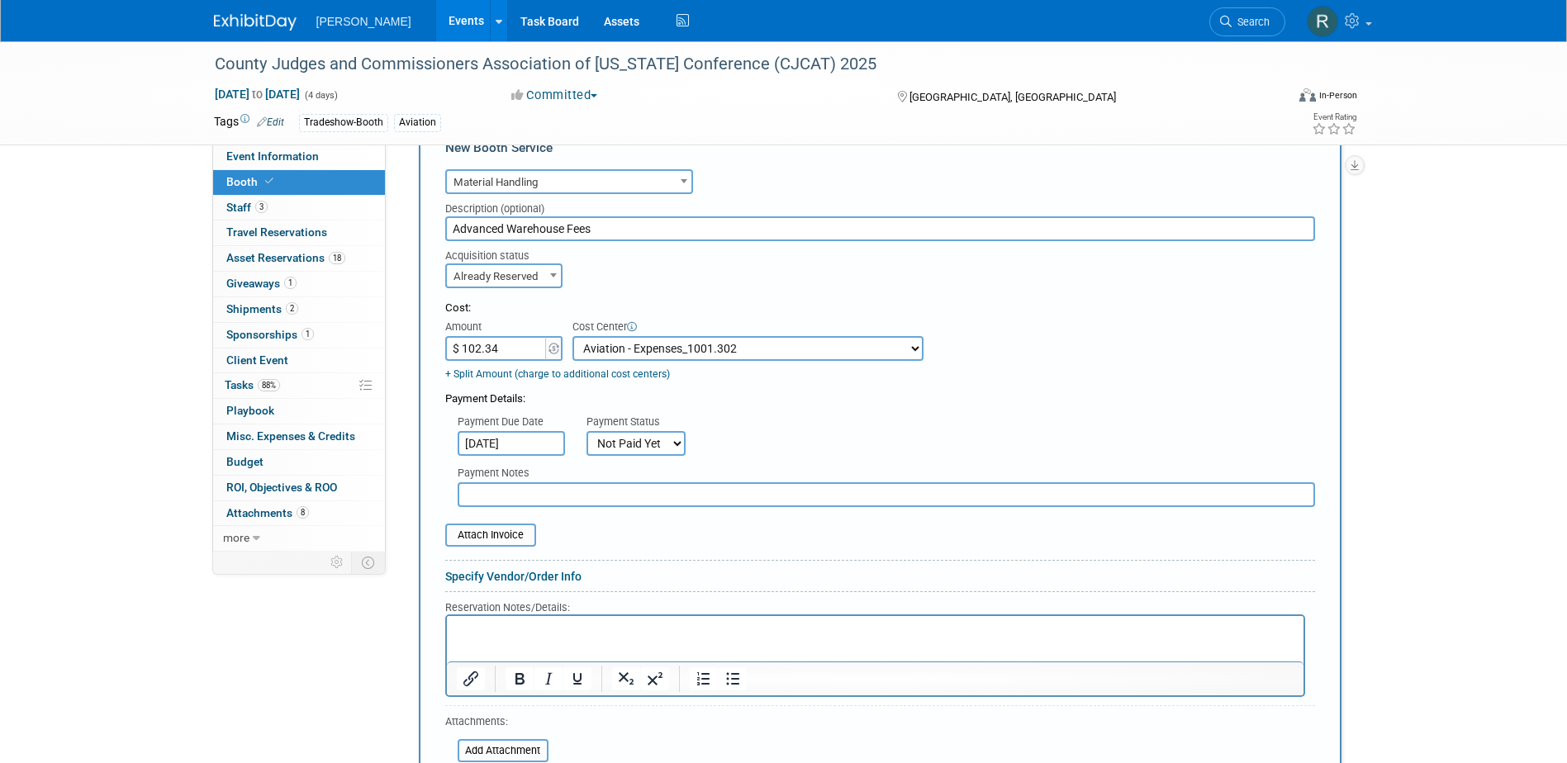
scroll to position [535, 0]
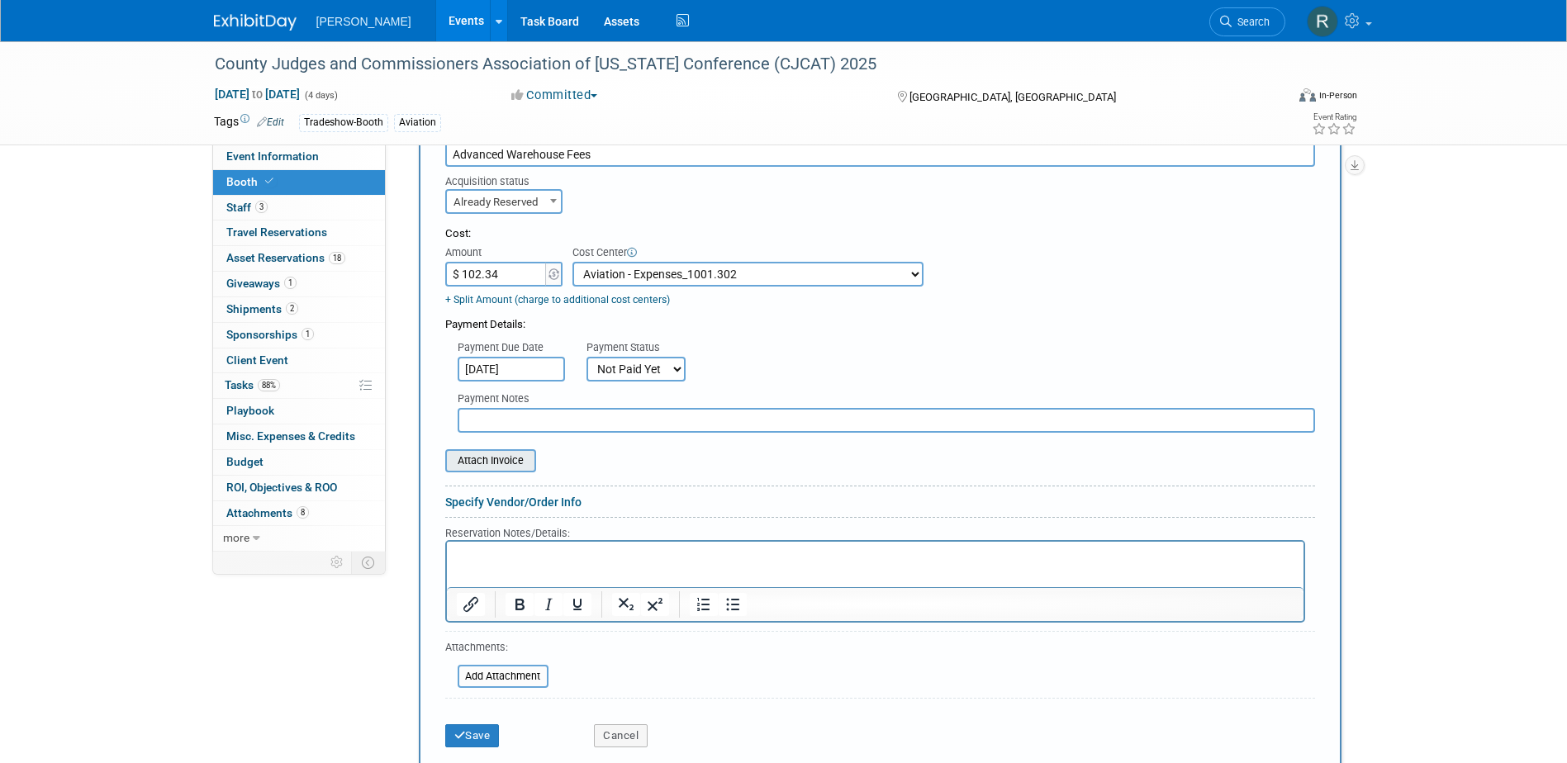
click at [492, 462] on input "file" at bounding box center [436, 461] width 197 height 20
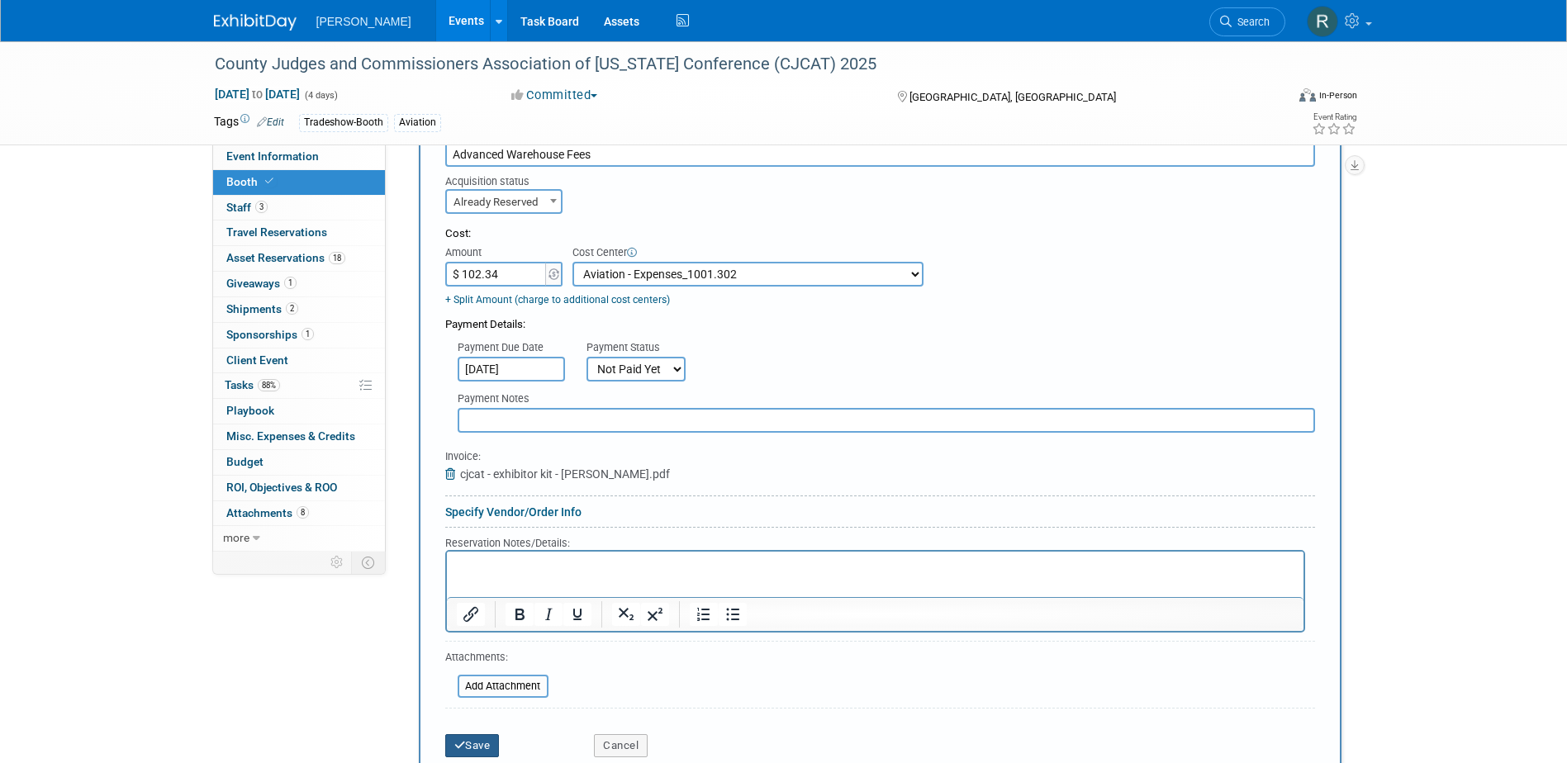
click at [467, 743] on button "Save" at bounding box center [472, 745] width 55 height 23
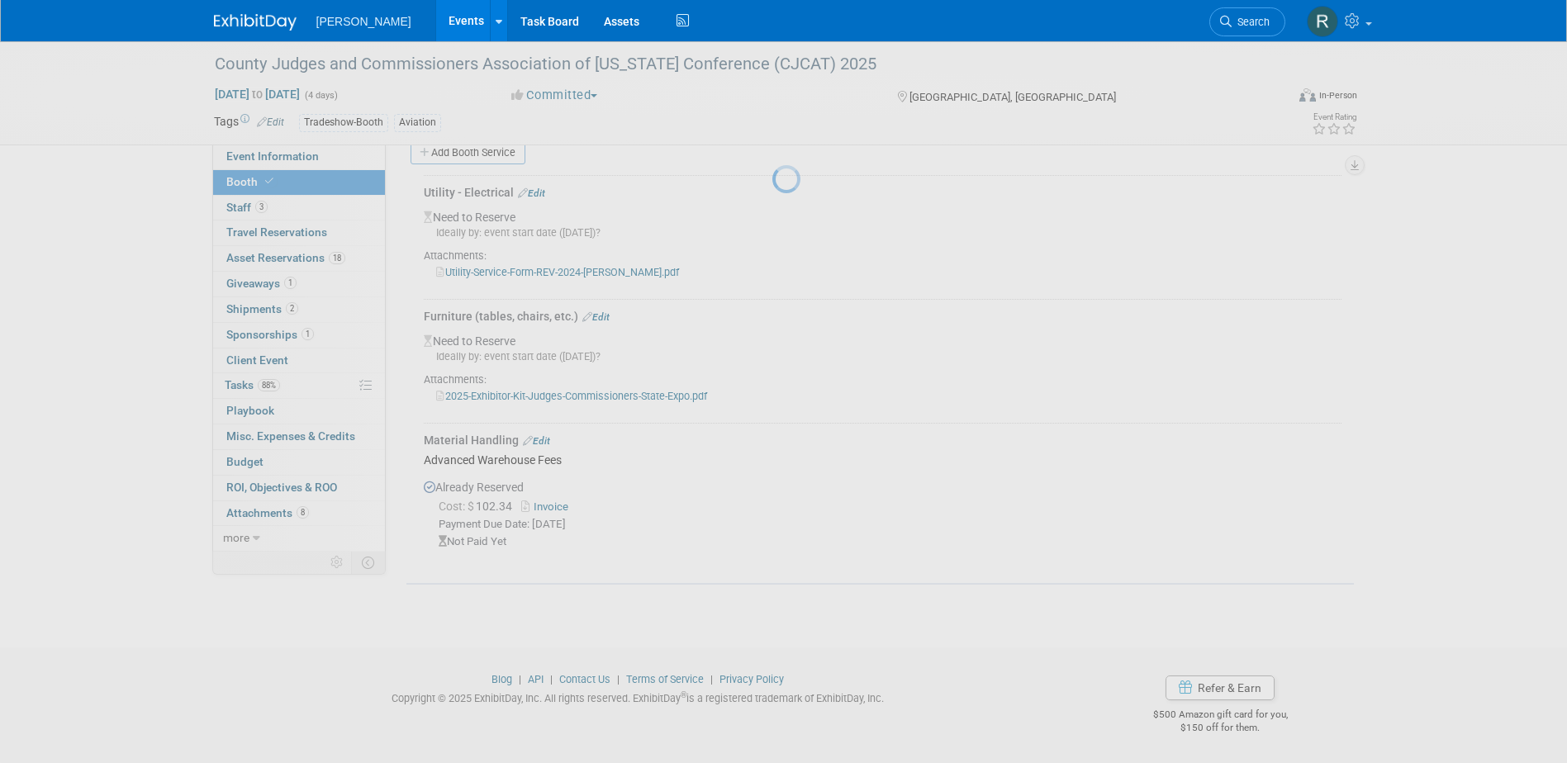
scroll to position [433, 0]
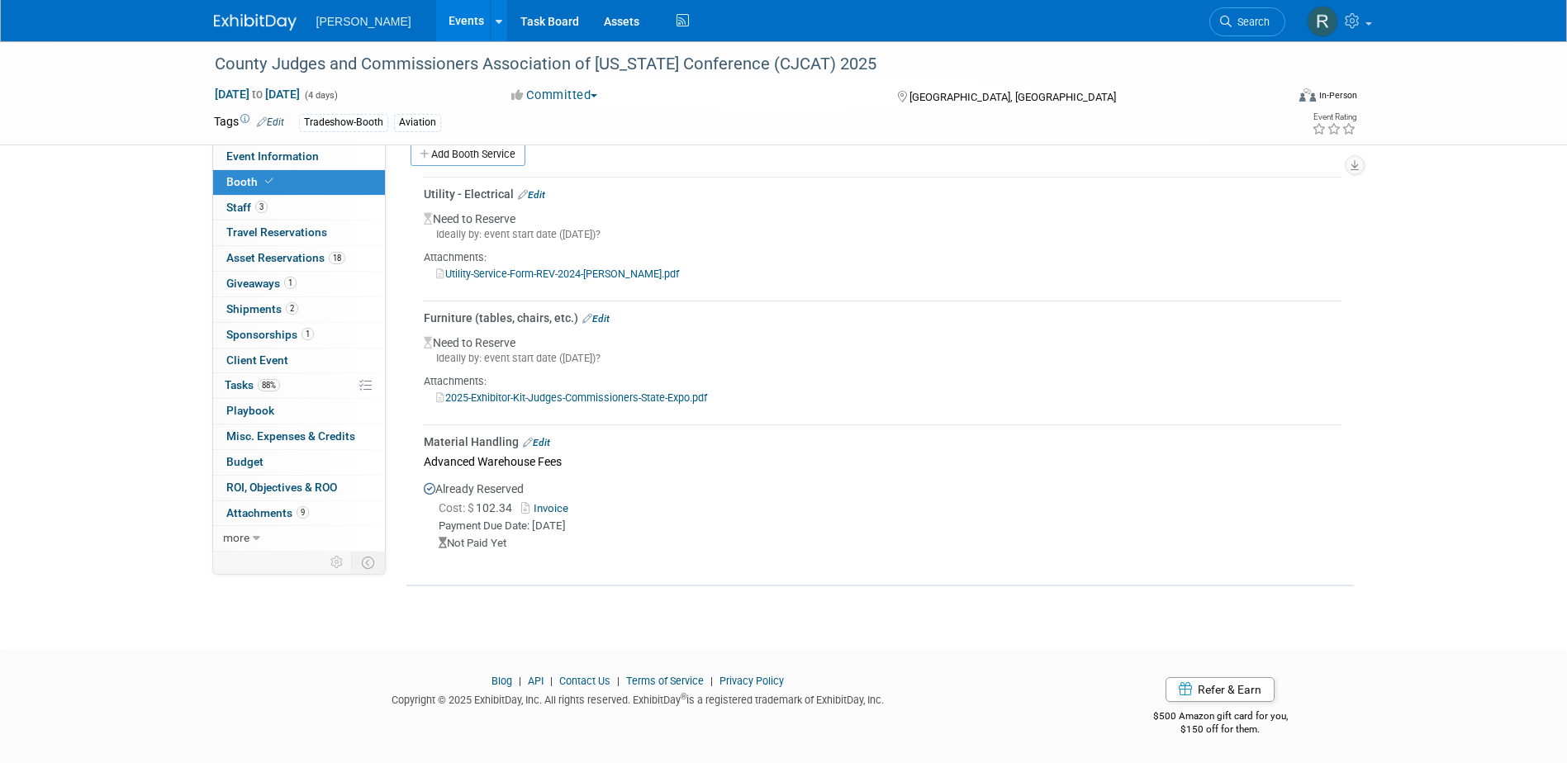
click at [1252, 34] on link "Search" at bounding box center [1247, 21] width 76 height 29
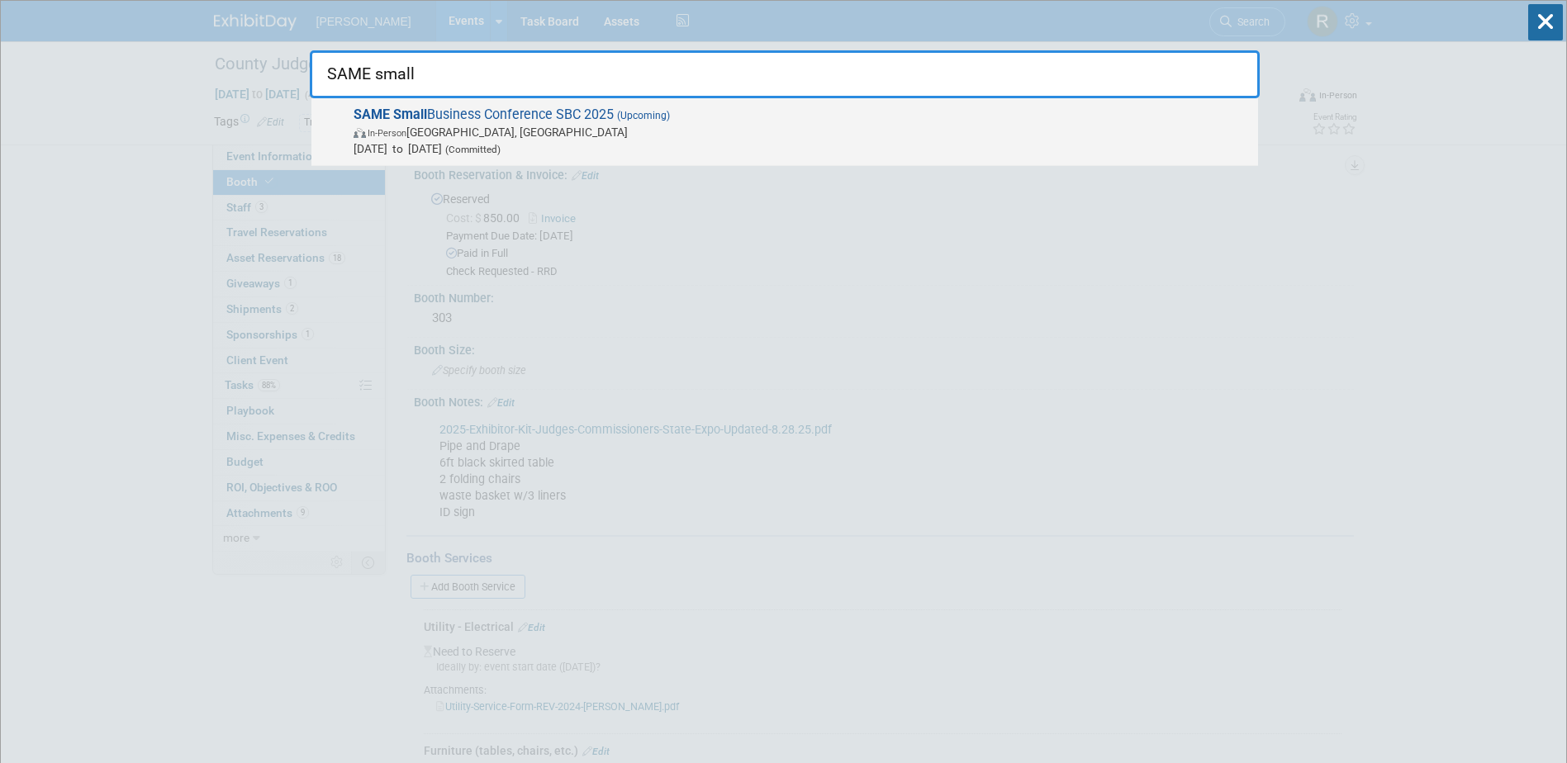
type input "SAME small"
click at [418, 121] on strong "SAME Small" at bounding box center [391, 115] width 74 height 16
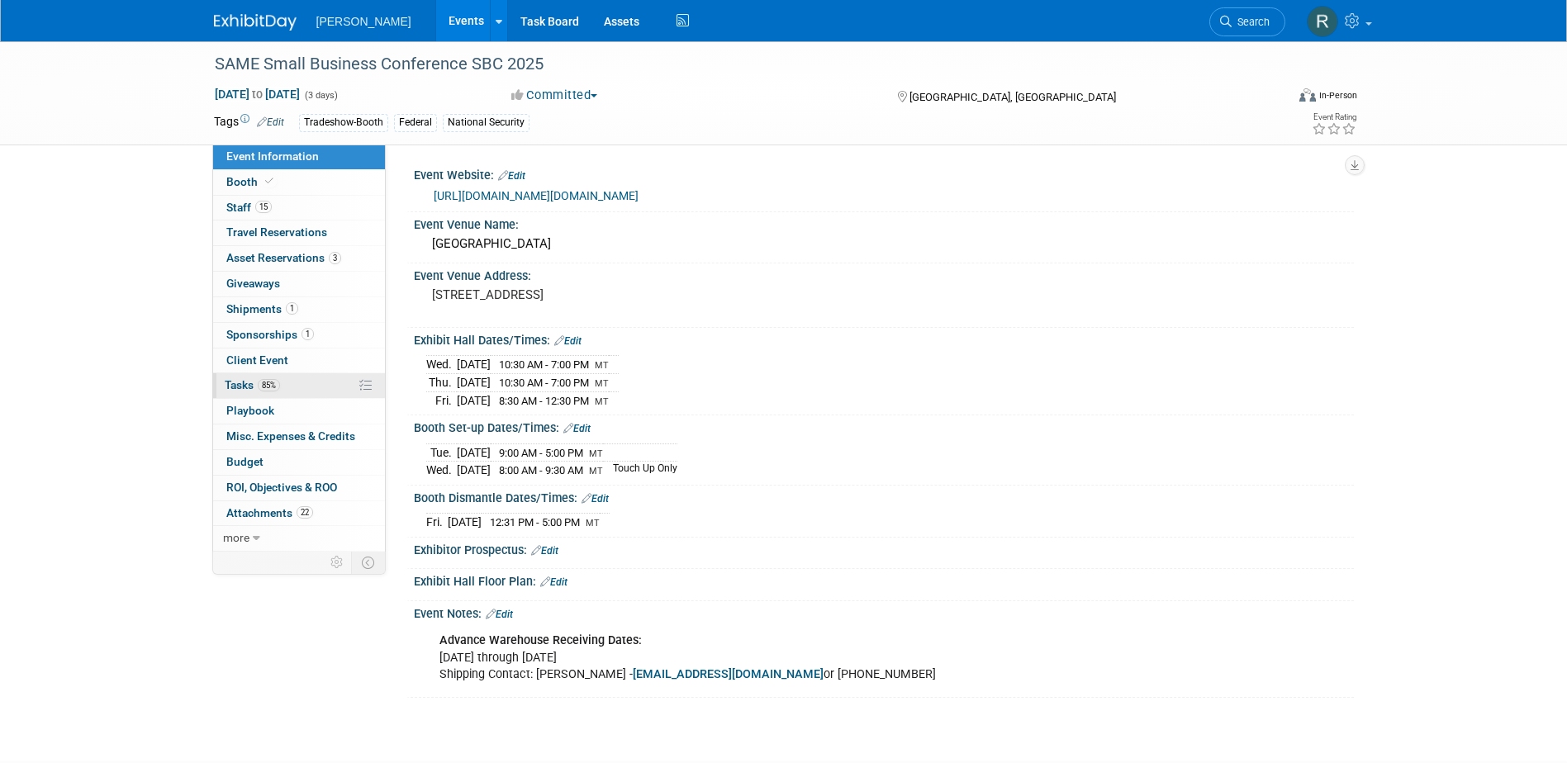
click at [234, 385] on span "Tasks 85%" at bounding box center [252, 384] width 55 height 13
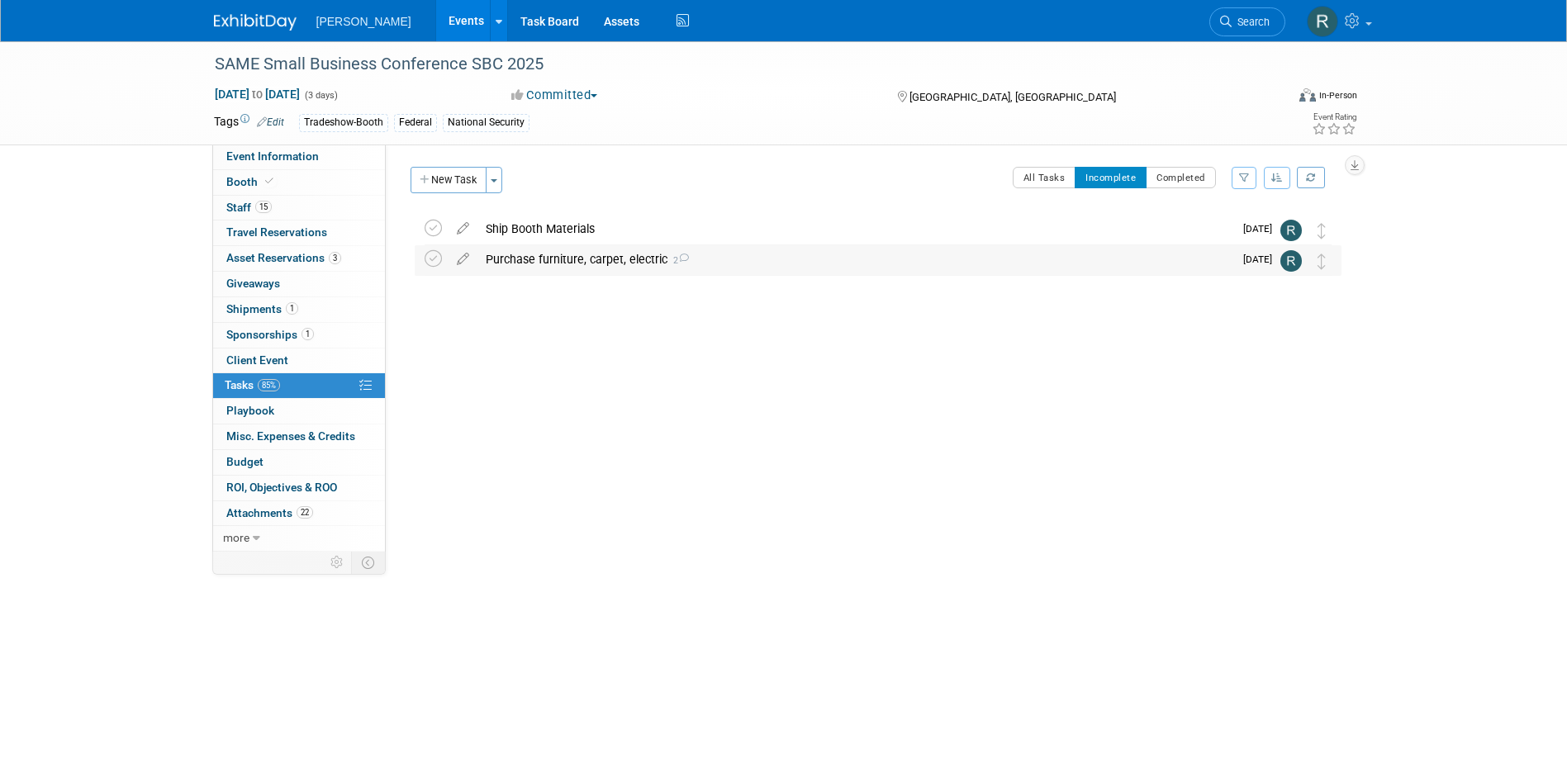
click at [538, 264] on div "Purchase furniture, carpet, electric 2" at bounding box center [855, 259] width 756 height 28
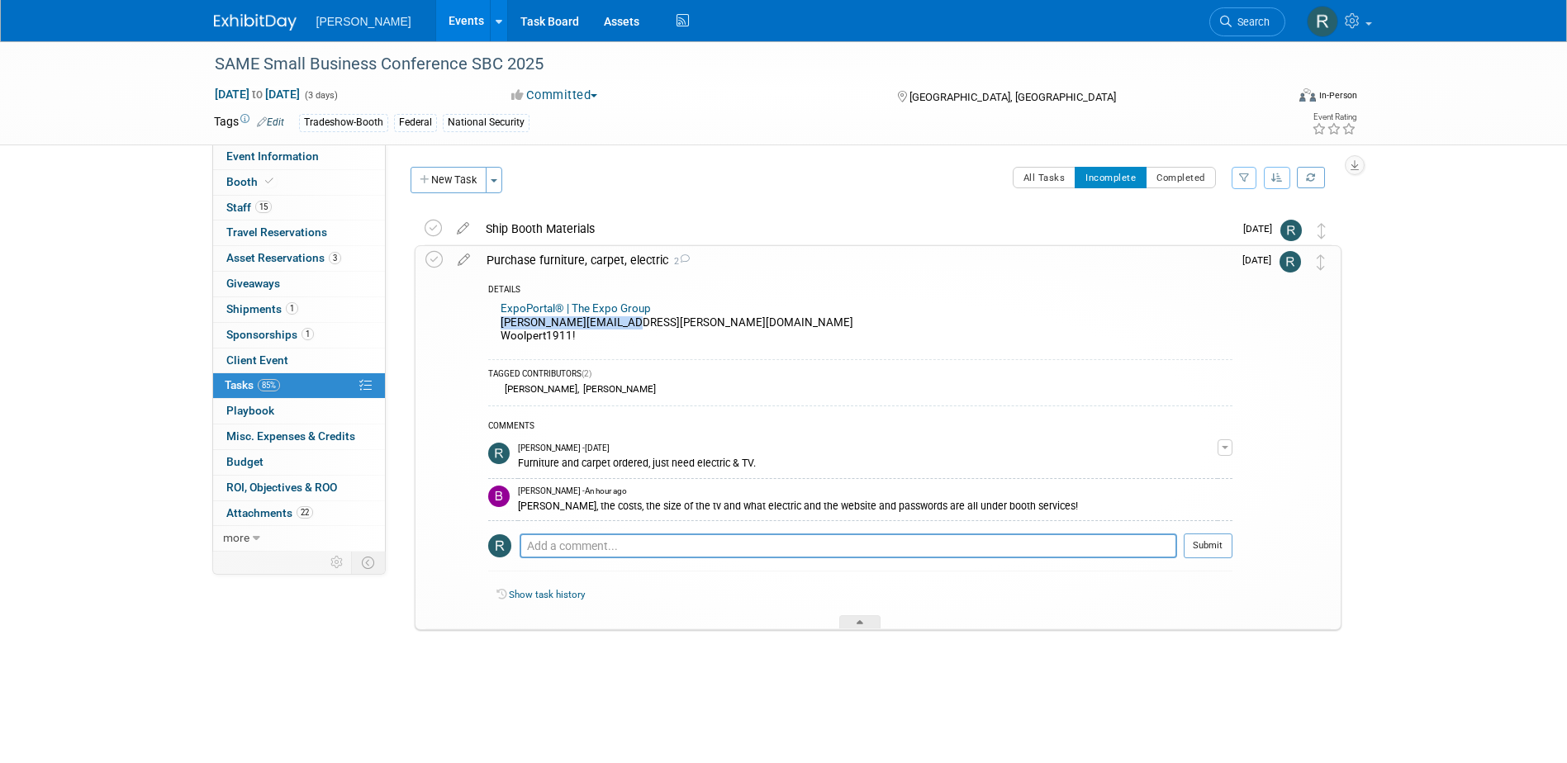
drag, startPoint x: 636, startPoint y: 321, endPoint x: 492, endPoint y: 327, distance: 144.7
click at [492, 327] on div "ExpoPortal® | The Expo Group [PERSON_NAME][EMAIL_ADDRESS][PERSON_NAME][DOMAIN_N…" at bounding box center [860, 324] width 744 height 52
copy div "[PERSON_NAME][EMAIL_ADDRESS][PERSON_NAME][DOMAIN_NAME]"
click at [252, 186] on span "Booth" at bounding box center [251, 181] width 50 height 13
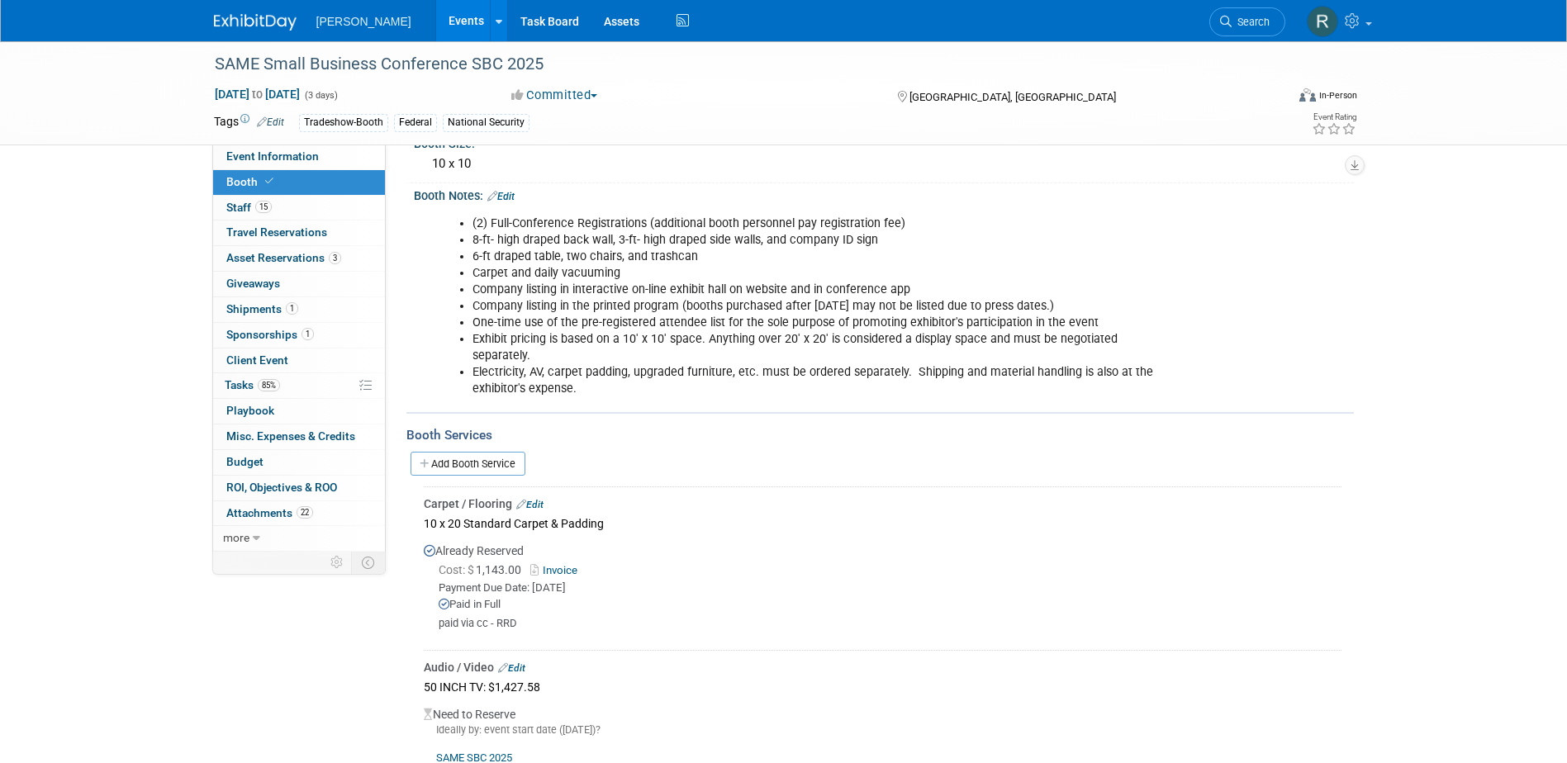
scroll to position [578, 0]
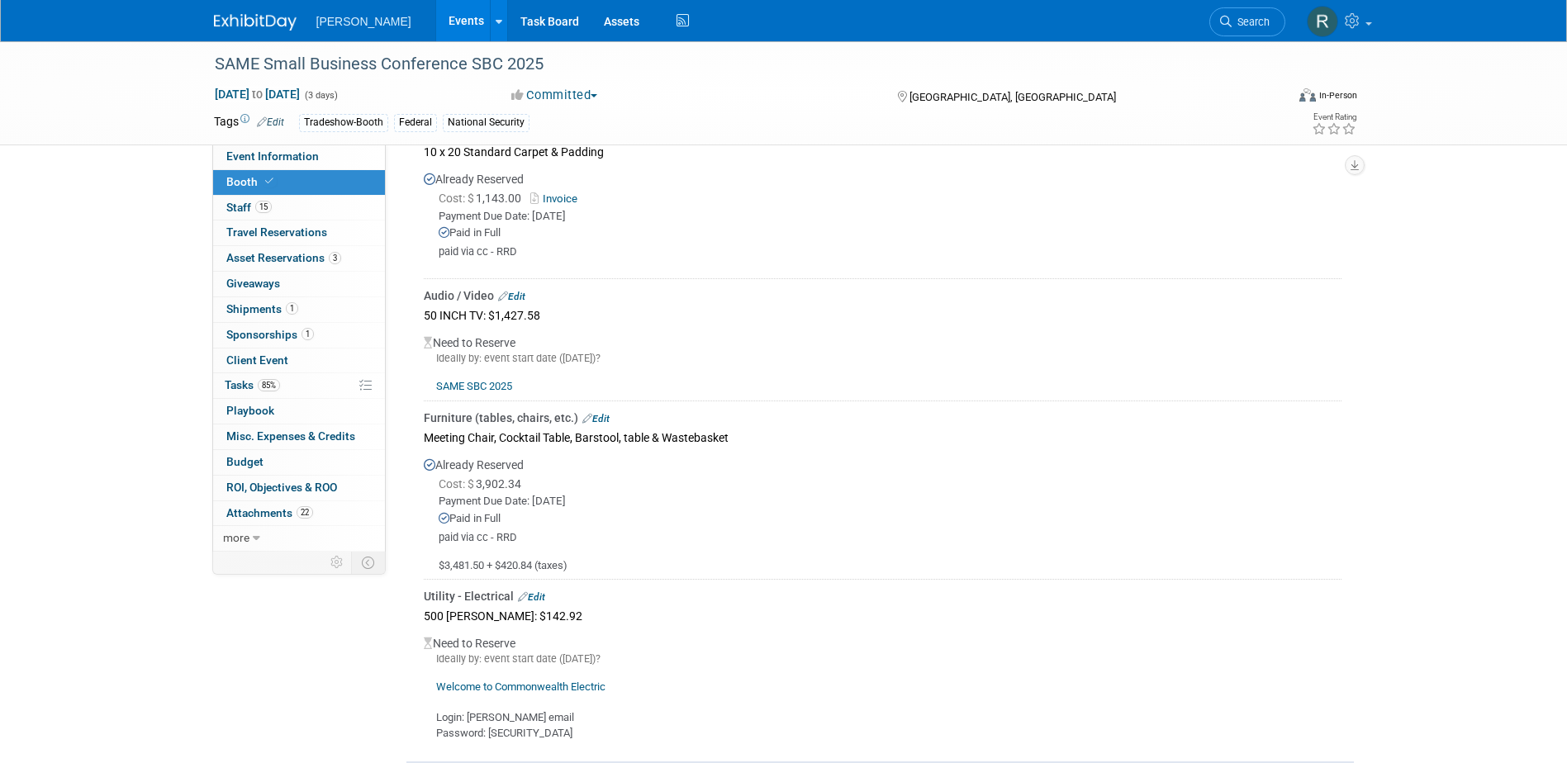
click at [470, 383] on link "SAME SBC 2025" at bounding box center [474, 386] width 76 height 12
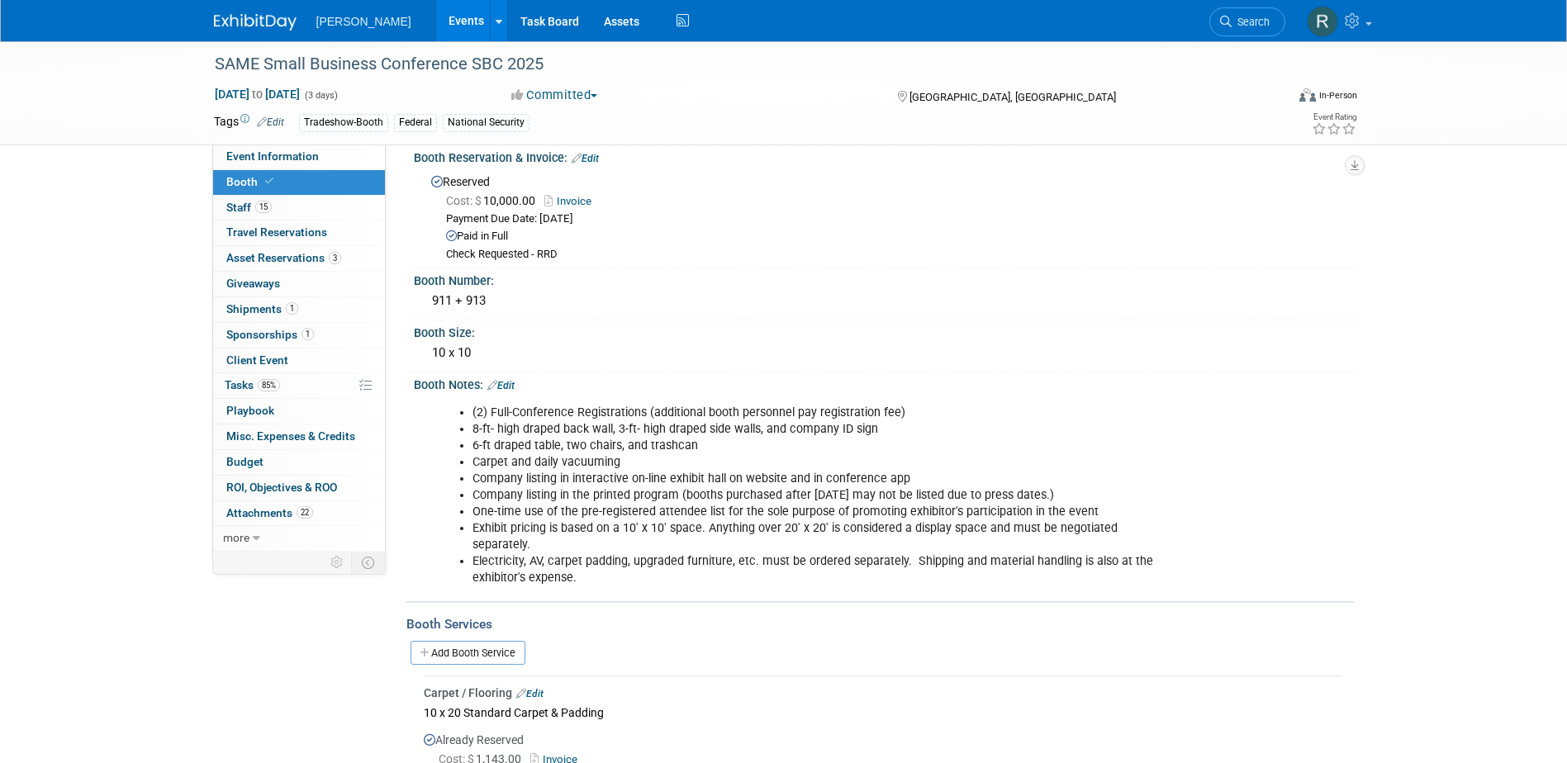
scroll to position [0, 0]
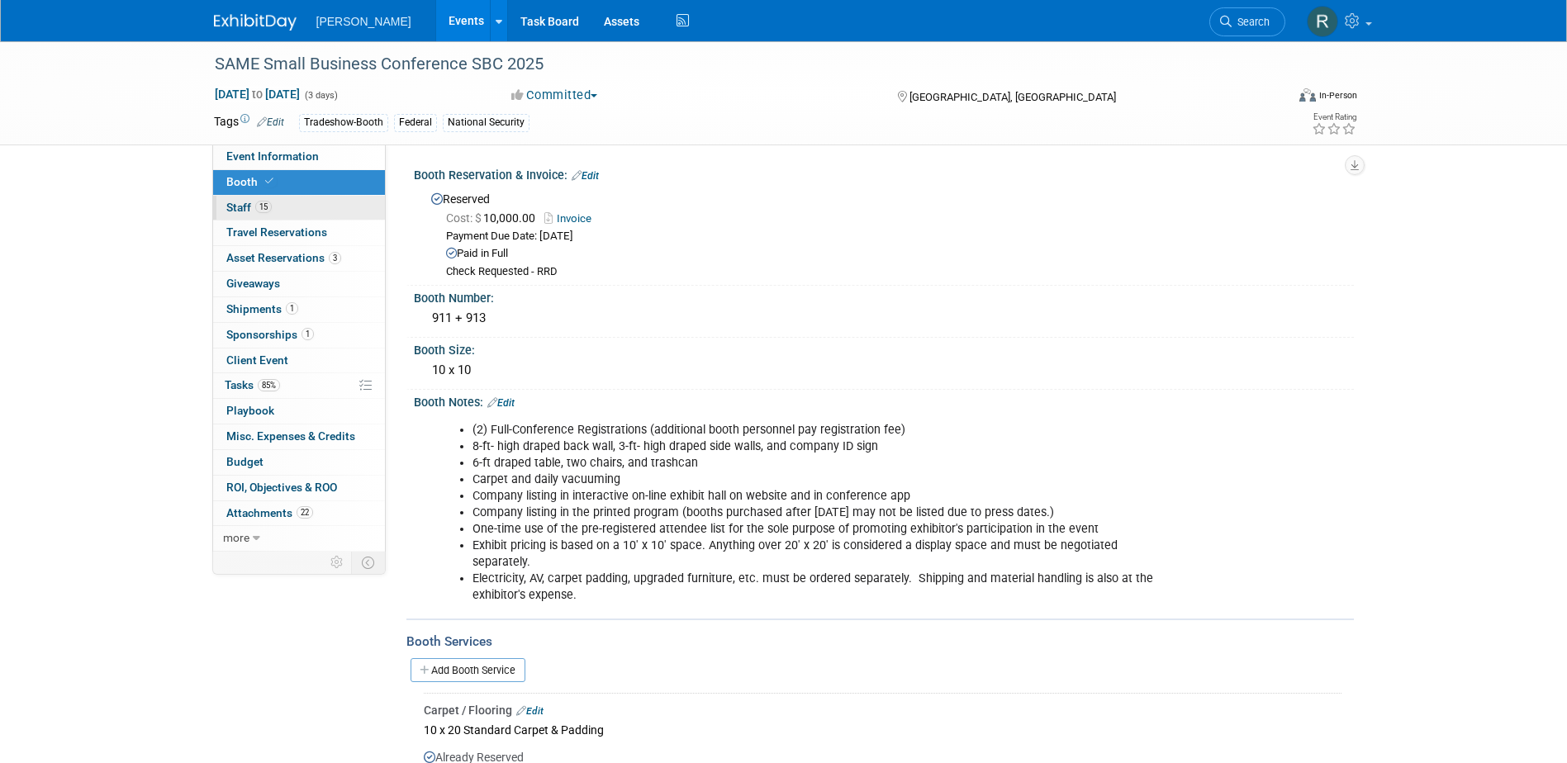
click at [239, 202] on span "Staff 15" at bounding box center [248, 207] width 45 height 13
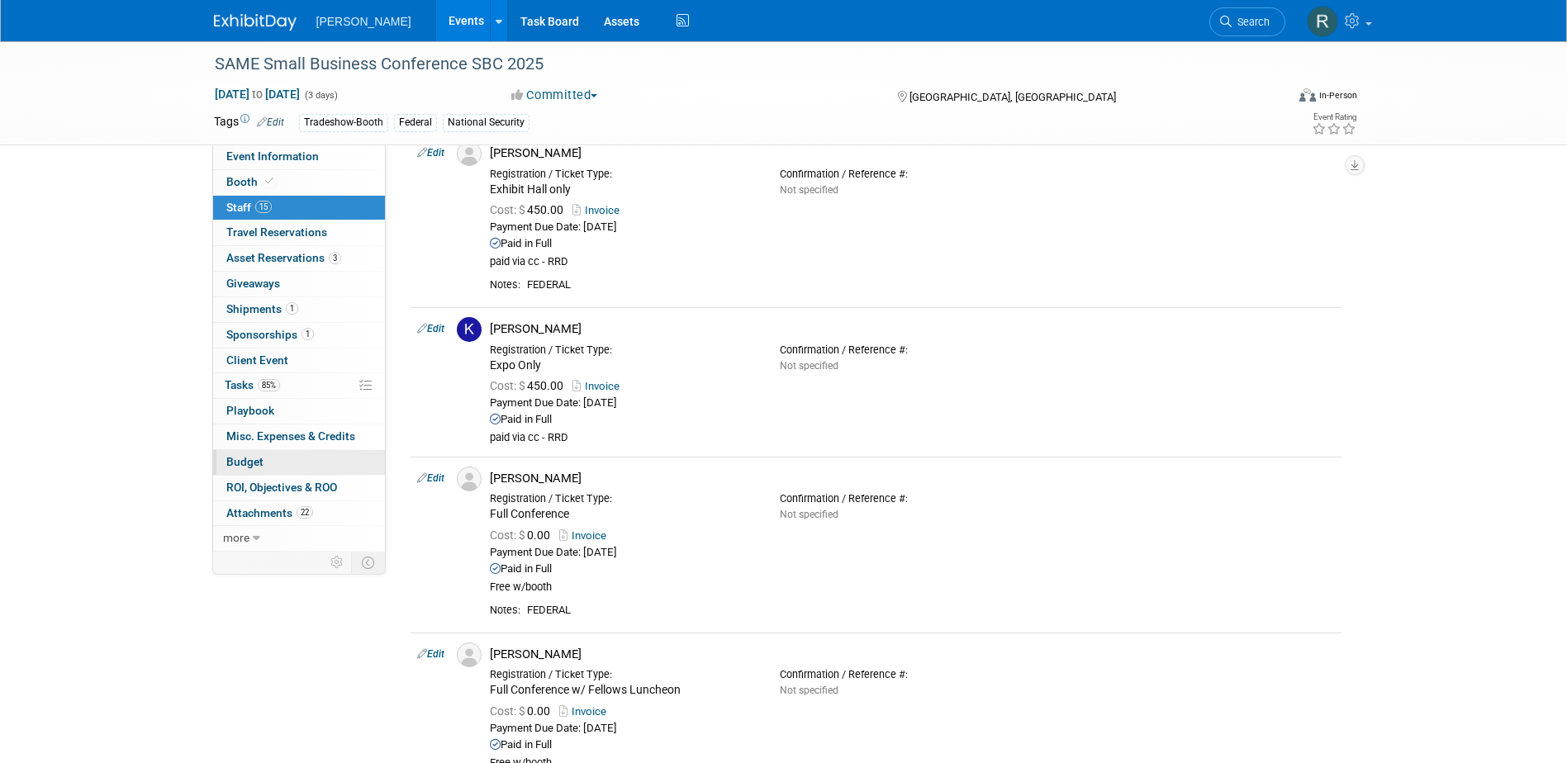
scroll to position [1322, 0]
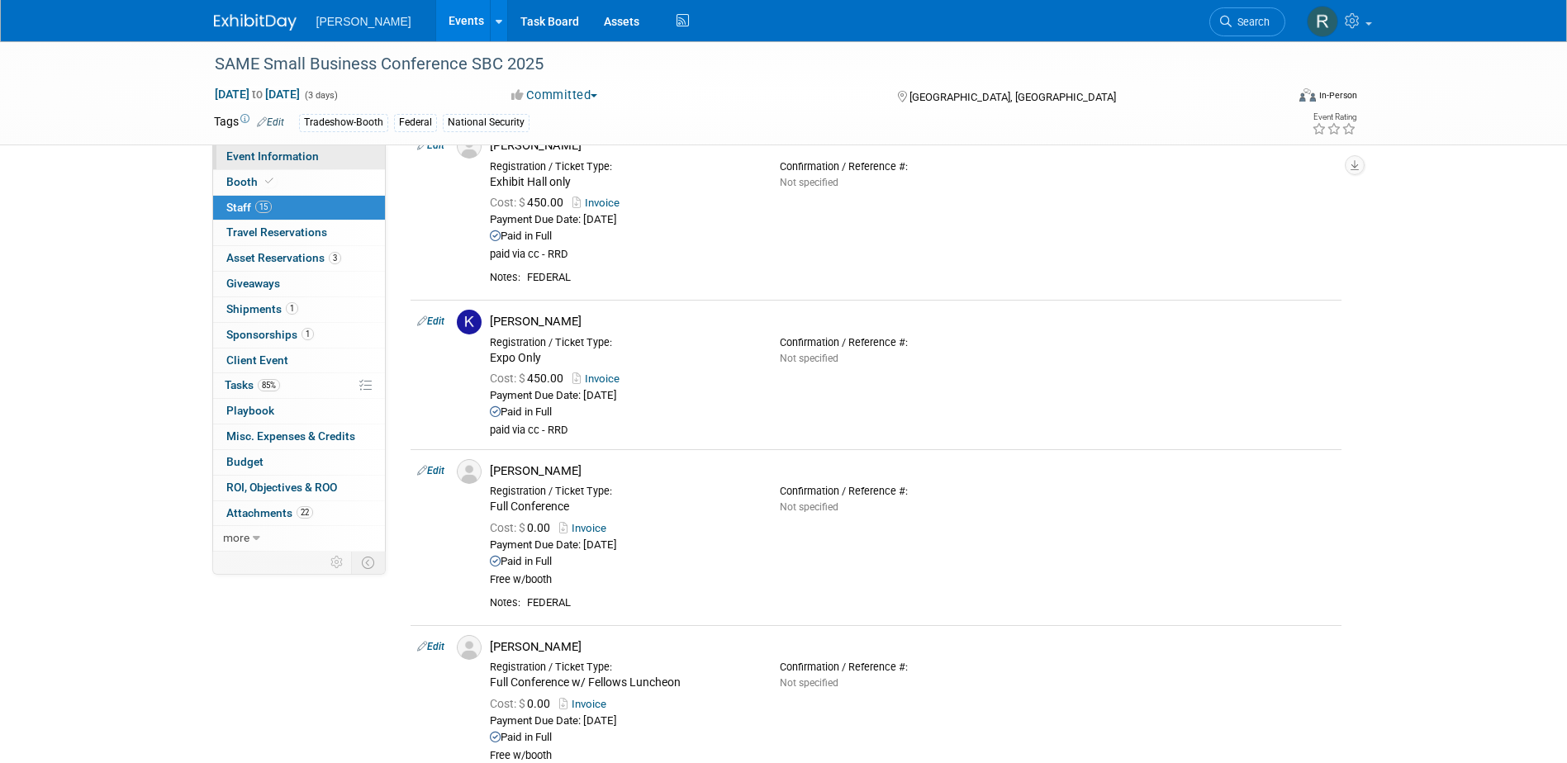
click at [307, 156] on span "Event Information" at bounding box center [272, 156] width 93 height 13
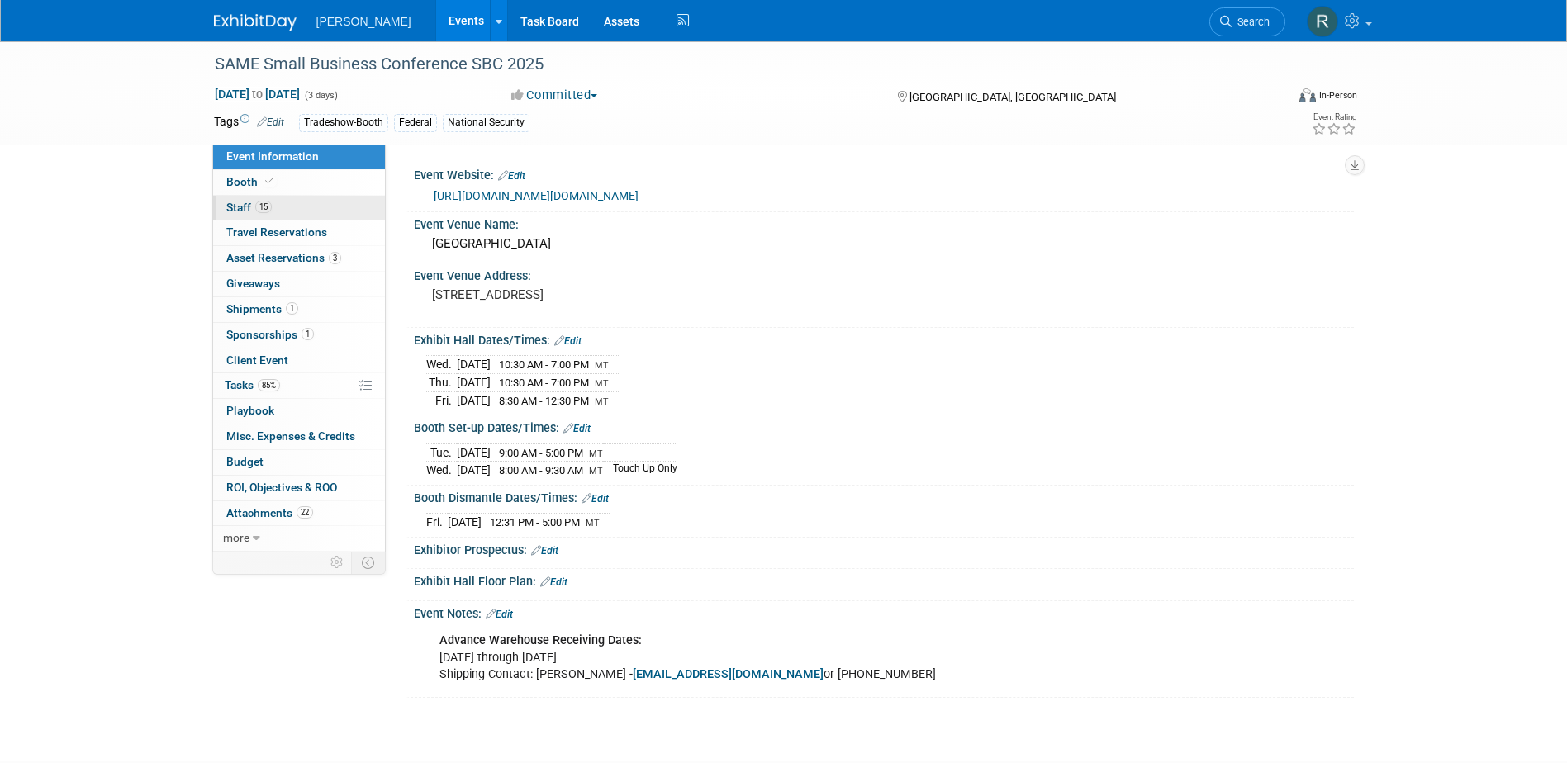
click at [244, 207] on span "Staff 15" at bounding box center [248, 207] width 45 height 13
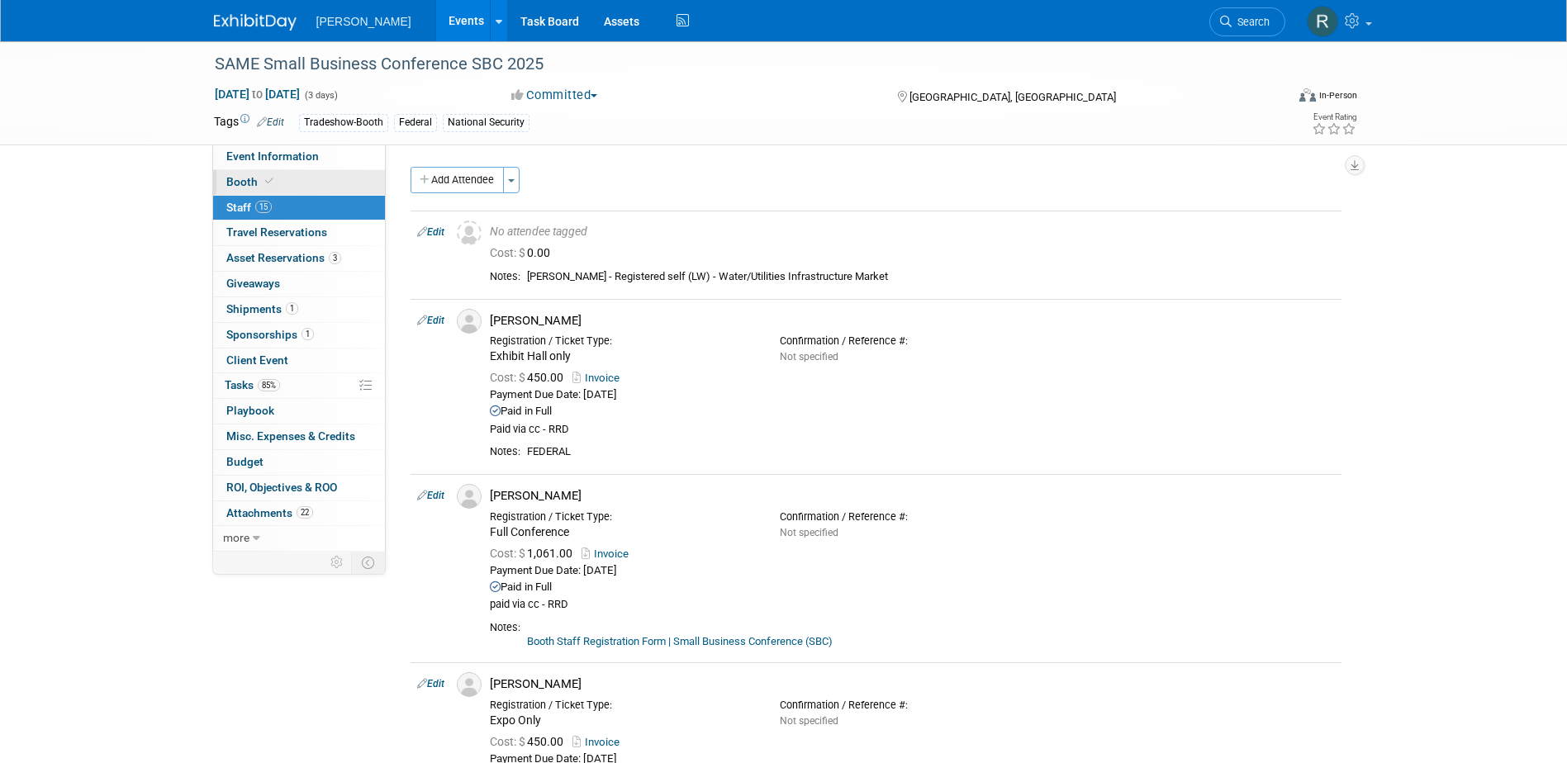
click at [248, 176] on span "Booth" at bounding box center [251, 181] width 50 height 13
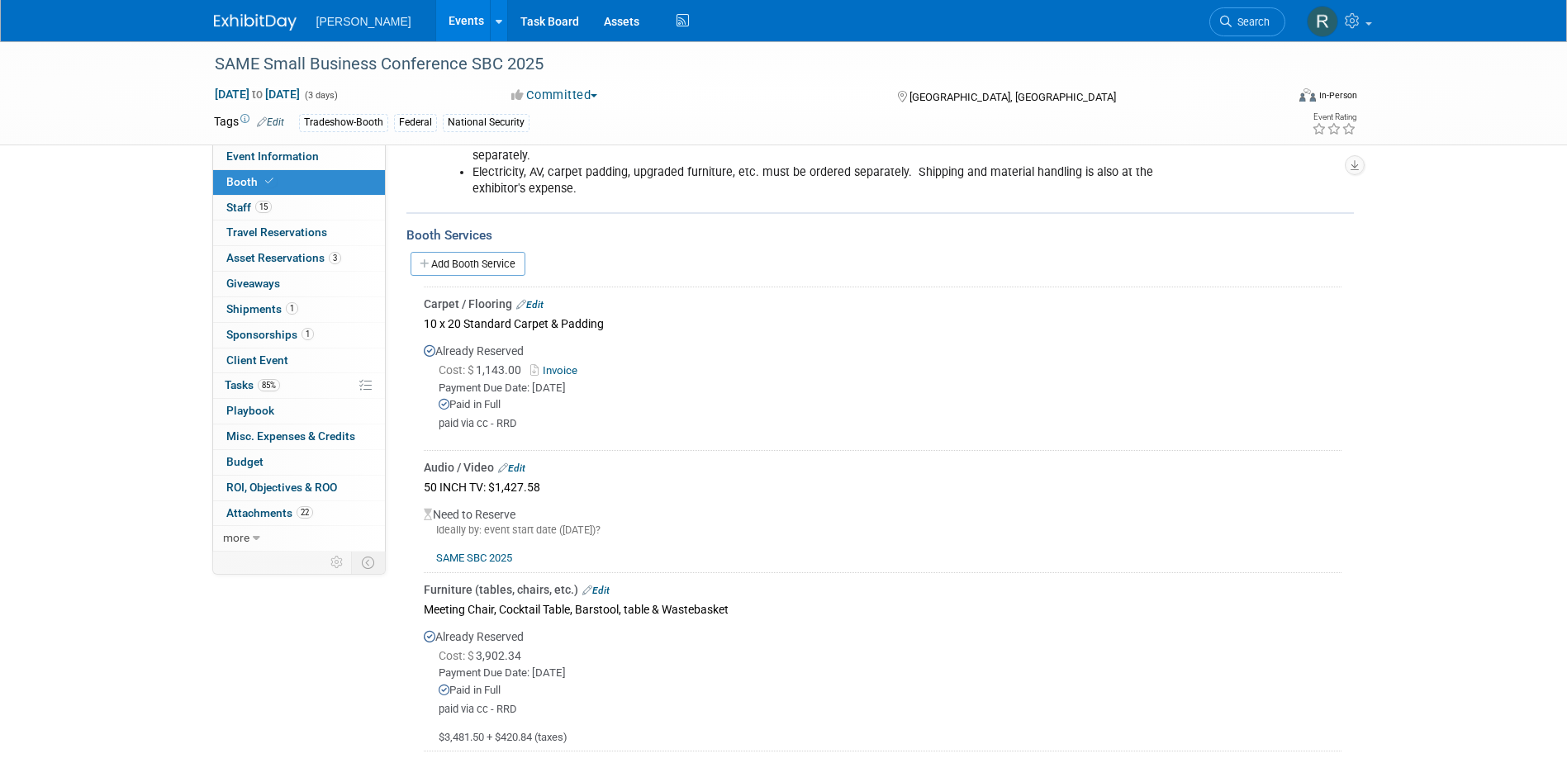
scroll to position [413, 0]
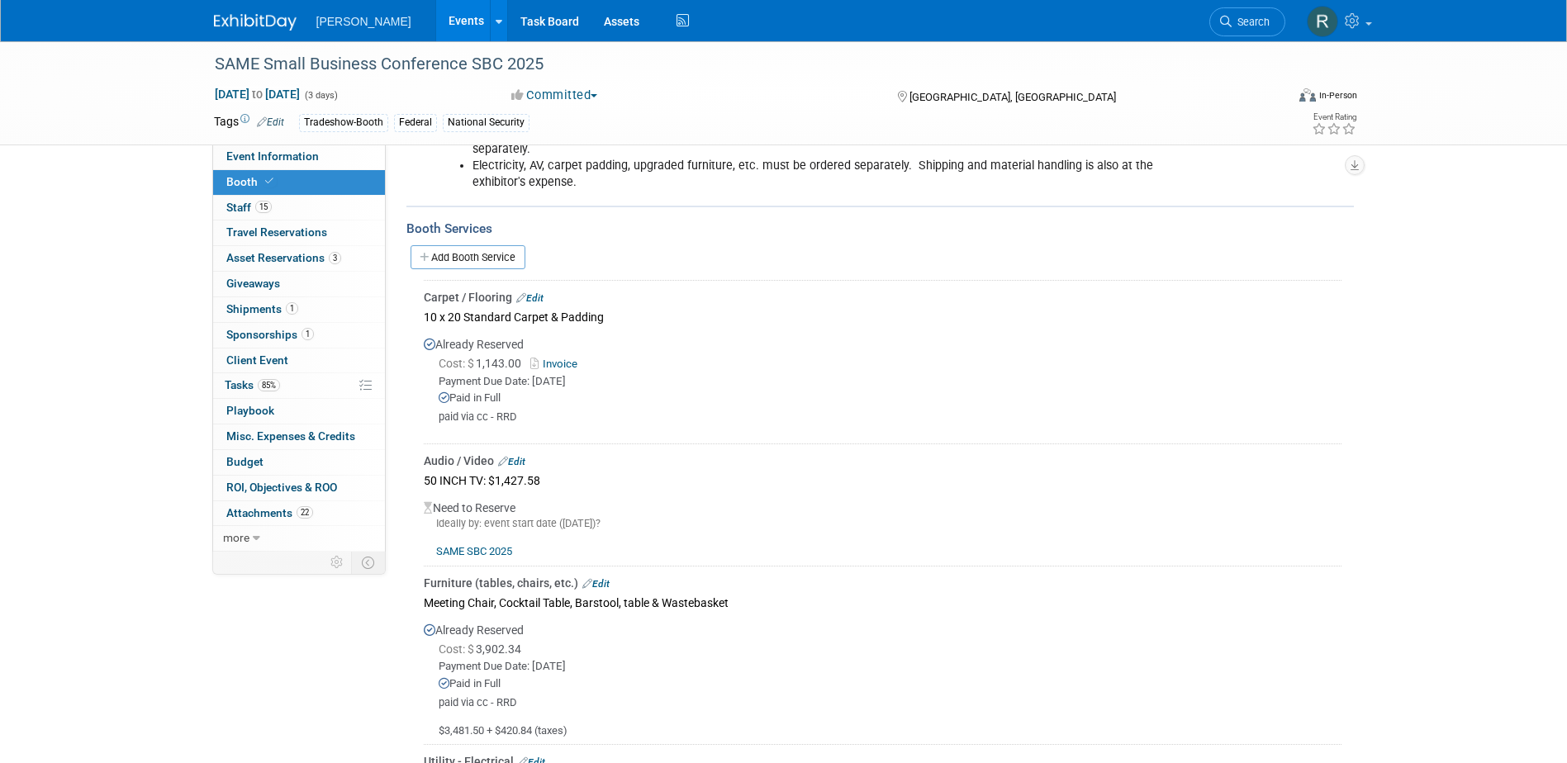
click at [521, 459] on link "Edit" at bounding box center [511, 462] width 27 height 12
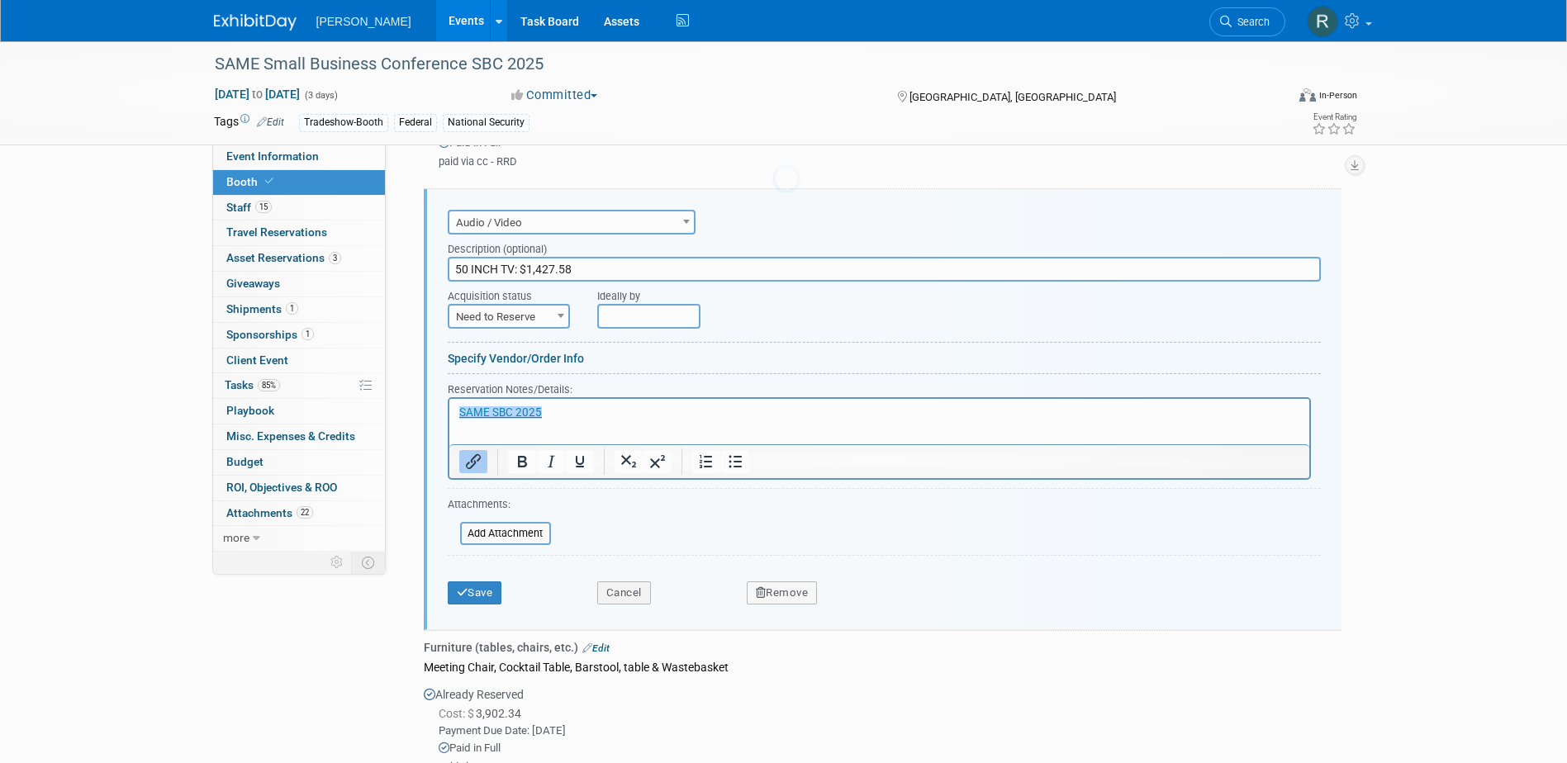
scroll to position [0, 0]
click at [554, 316] on span at bounding box center [561, 315] width 17 height 21
select select "2"
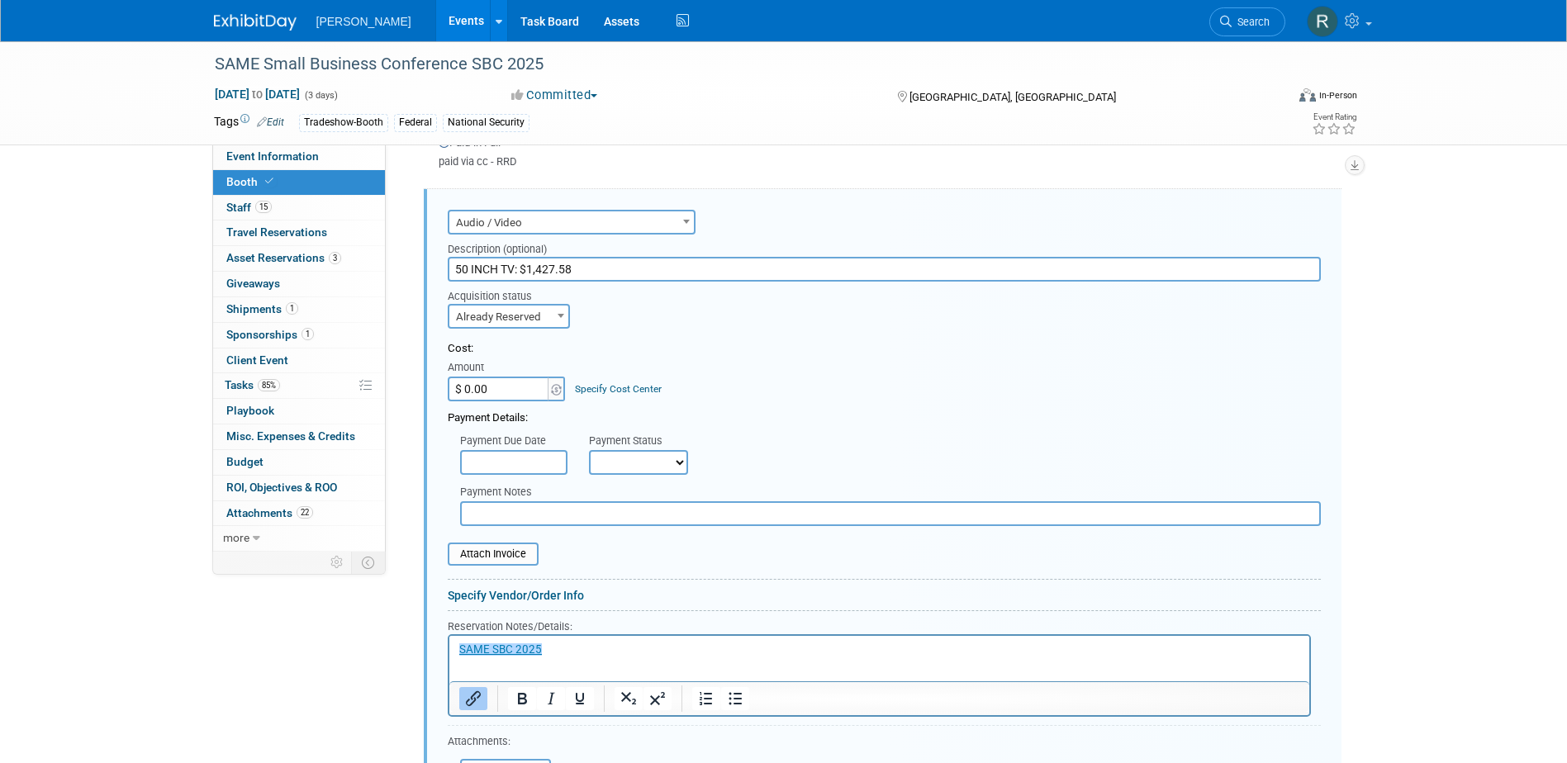
click at [527, 385] on input "$ 0.00" at bounding box center [499, 389] width 103 height 25
type input "$ 1,427.58"
click at [612, 385] on link "Specify Cost Center" at bounding box center [618, 389] width 87 height 12
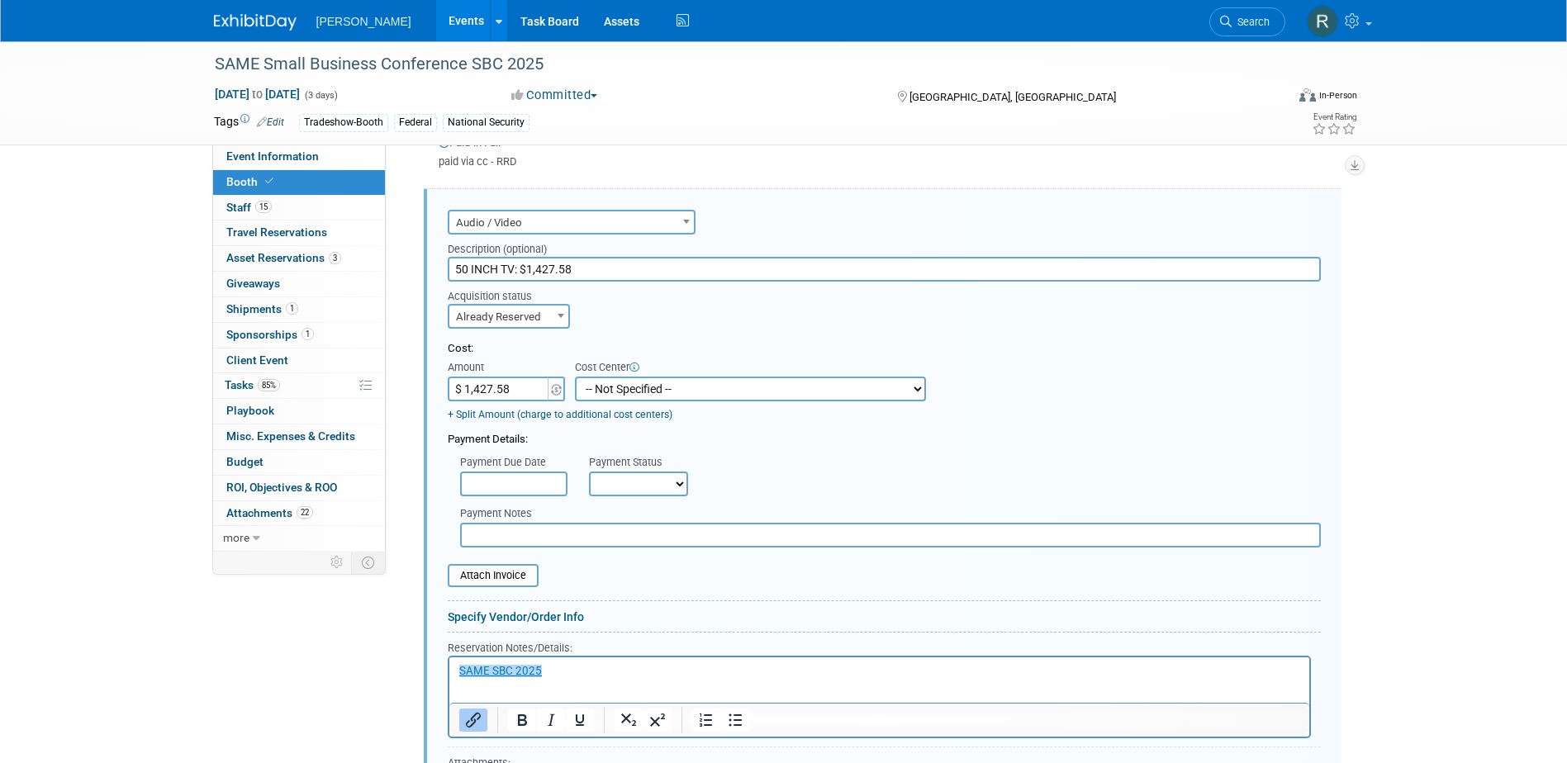
click at [614, 383] on select "-- Not Specified -- Advisory Services - Expenses_1001.502 Aerial Acquisition - …" at bounding box center [750, 389] width 351 height 25
select select "18966242"
click at [575, 377] on select "-- Not Specified -- Advisory Services - Expenses_1001.502 Aerial Acquisition - …" at bounding box center [750, 389] width 351 height 25
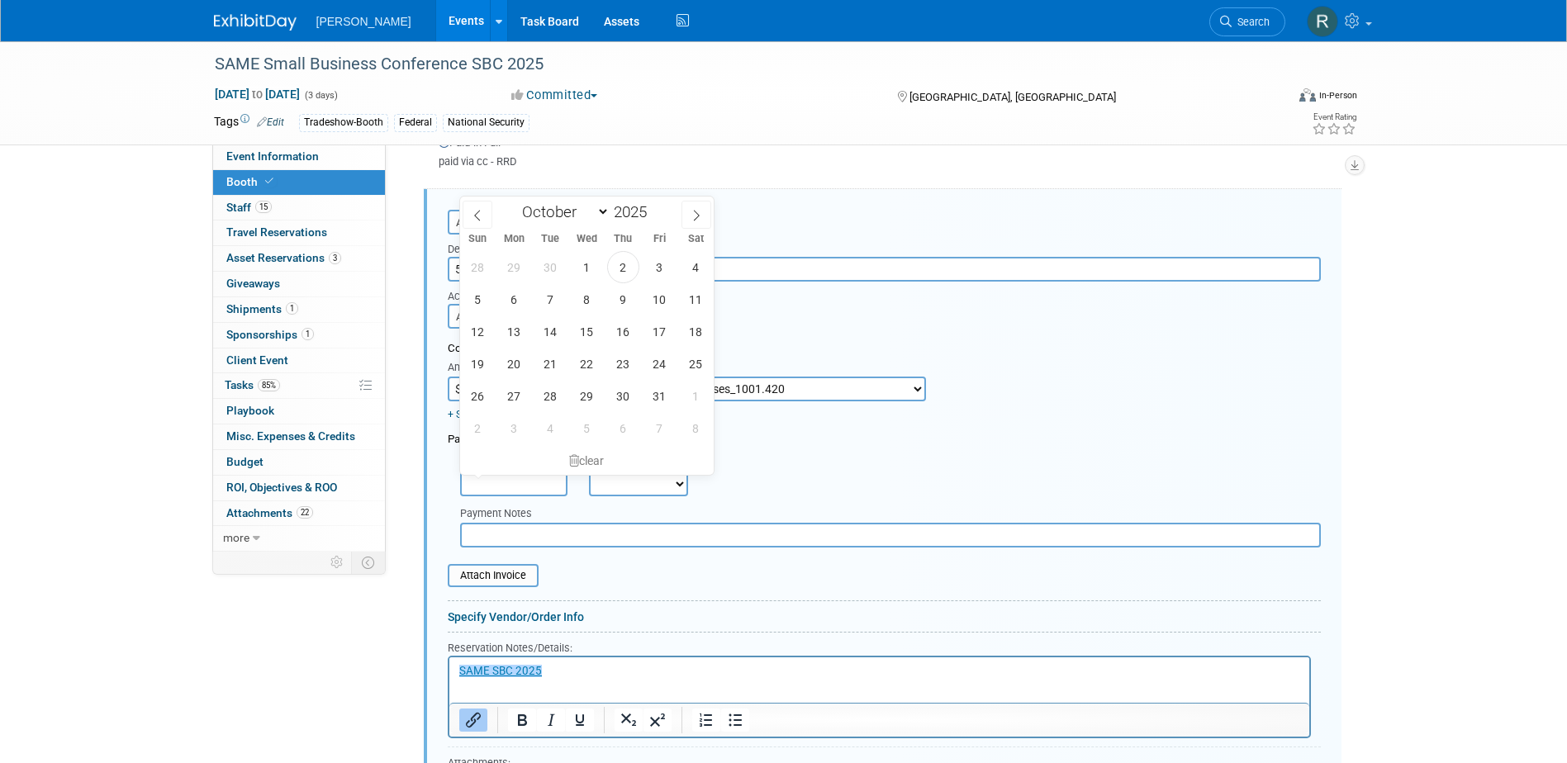
click at [502, 486] on input "text" at bounding box center [513, 484] width 107 height 25
click at [659, 393] on span "31" at bounding box center [660, 396] width 32 height 32
type input "[DATE]"
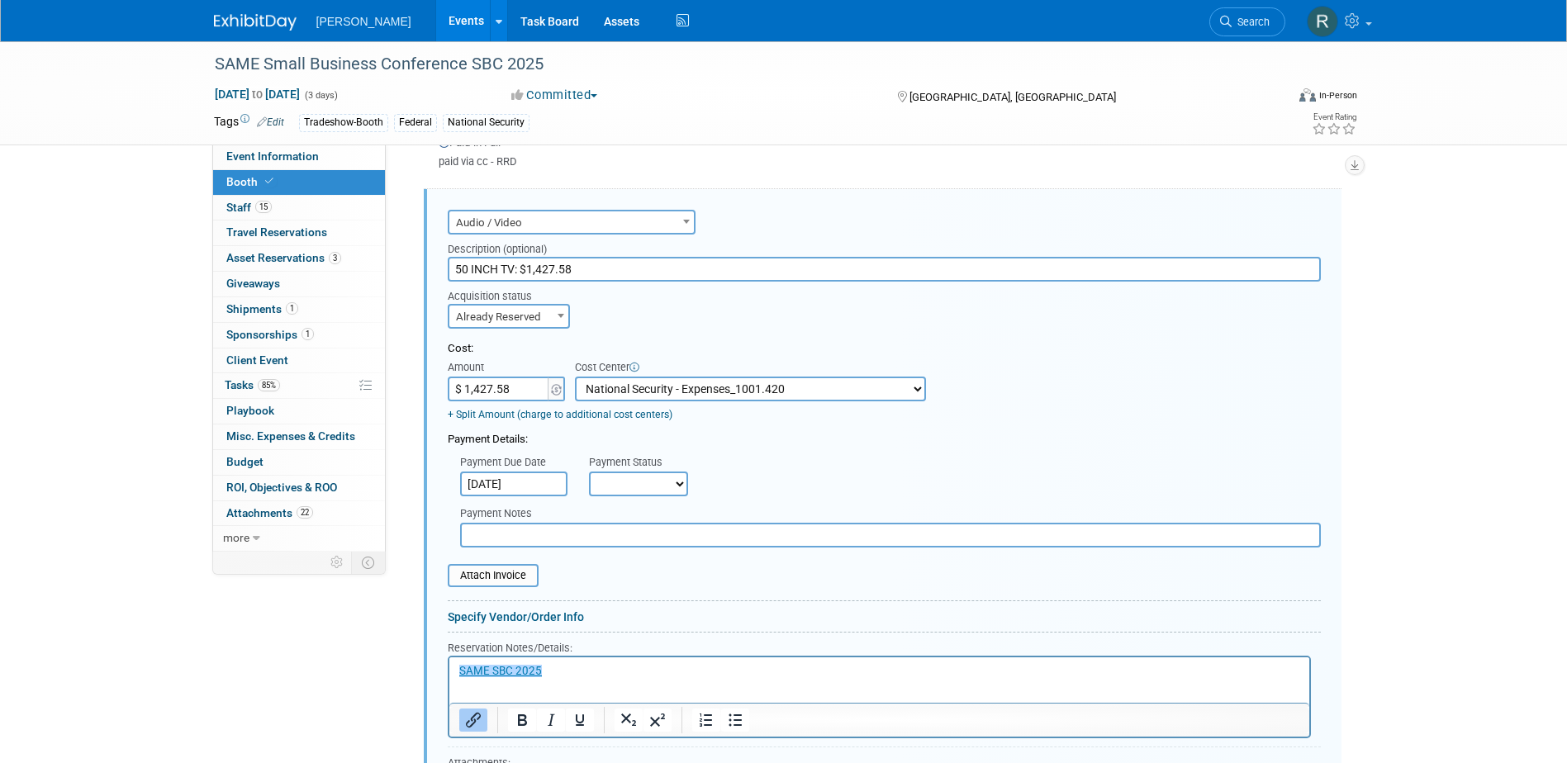
drag, startPoint x: 624, startPoint y: 481, endPoint x: 625, endPoint y: 490, distance: 9.1
click at [624, 481] on select "Not Paid Yet Partially Paid Paid in Full" at bounding box center [638, 484] width 99 height 25
select select "3"
click at [589, 472] on select "Not Paid Yet Partially Paid Paid in Full" at bounding box center [638, 484] width 99 height 25
click at [634, 534] on input "text" at bounding box center [890, 535] width 861 height 25
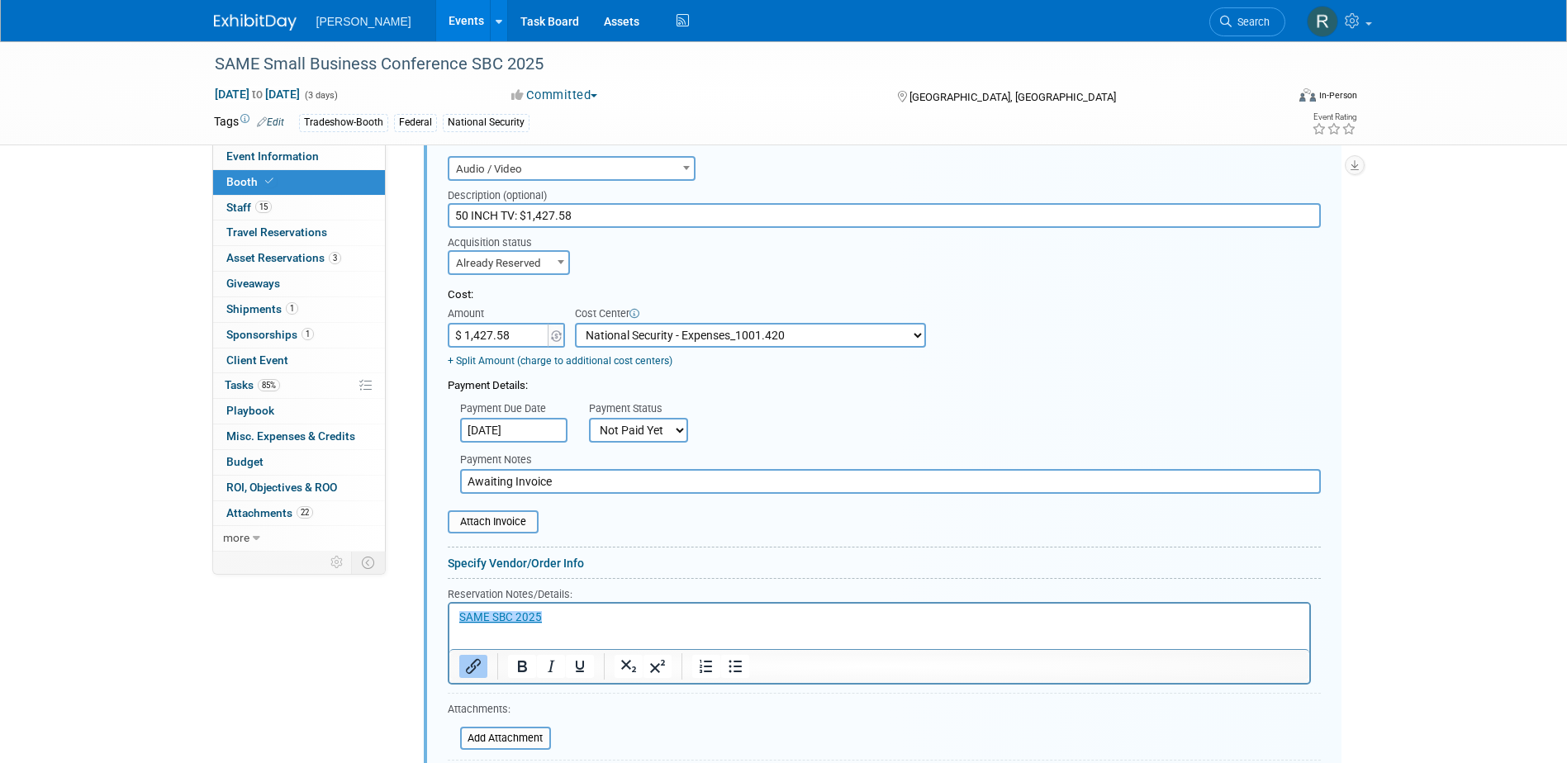
scroll to position [751, 0]
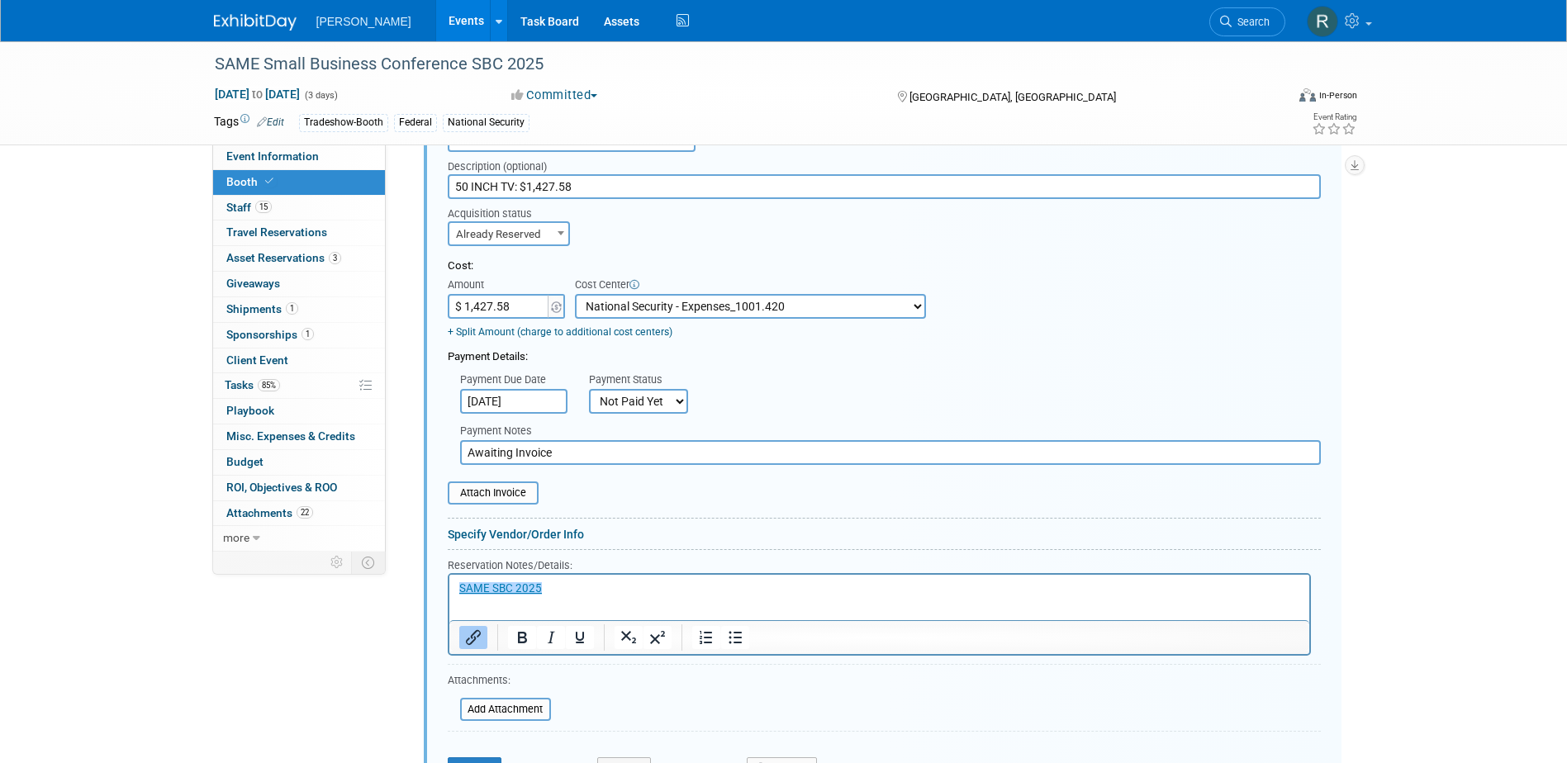
click at [569, 458] on input "Awaiting Invoice" at bounding box center [890, 452] width 861 height 25
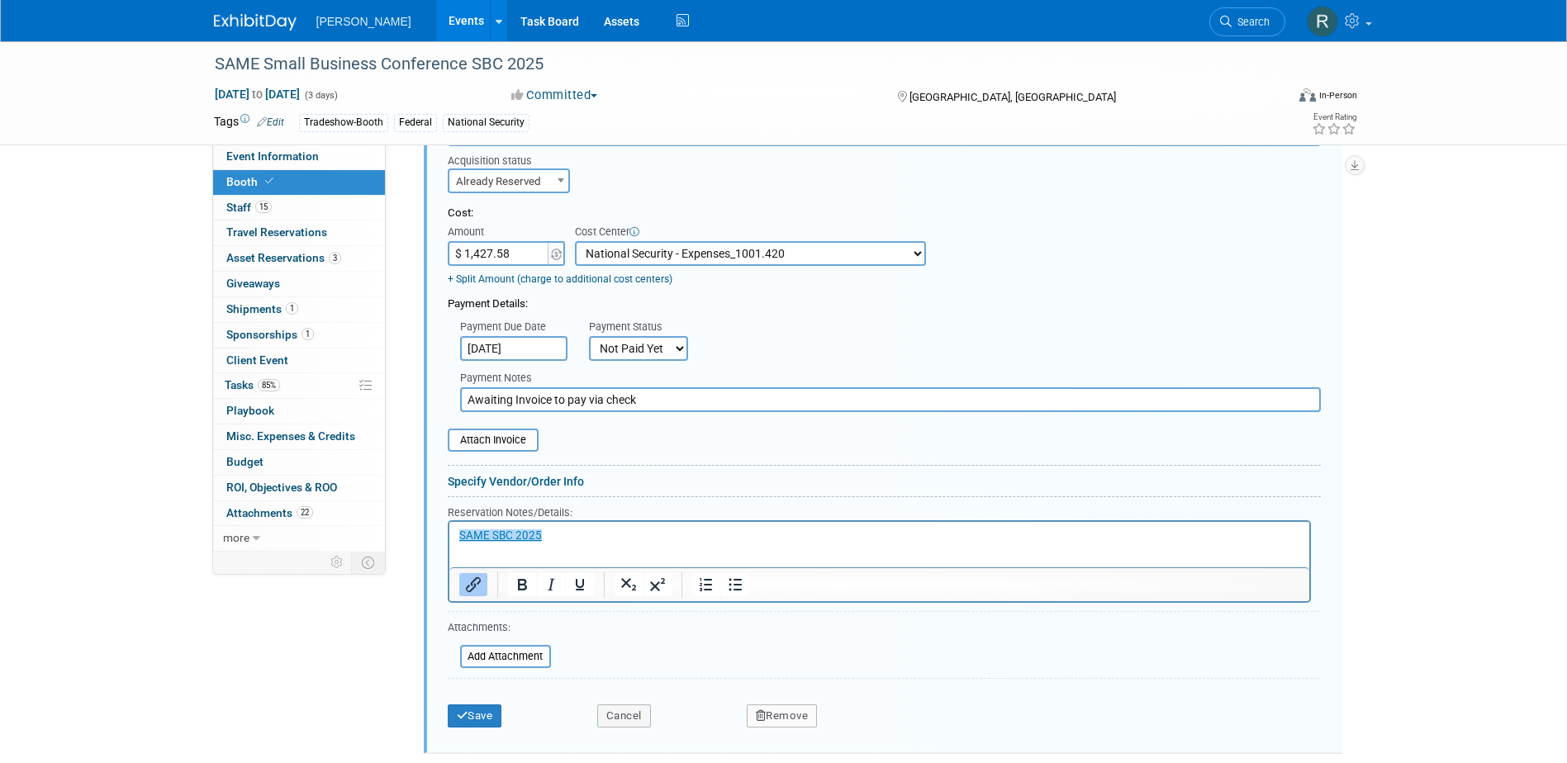
scroll to position [834, 0]
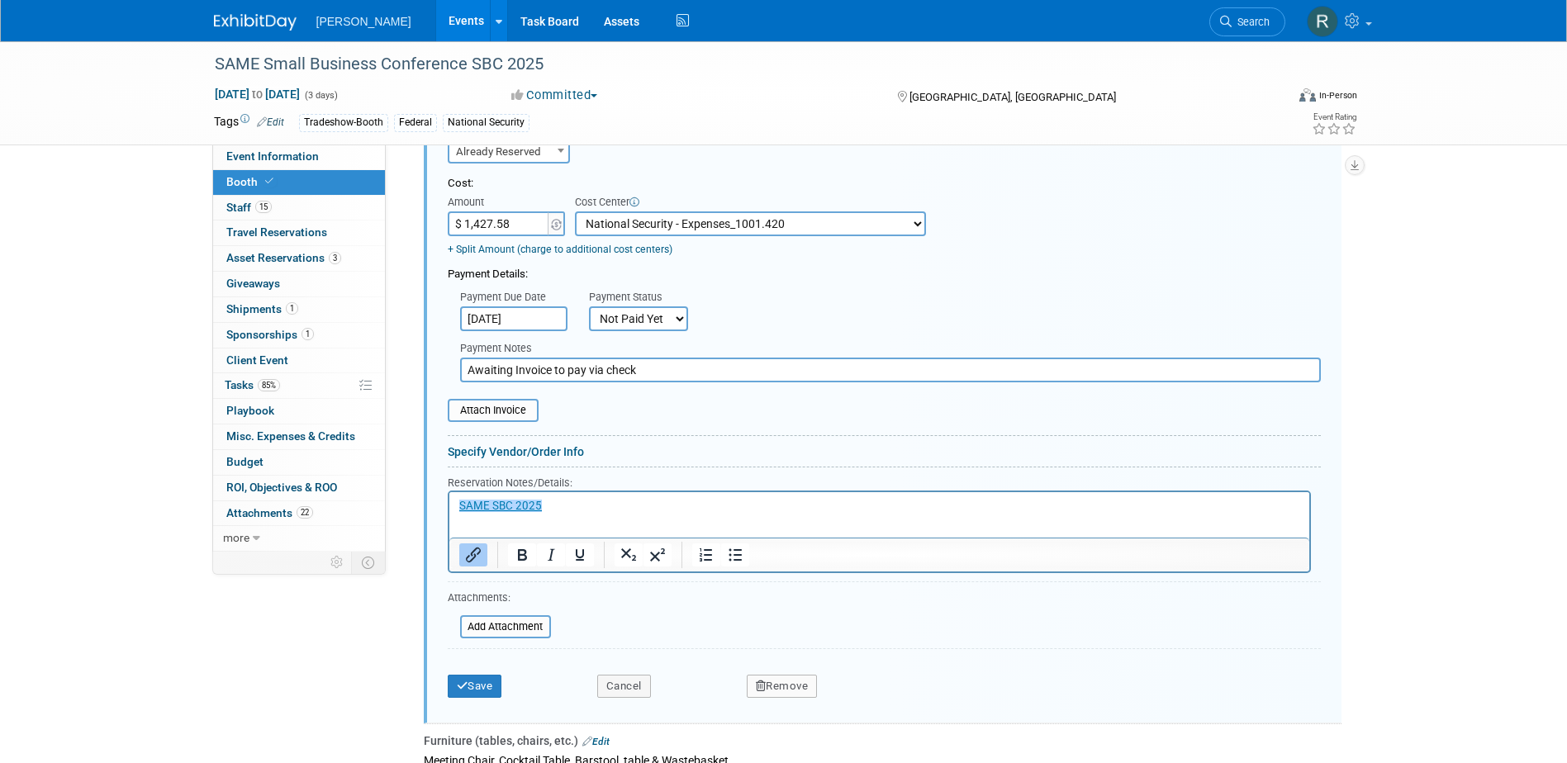
type input "Awaiting Invoice to pay via check"
click at [527, 625] on input "file" at bounding box center [451, 627] width 197 height 20
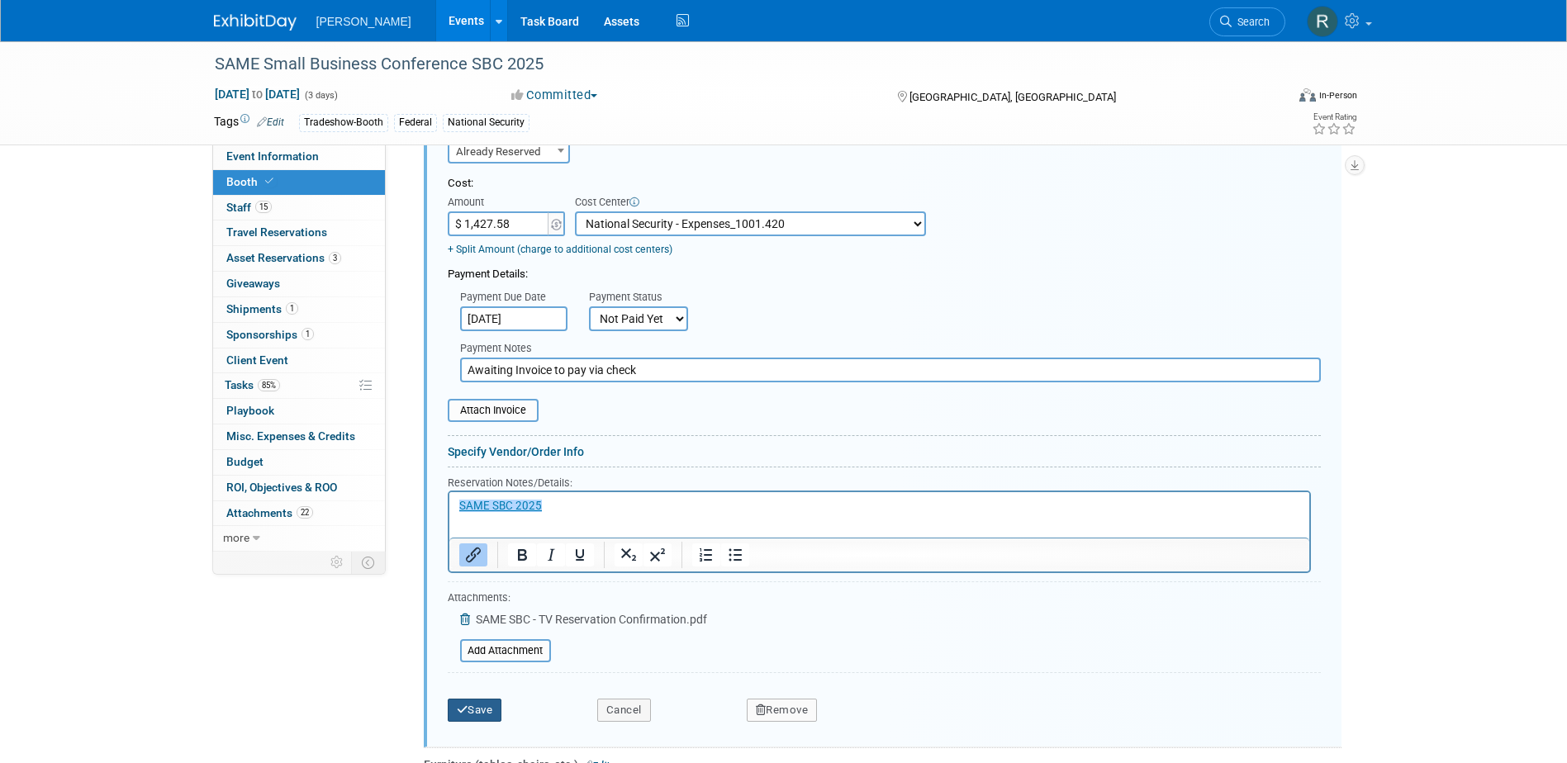
click at [472, 707] on button "Save" at bounding box center [475, 710] width 55 height 23
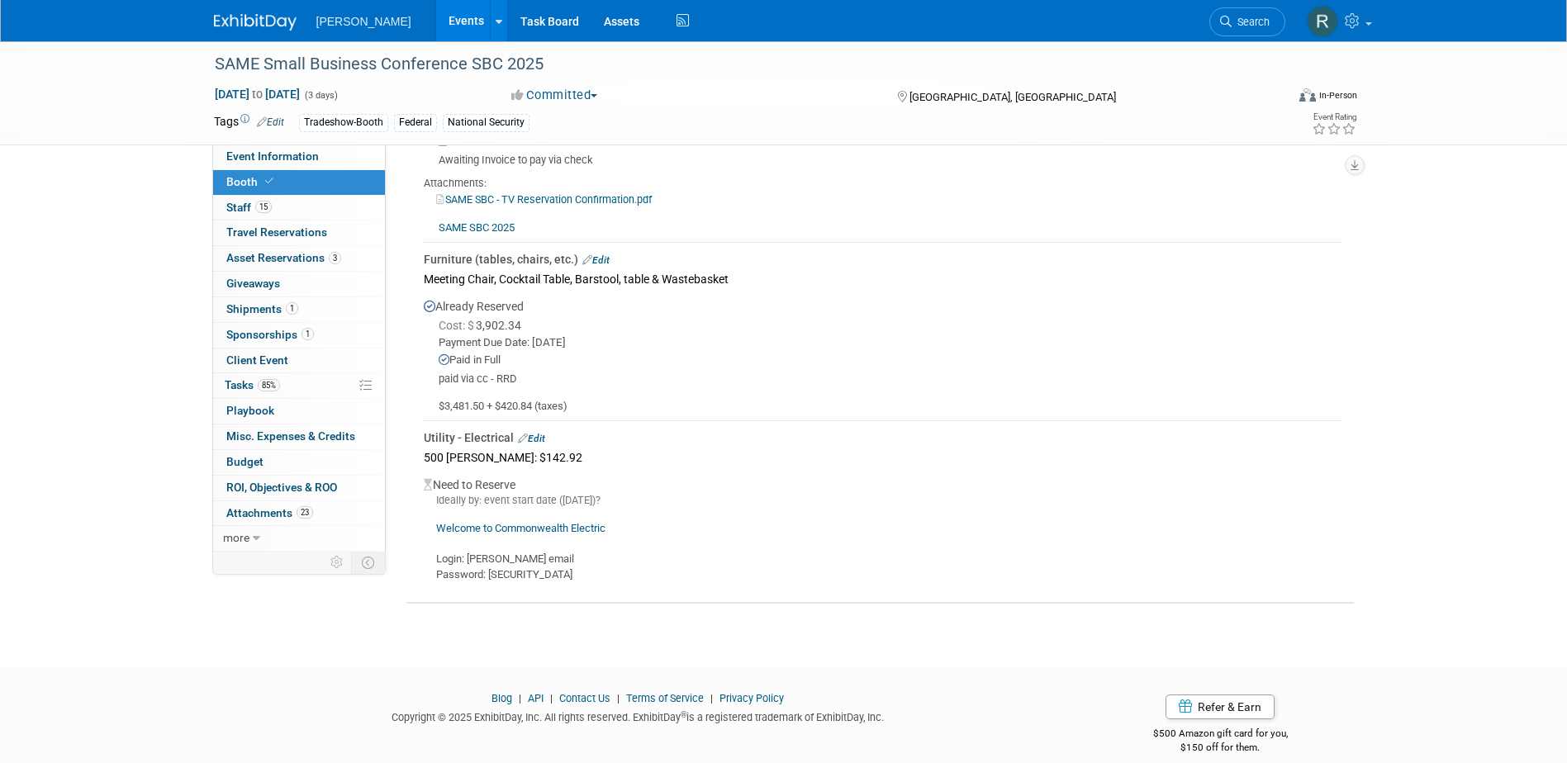
click at [508, 525] on link "Welcome to Commonwealth Electric" at bounding box center [520, 528] width 169 height 12
click at [543, 437] on link "Edit" at bounding box center [531, 439] width 27 height 12
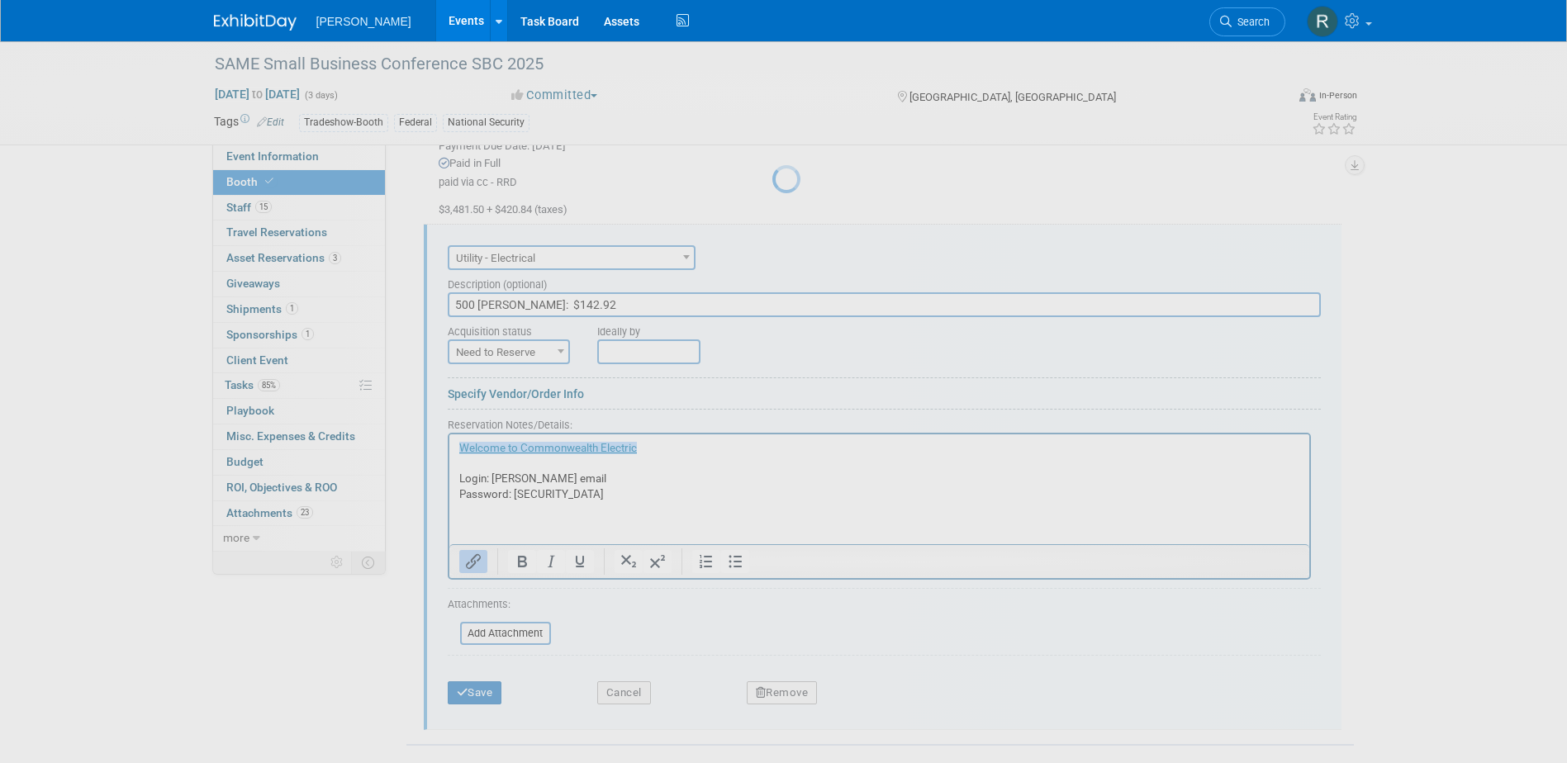
scroll to position [0, 0]
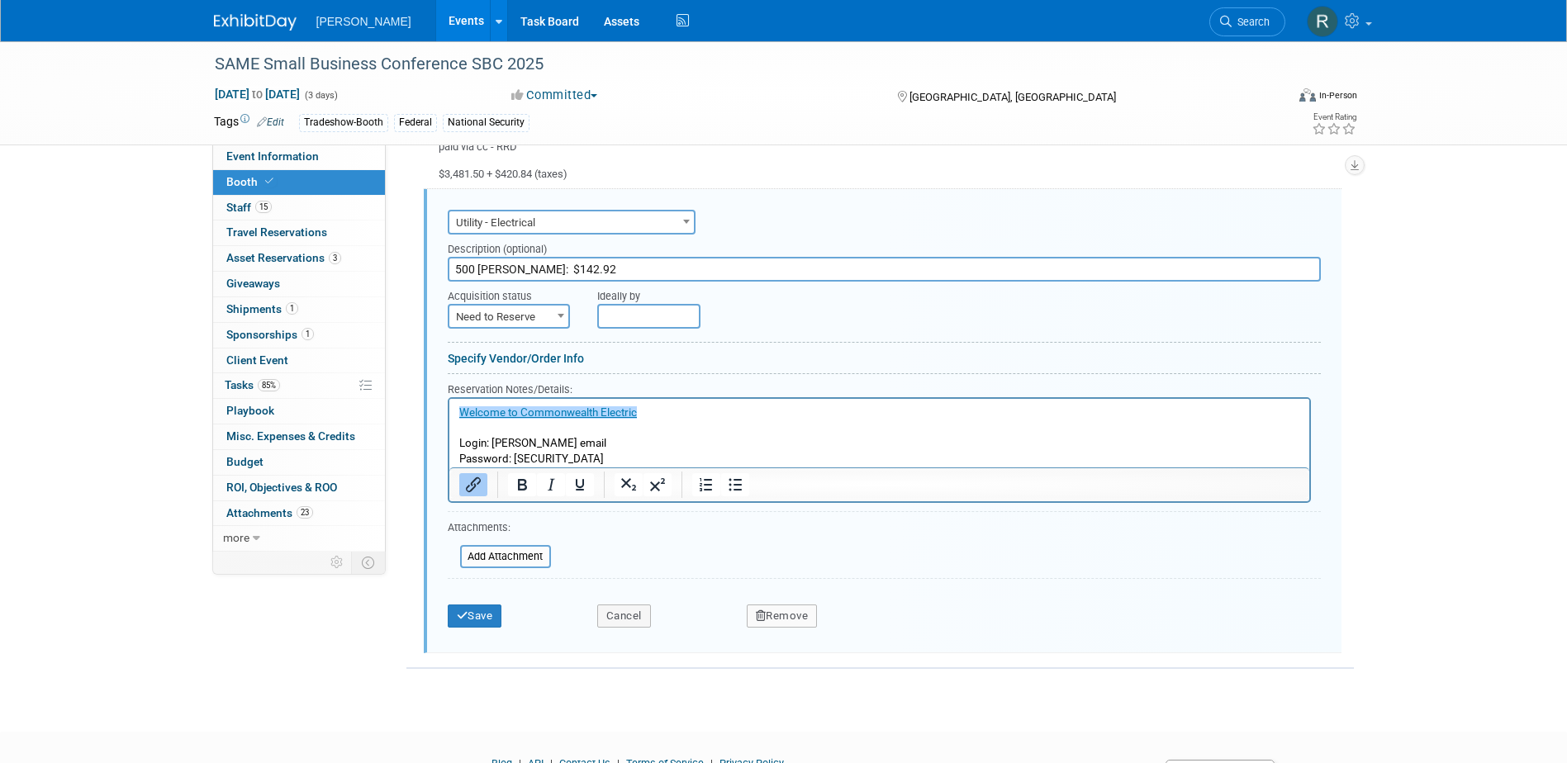
click at [538, 315] on span "Need to Reserve" at bounding box center [508, 317] width 119 height 23
select select "2"
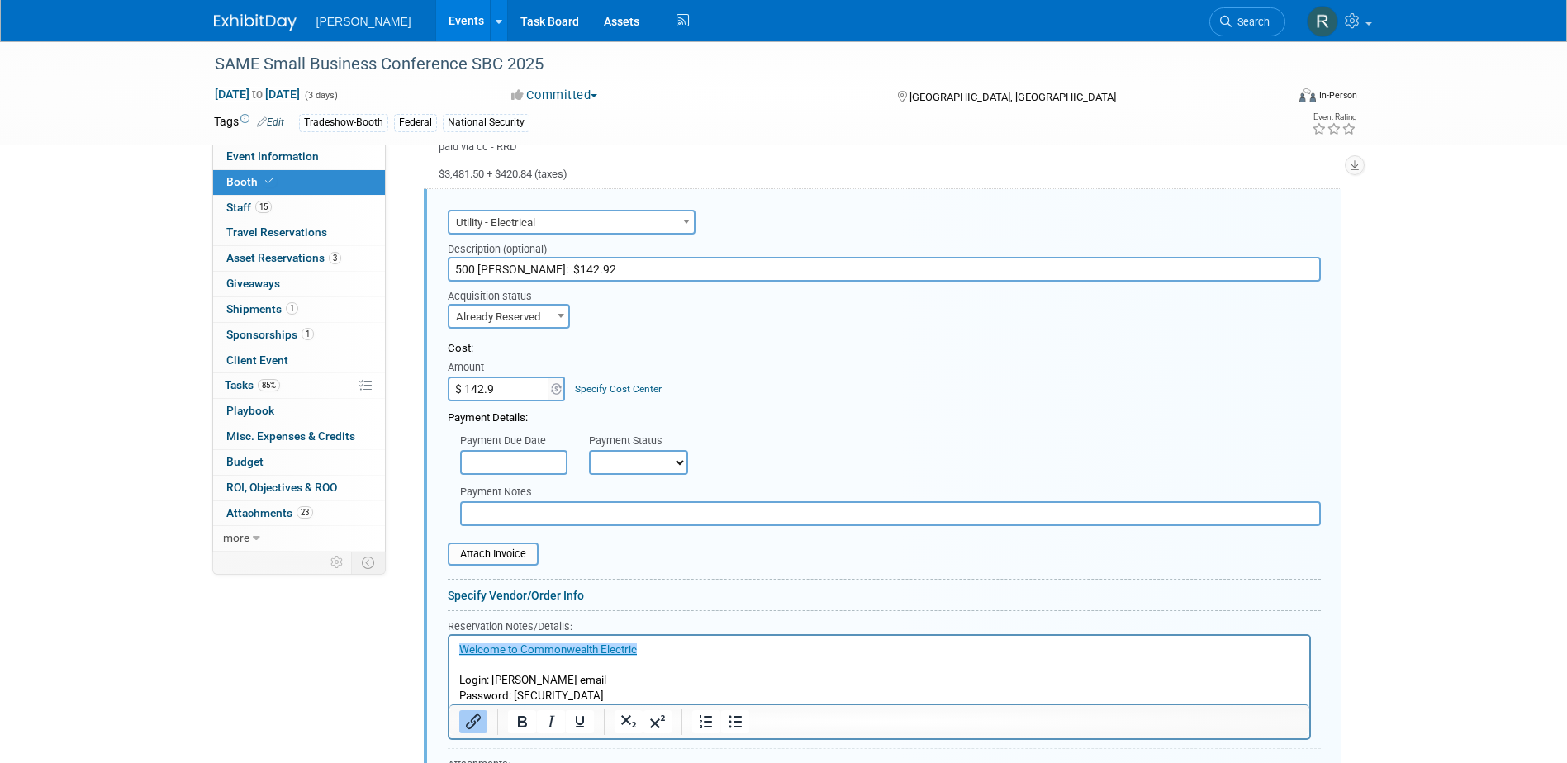
type input "$ 142.92"
click at [634, 384] on link "Specify Cost Center" at bounding box center [618, 389] width 87 height 12
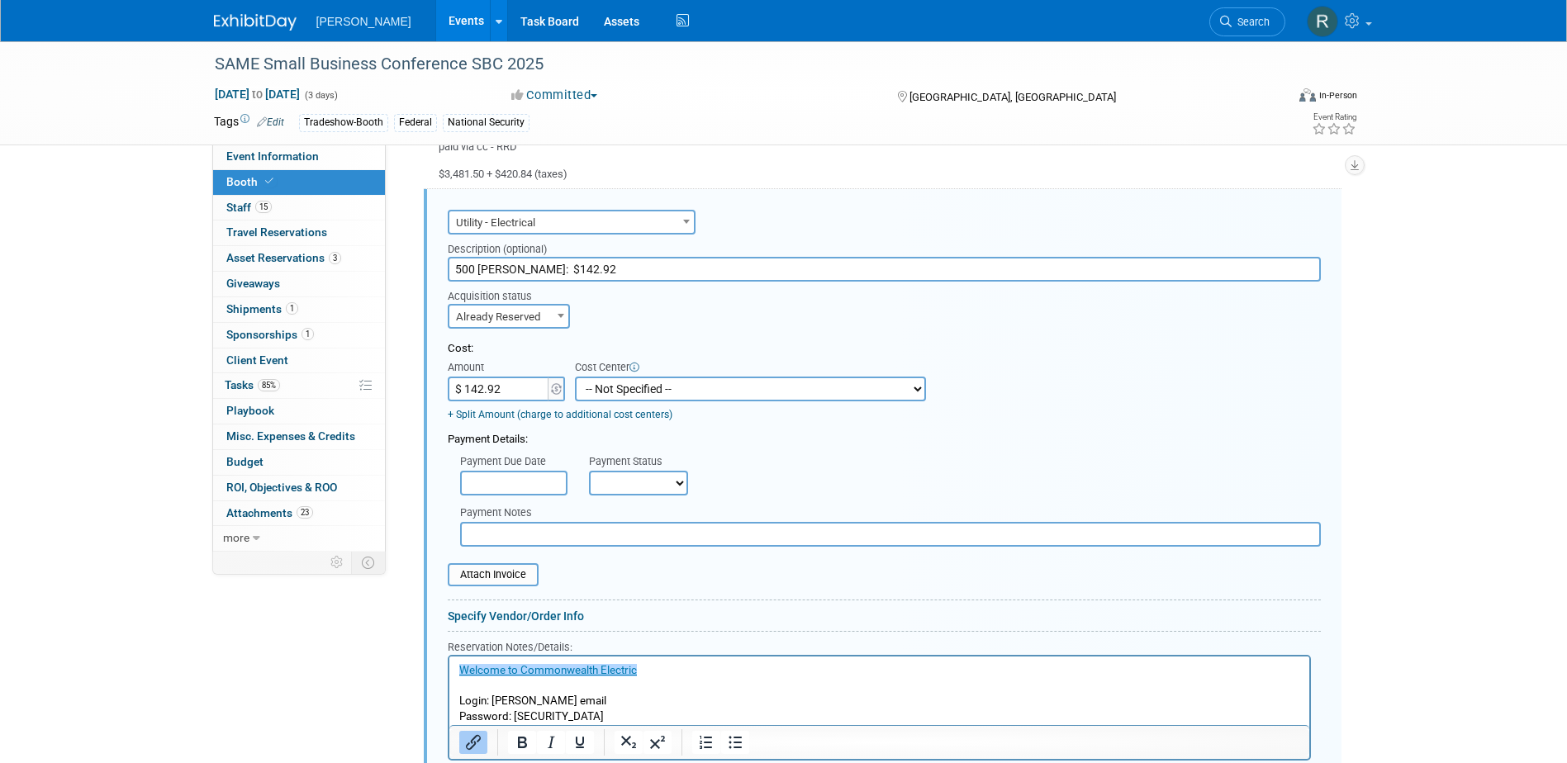
click at [634, 385] on select "-- Not Specified -- Advisory Services - Expenses_1001.502 Aerial Acquisition - …" at bounding box center [750, 389] width 351 height 25
select select "18966242"
click at [575, 377] on select "-- Not Specified -- Advisory Services - Expenses_1001.502 Aerial Acquisition - …" at bounding box center [750, 389] width 351 height 25
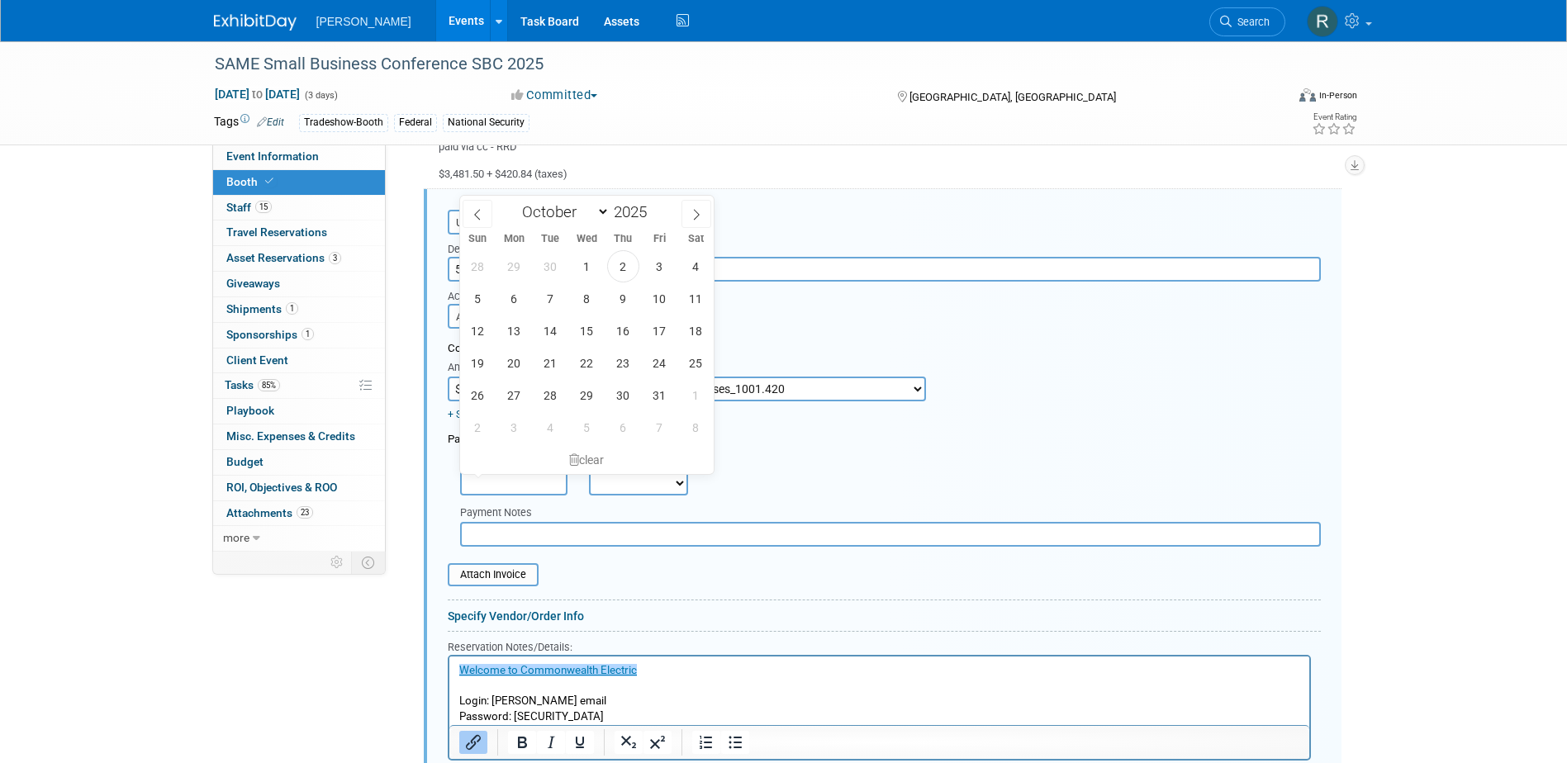
click at [507, 485] on input "text" at bounding box center [513, 483] width 107 height 25
click at [624, 267] on span "2" at bounding box center [623, 266] width 32 height 32
type input "[DATE]"
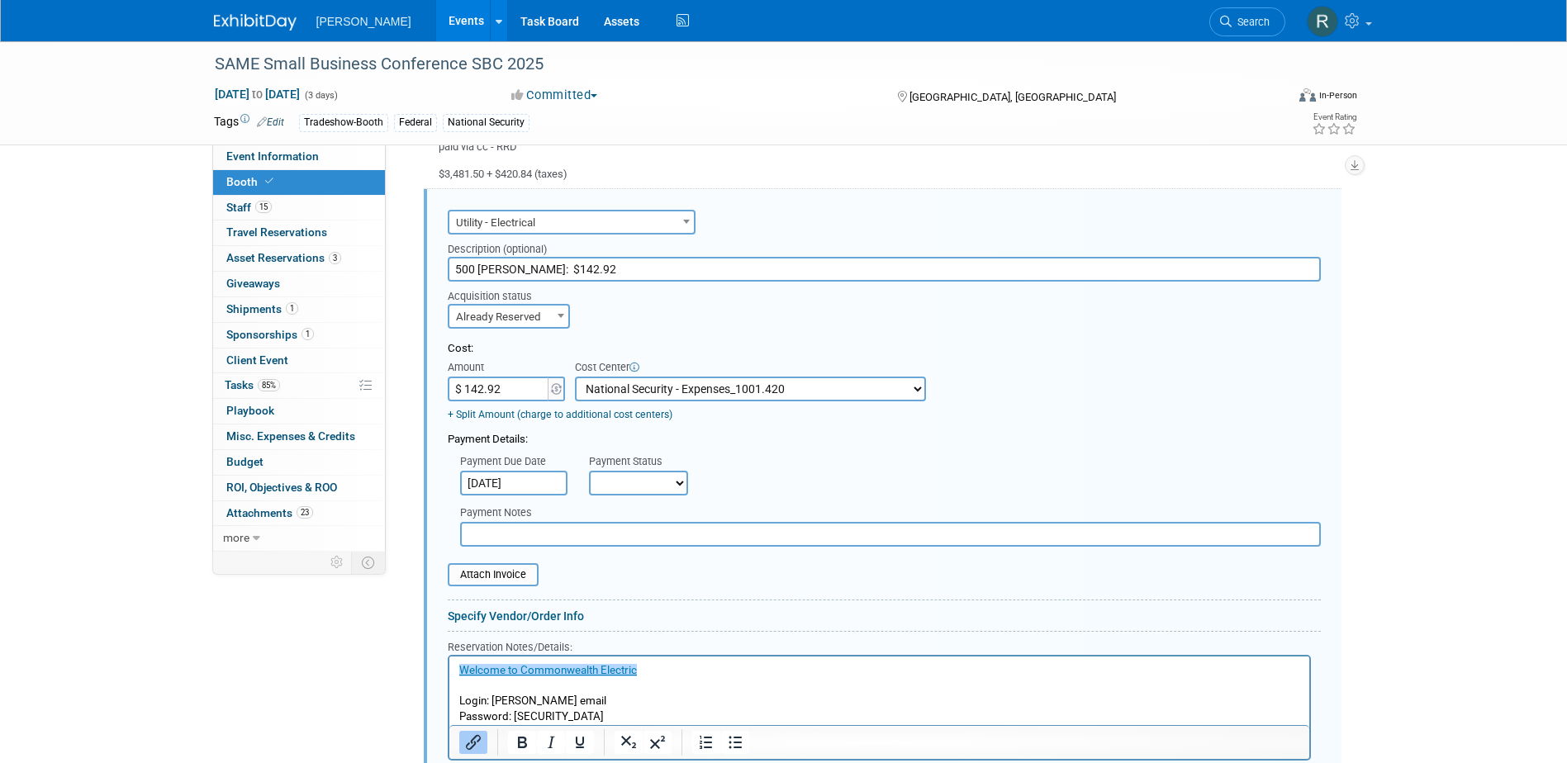
drag, startPoint x: 601, startPoint y: 482, endPoint x: 605, endPoint y: 498, distance: 16.0
click at [601, 482] on select "Not Paid Yet Partially Paid Paid in Full" at bounding box center [638, 483] width 99 height 25
select select "1"
click at [589, 471] on select "Not Paid Yet Partially Paid Paid in Full" at bounding box center [638, 483] width 99 height 25
click at [615, 542] on input "text" at bounding box center [890, 534] width 861 height 25
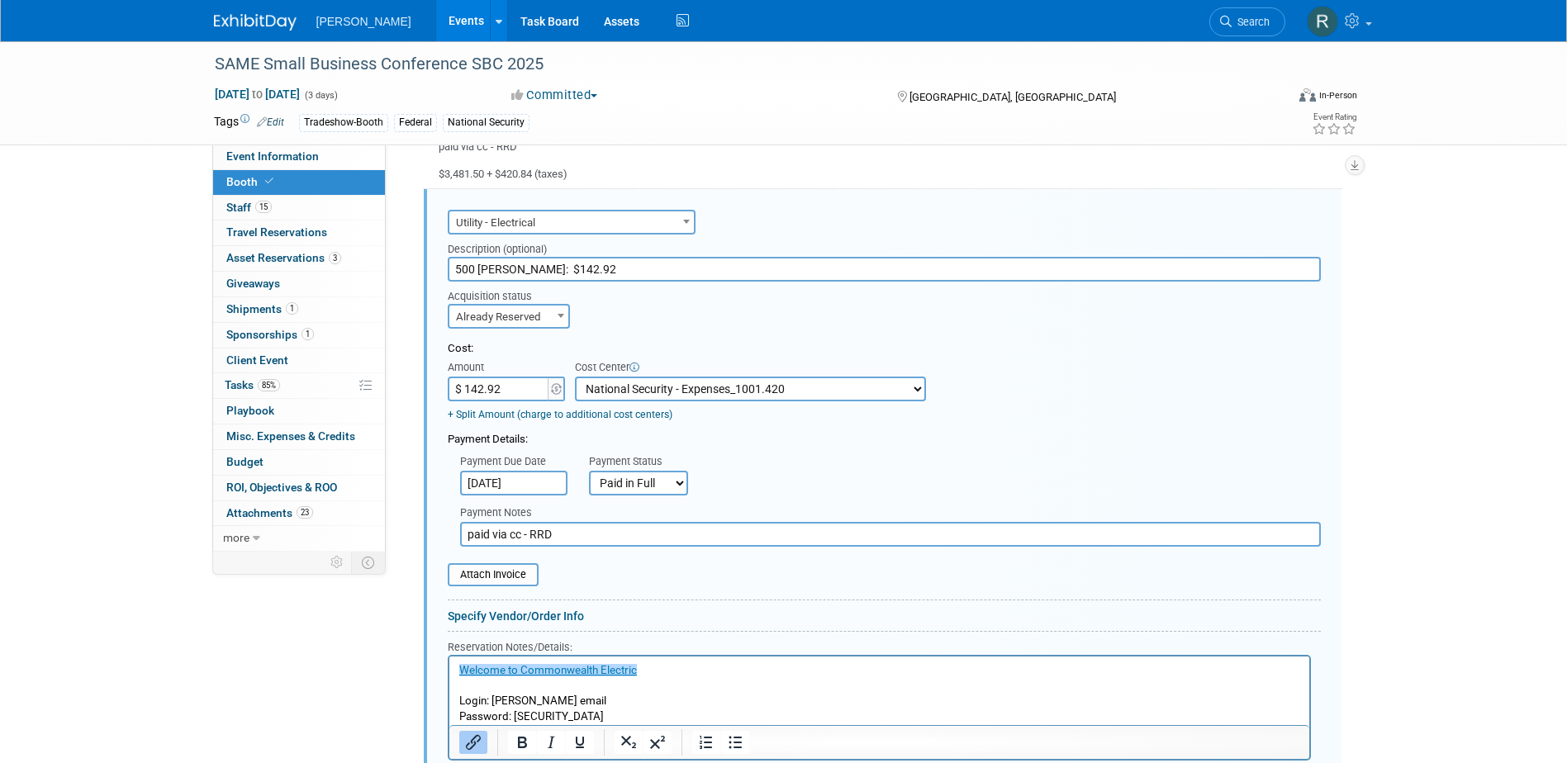
type input "paid via cc - RRD"
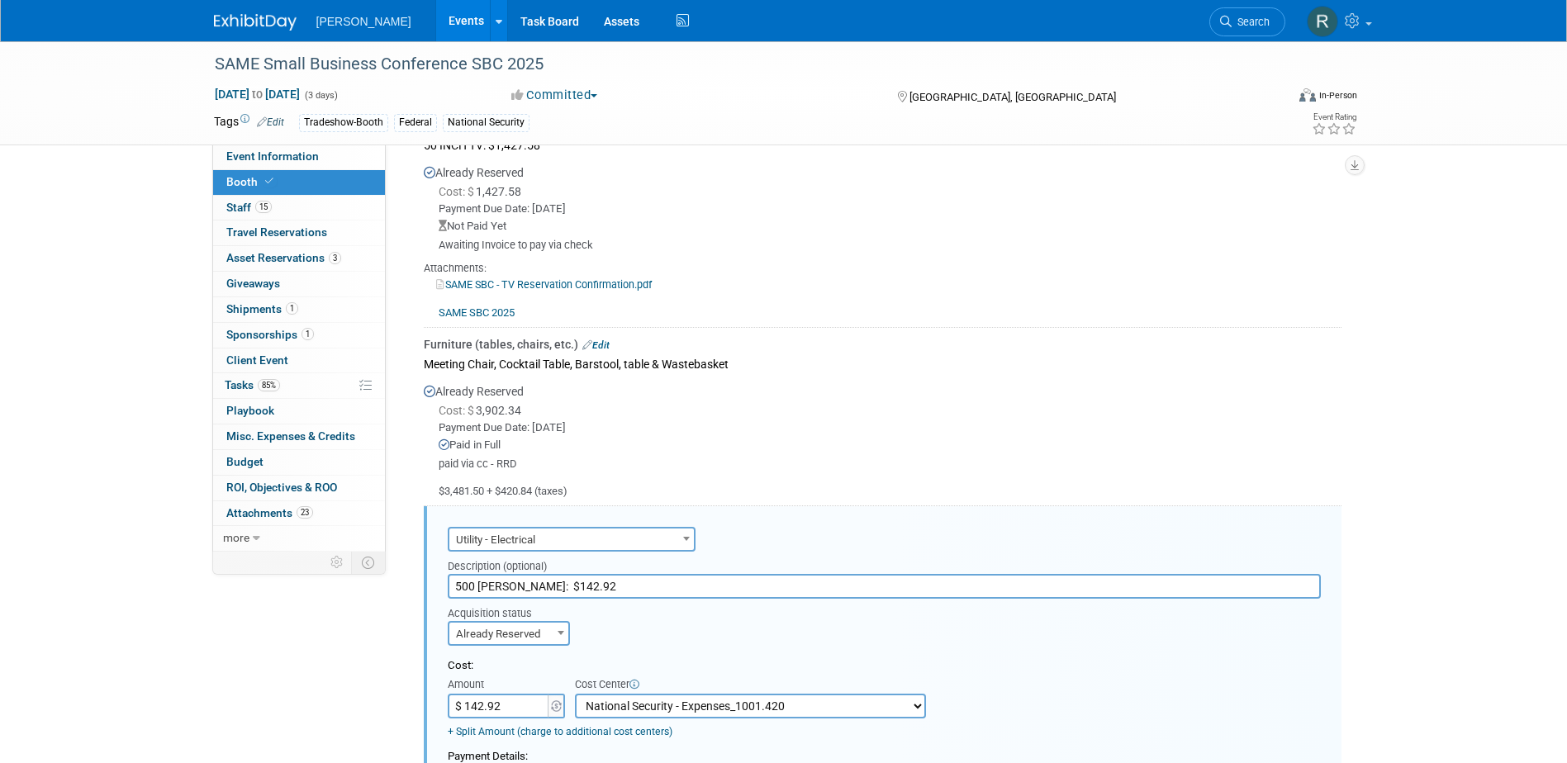
scroll to position [991, 0]
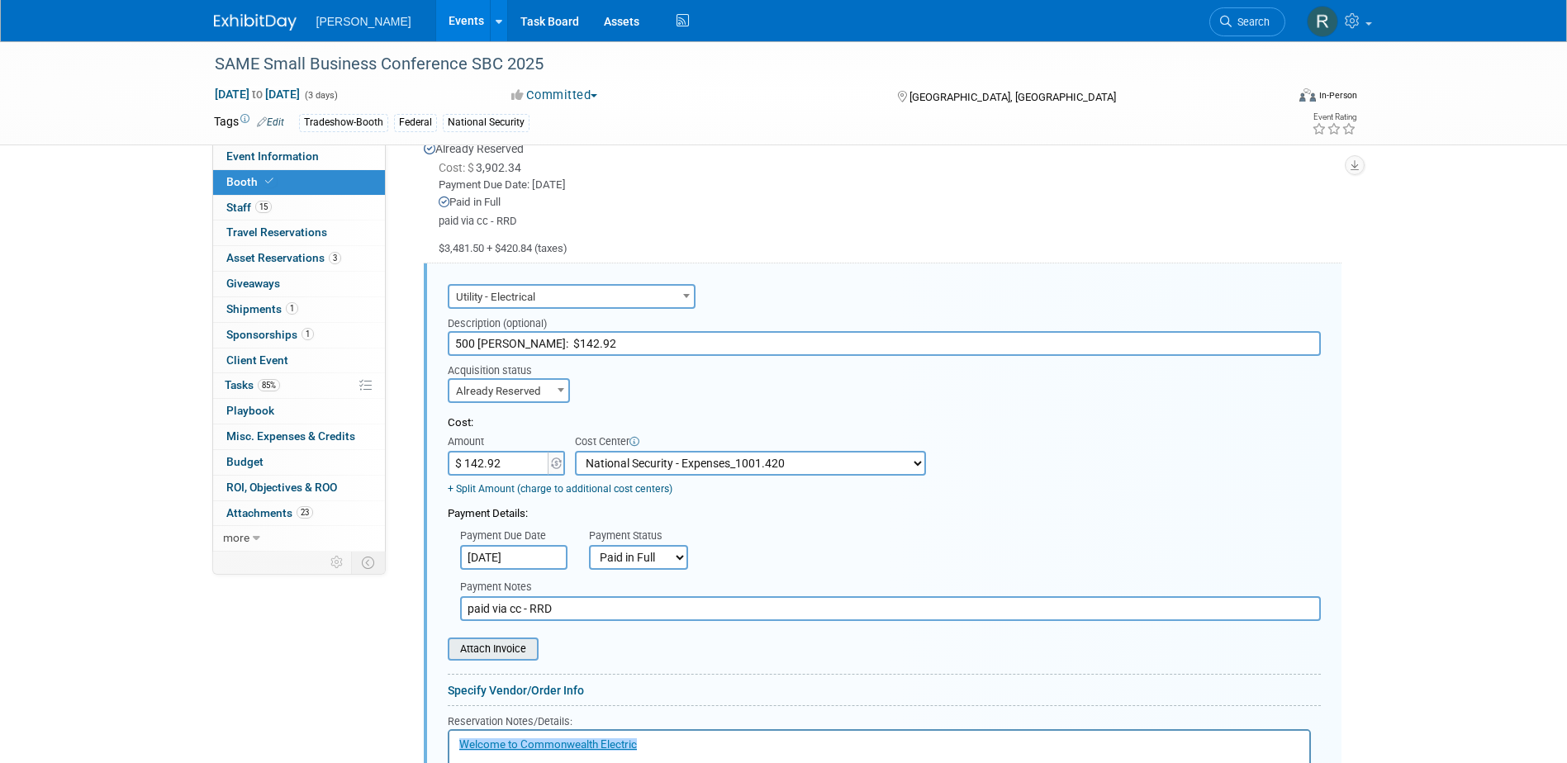
click at [496, 646] on input "file" at bounding box center [438, 649] width 197 height 20
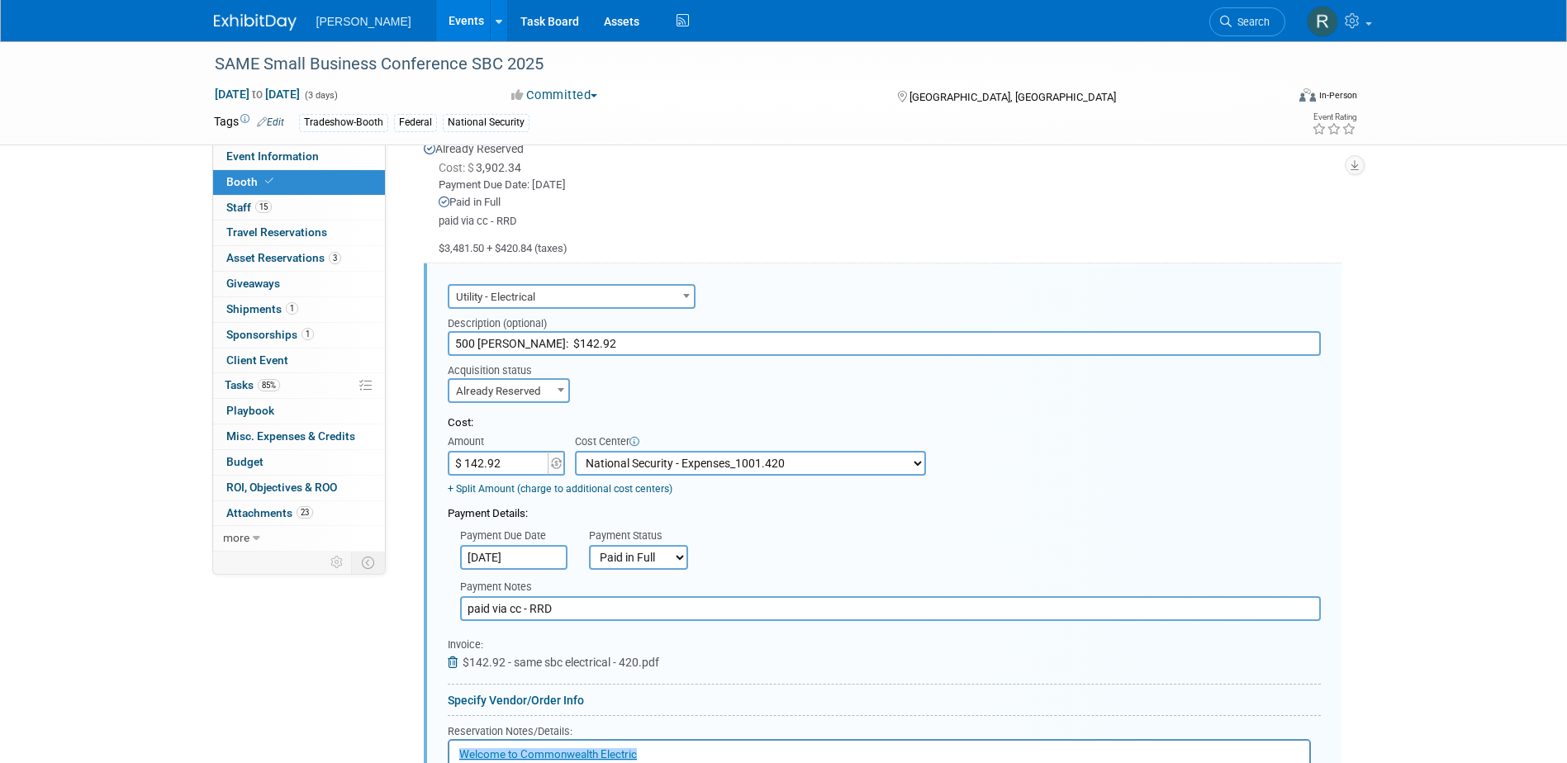
drag, startPoint x: 523, startPoint y: 339, endPoint x: 687, endPoint y: 349, distance: 164.7
click at [687, 349] on input "500 [PERSON_NAME]: $142.92" at bounding box center [884, 343] width 873 height 25
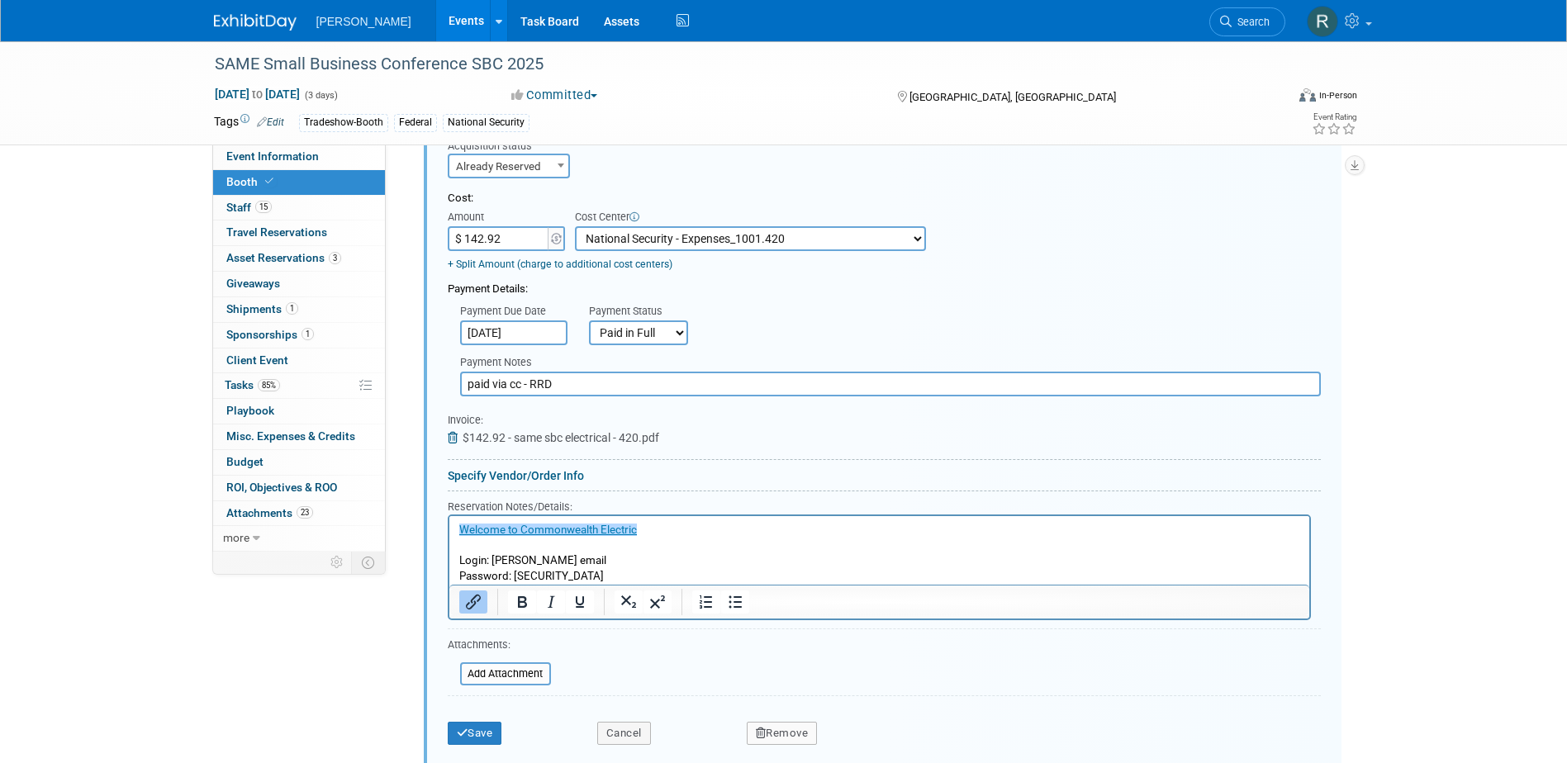
scroll to position [1239, 0]
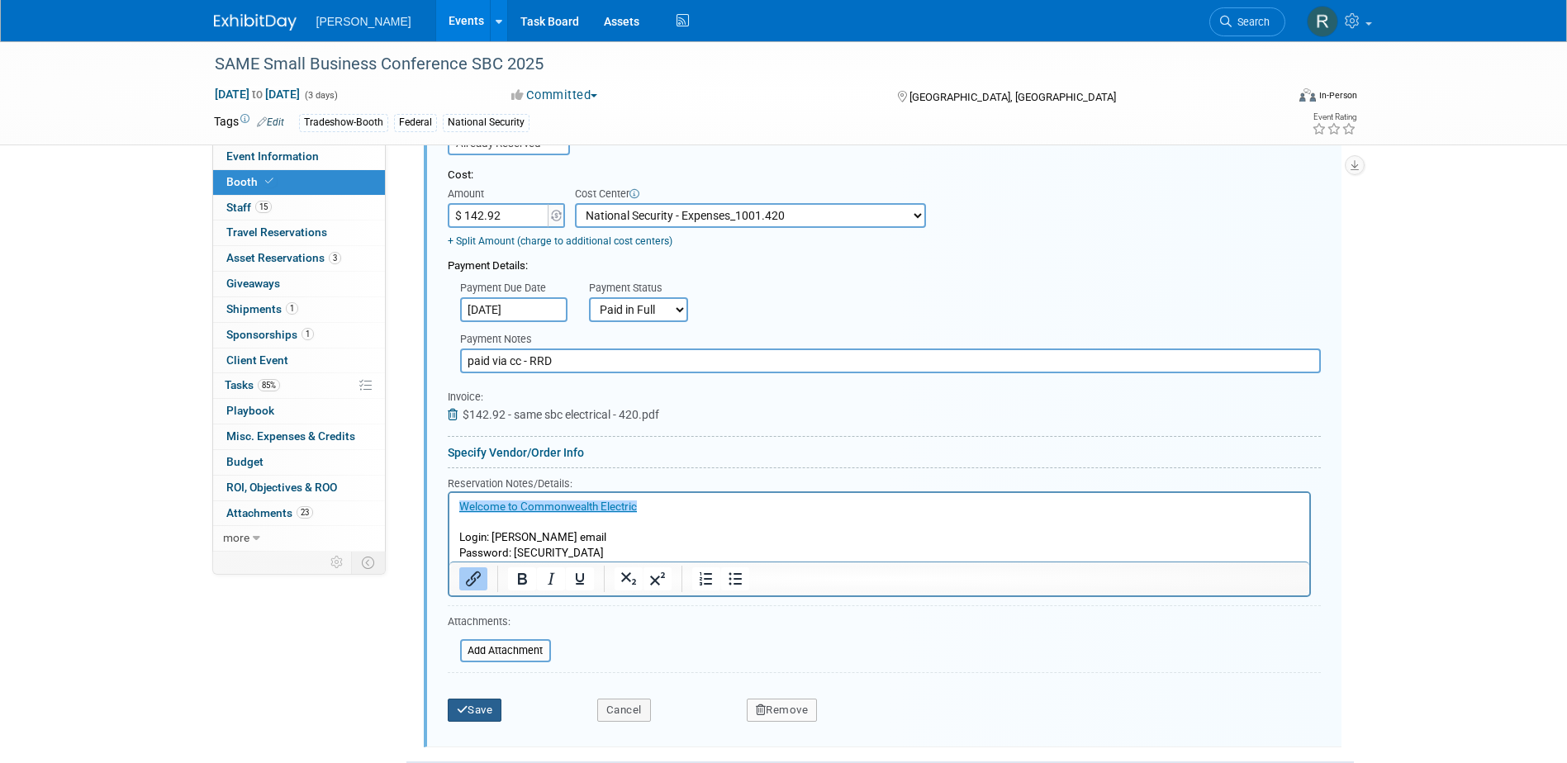
type input "500 [PERSON_NAME]"
click at [477, 707] on button "Save" at bounding box center [475, 710] width 55 height 23
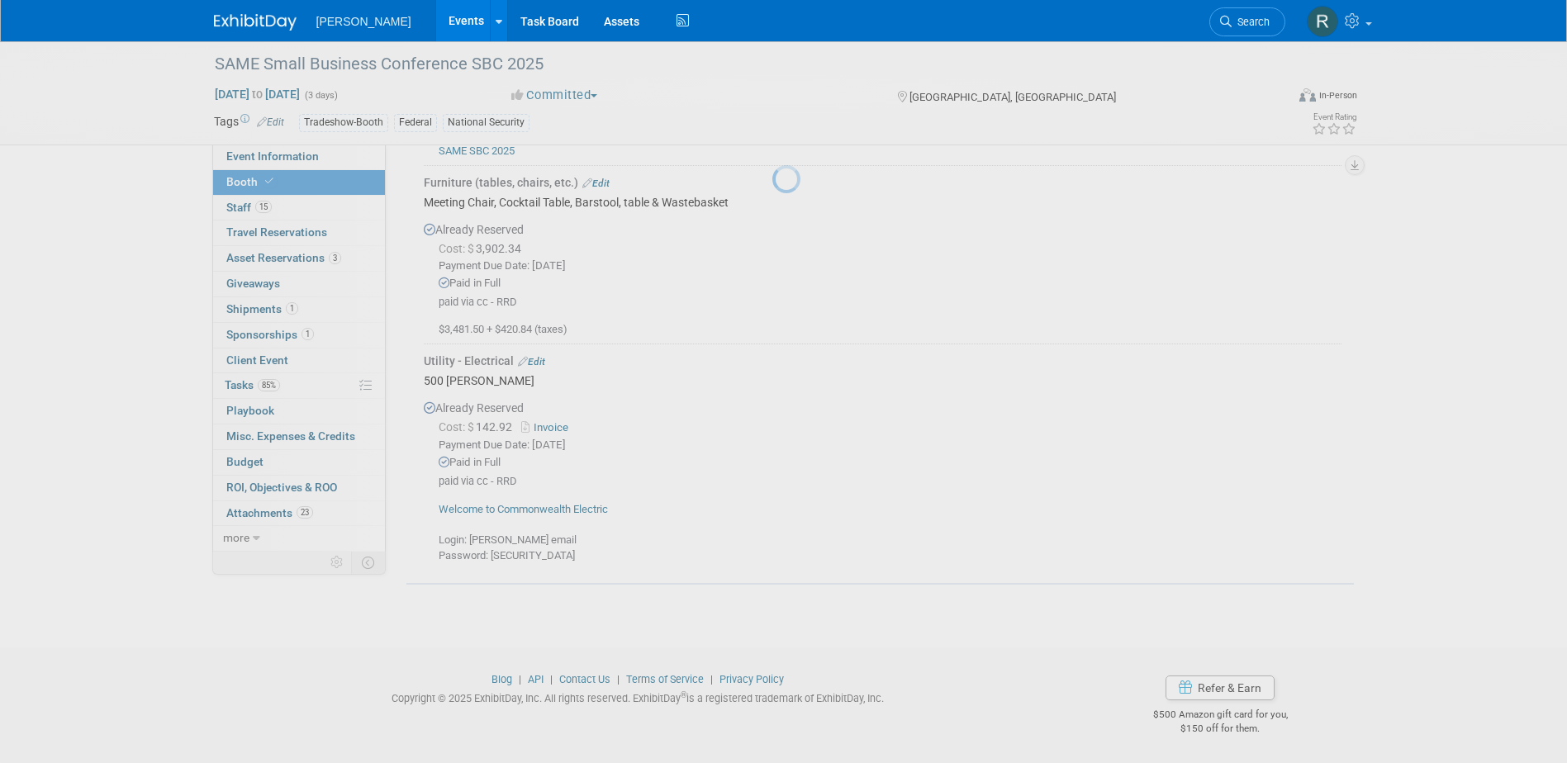
scroll to position [908, 0]
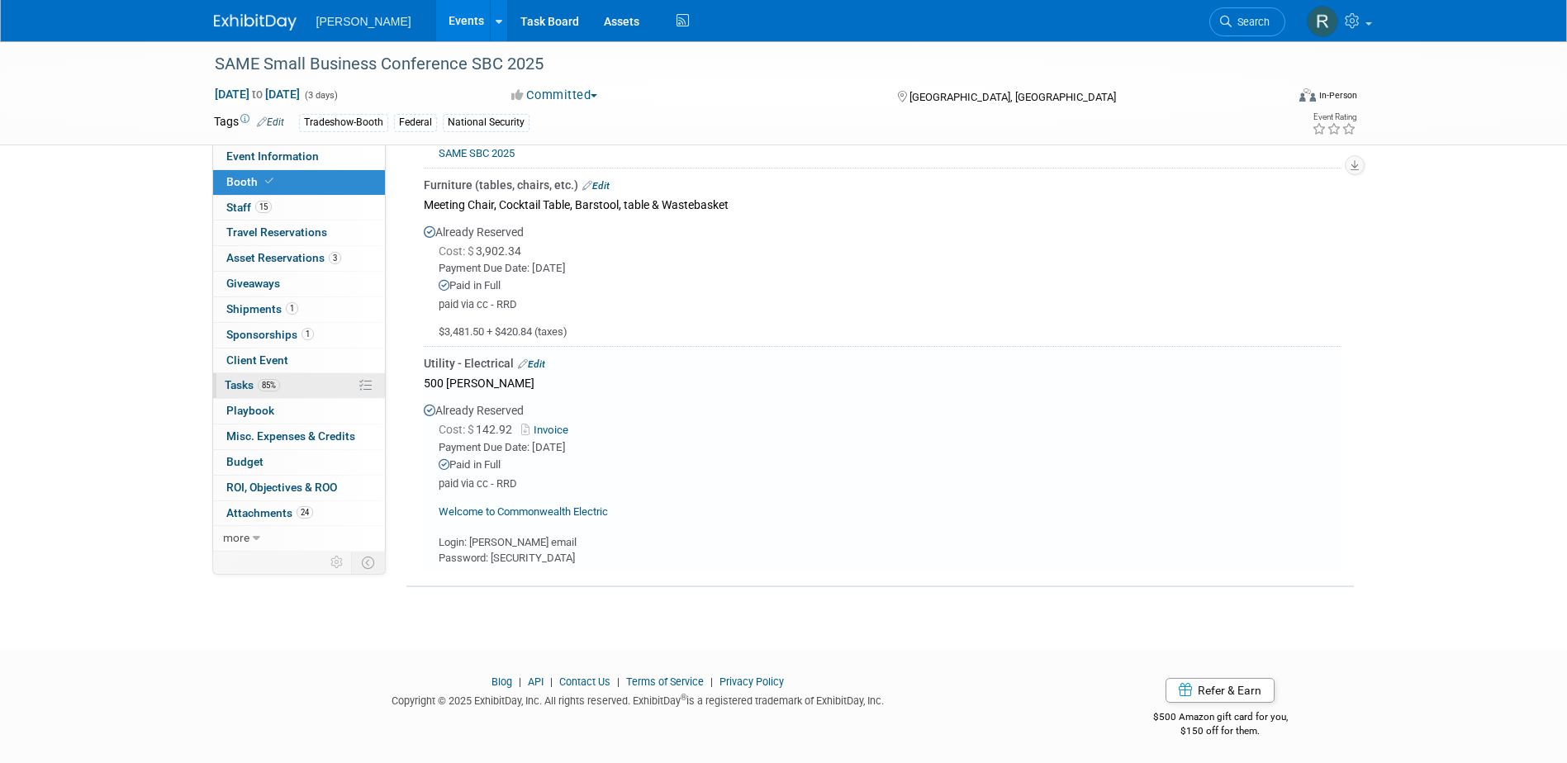
click at [221, 387] on link "85% Tasks 85%" at bounding box center [299, 385] width 172 height 25
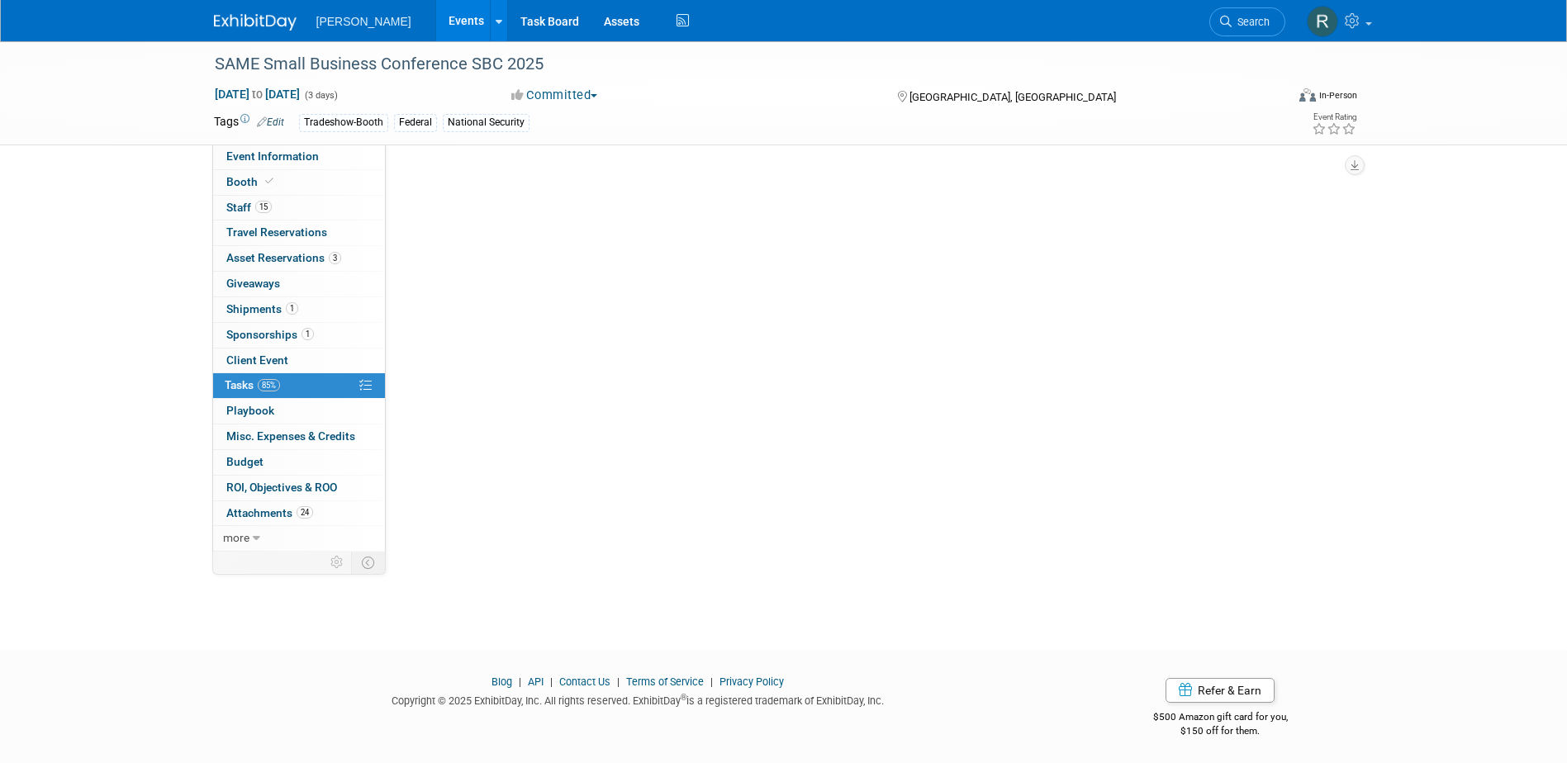
scroll to position [0, 0]
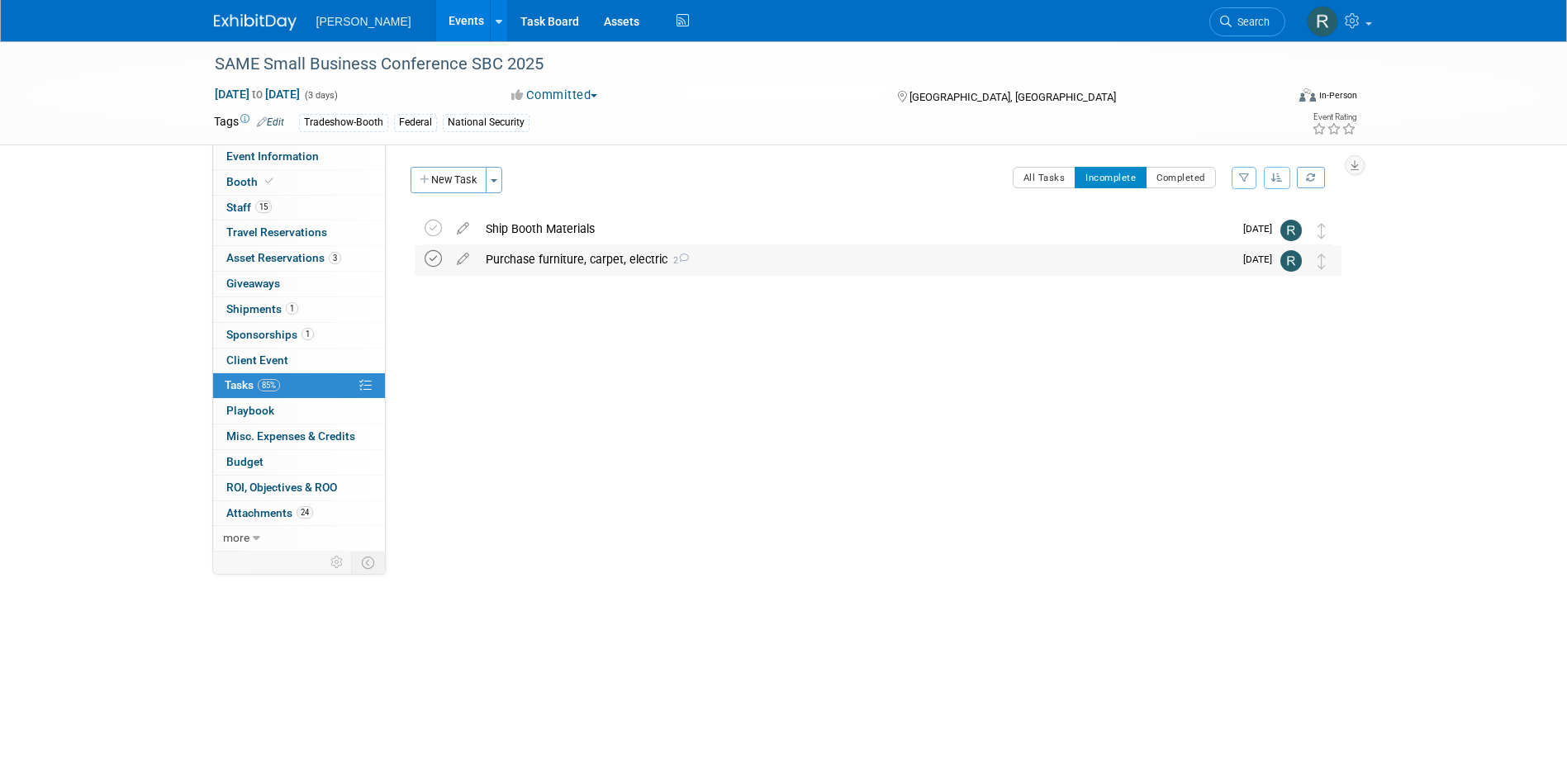
click at [433, 258] on icon at bounding box center [433, 258] width 17 height 17
